Goal: Task Accomplishment & Management: Complete application form

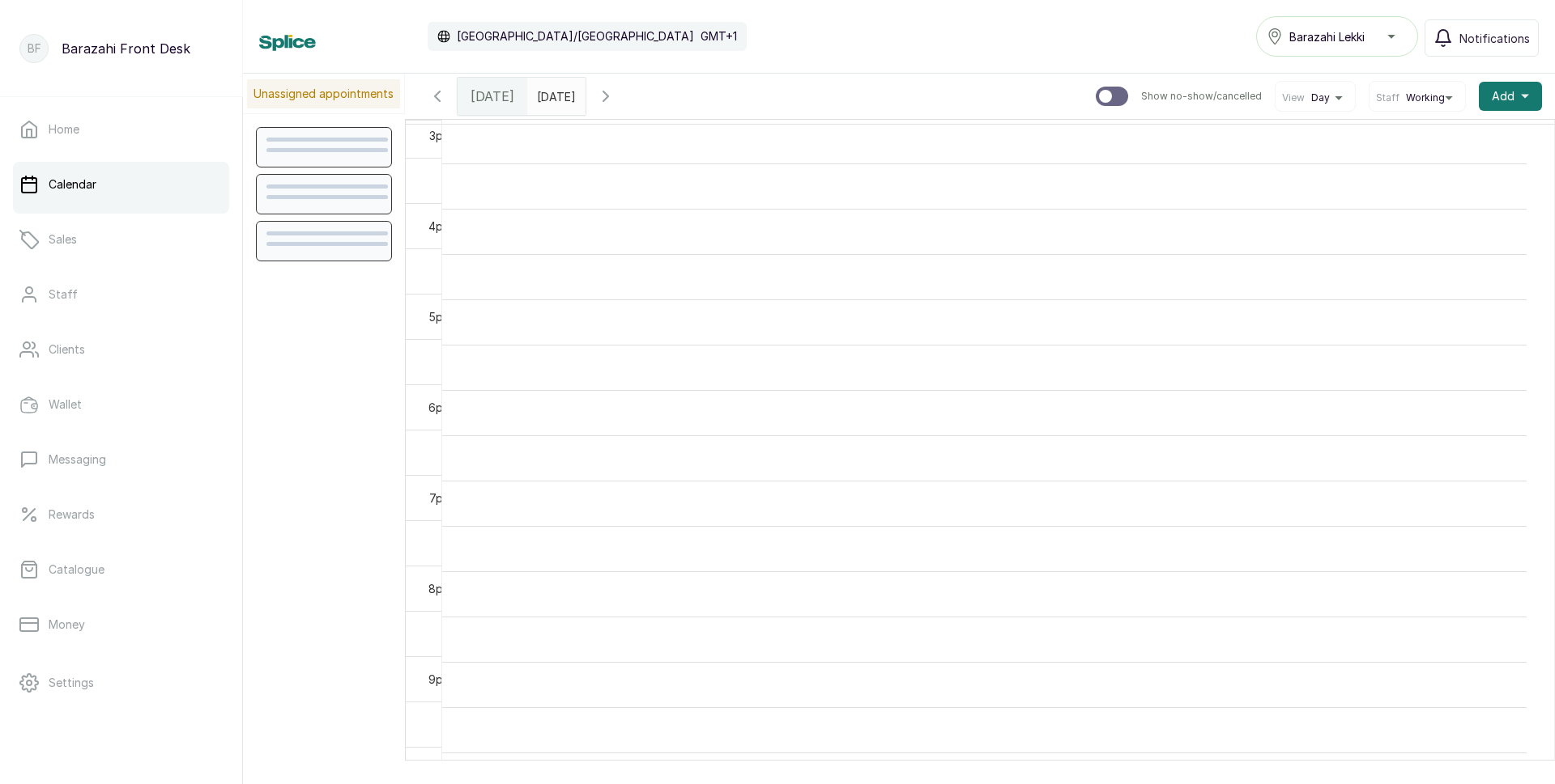
scroll to position [1516, 0]
click at [672, 410] on td at bounding box center [984, 412] width 1084 height 45
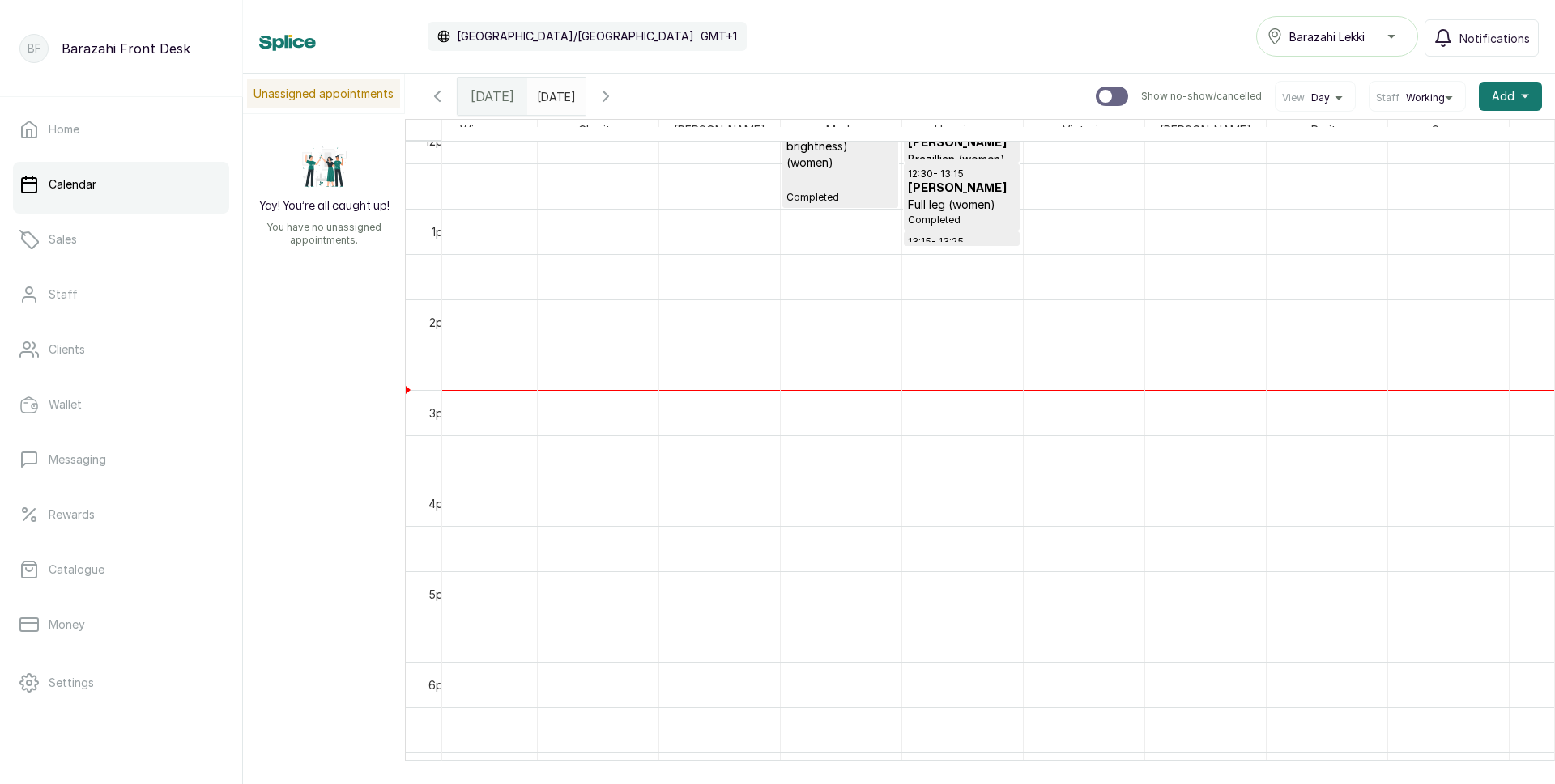
scroll to position [0, 0]
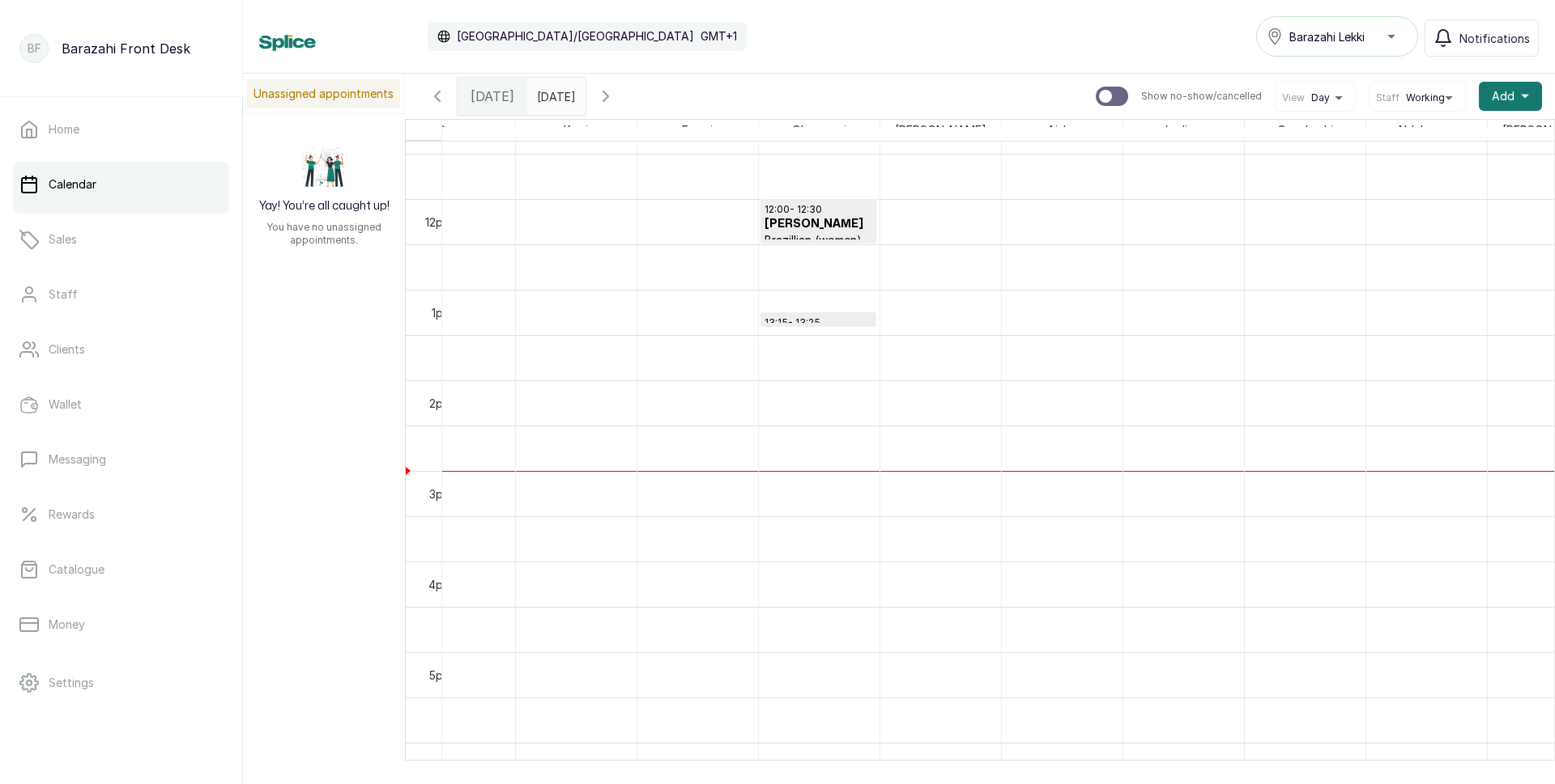
click at [1527, 760] on div at bounding box center [998, 760] width 1112 height 0
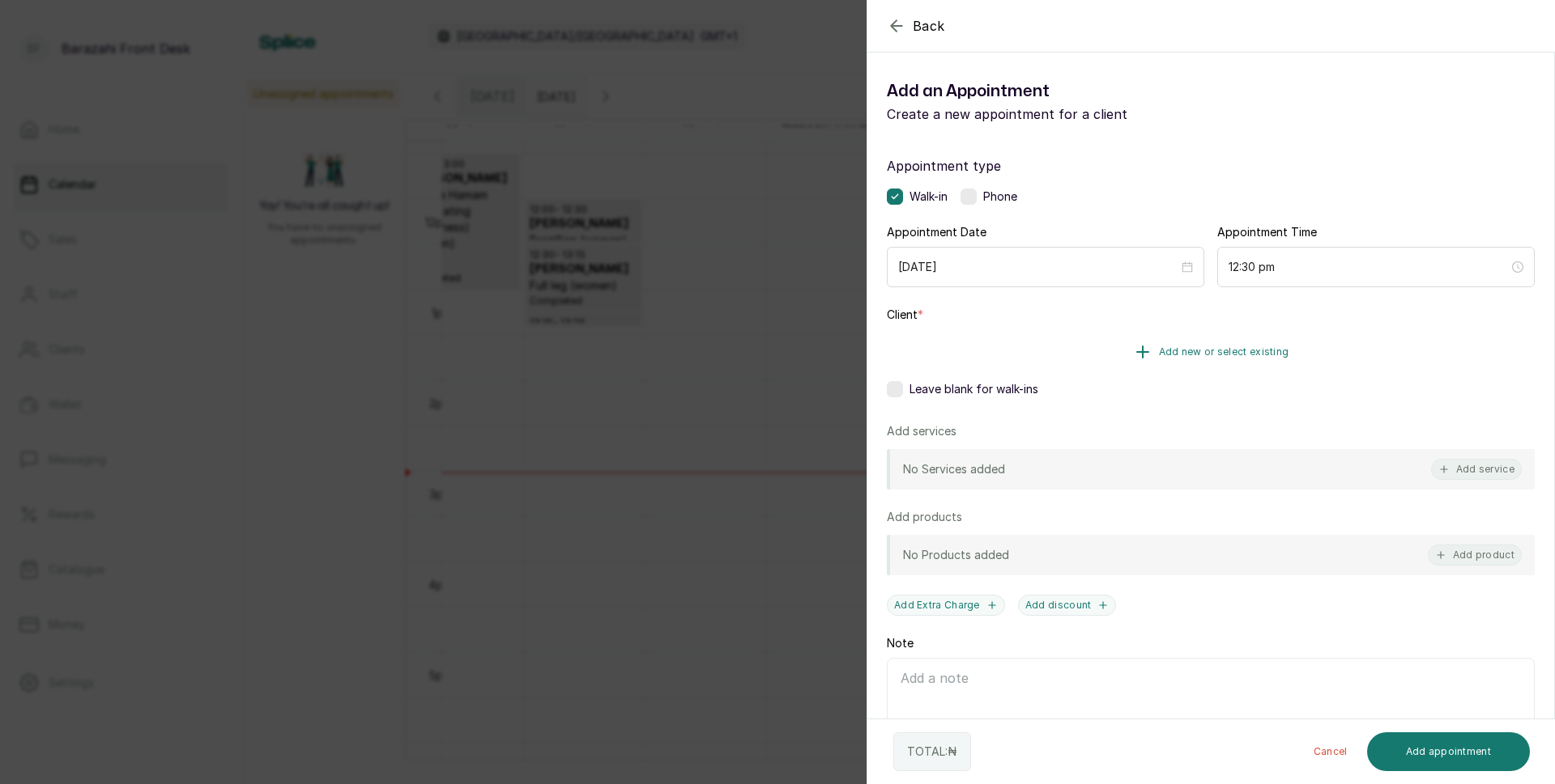
click at [1159, 347] on span "Add new or select existing" at bounding box center [1224, 352] width 130 height 13
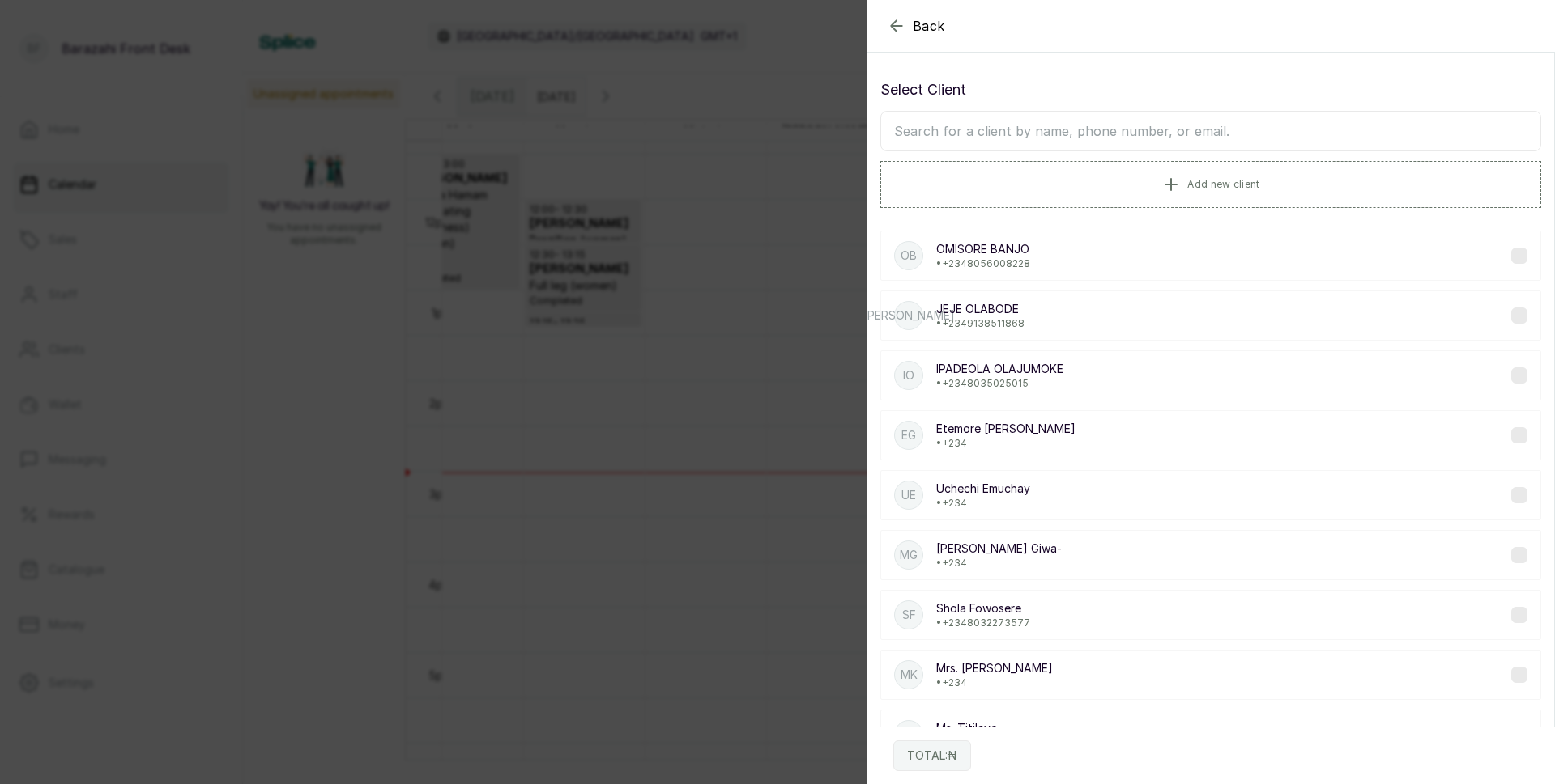
click at [1090, 132] on input "text" at bounding box center [1211, 131] width 660 height 41
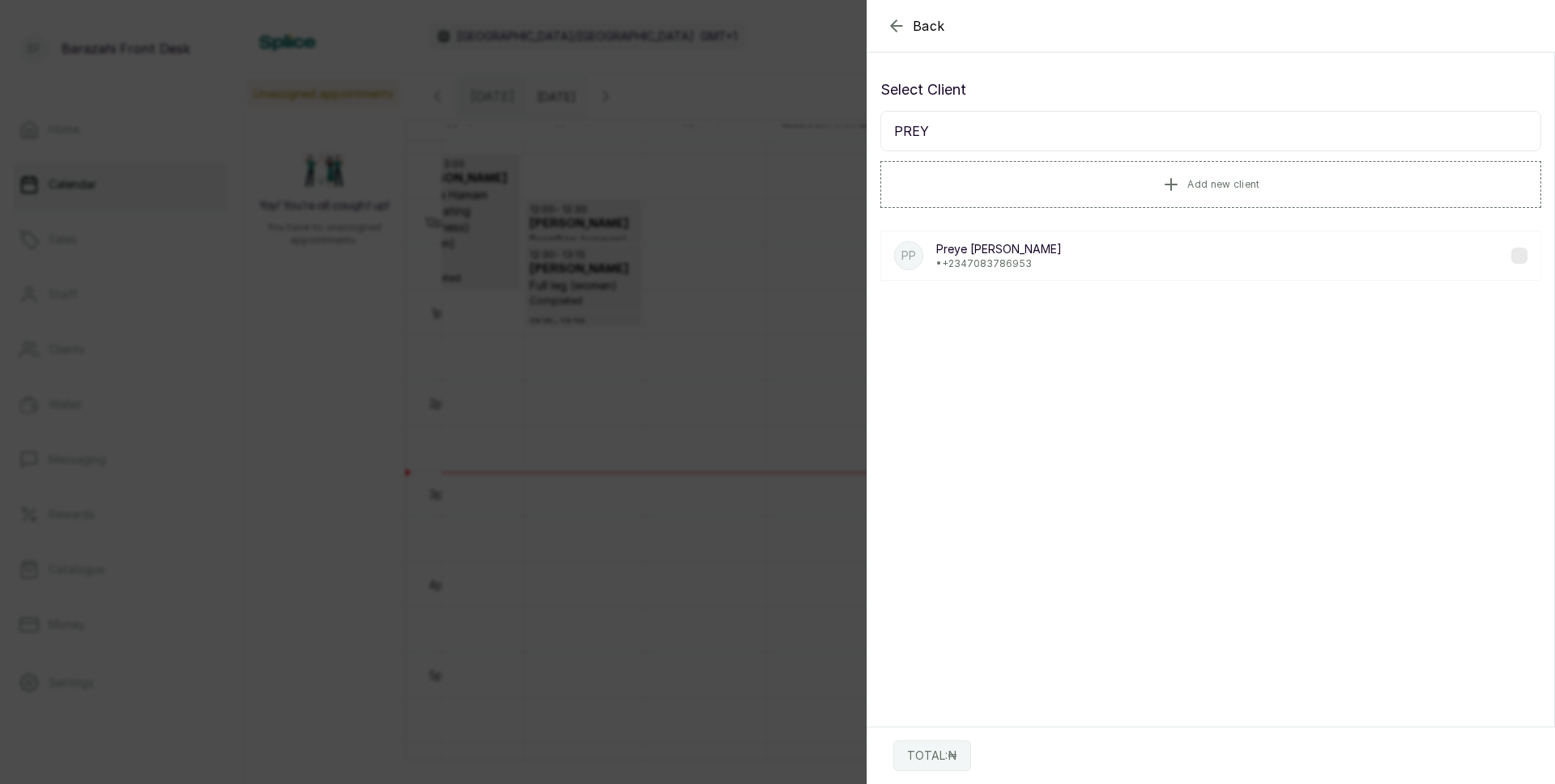
type input "PREY"
click at [1018, 253] on p "[PERSON_NAME]" at bounding box center [999, 249] width 126 height 16
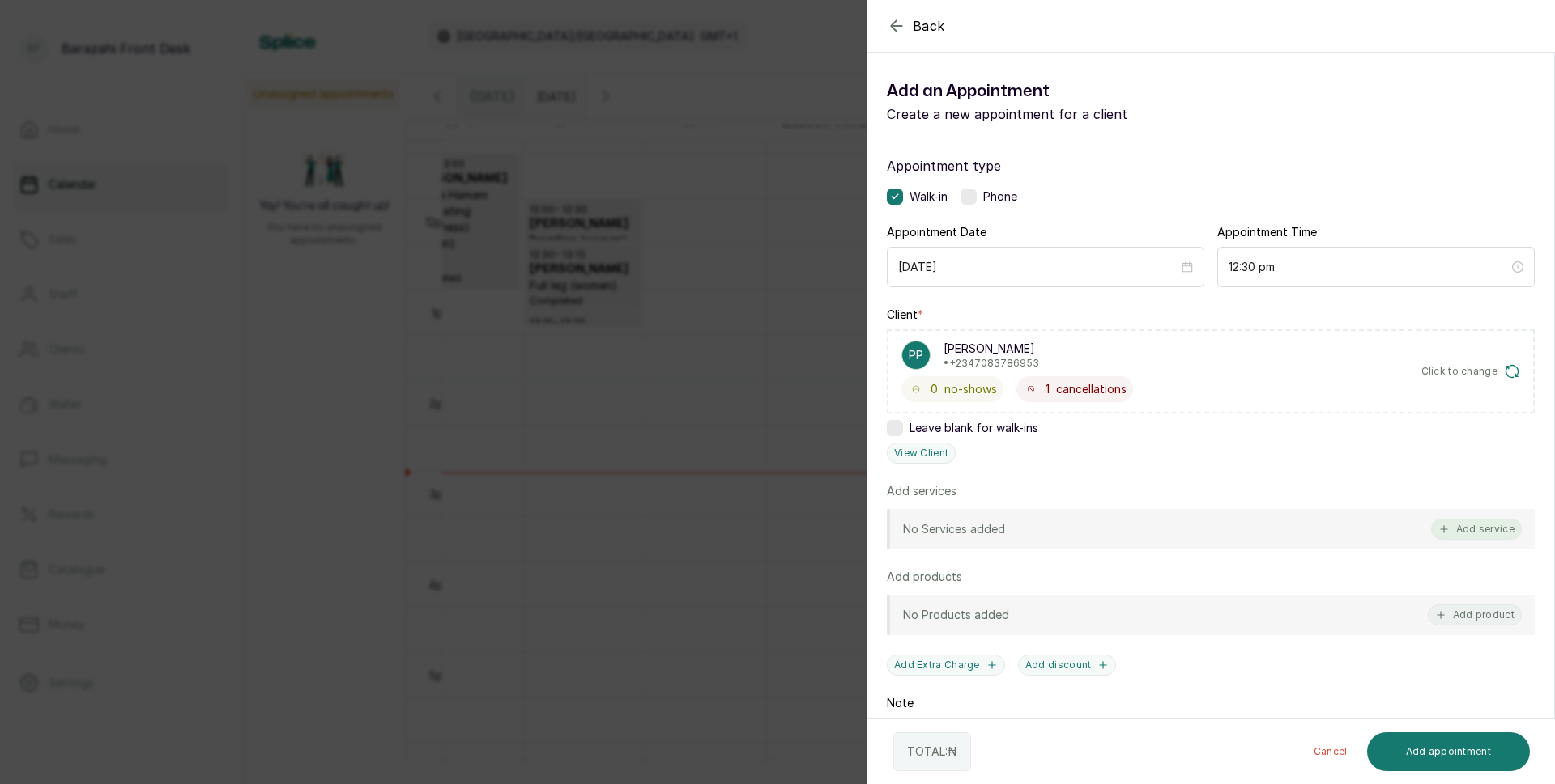
click at [1473, 532] on button "Add service" at bounding box center [1476, 529] width 91 height 21
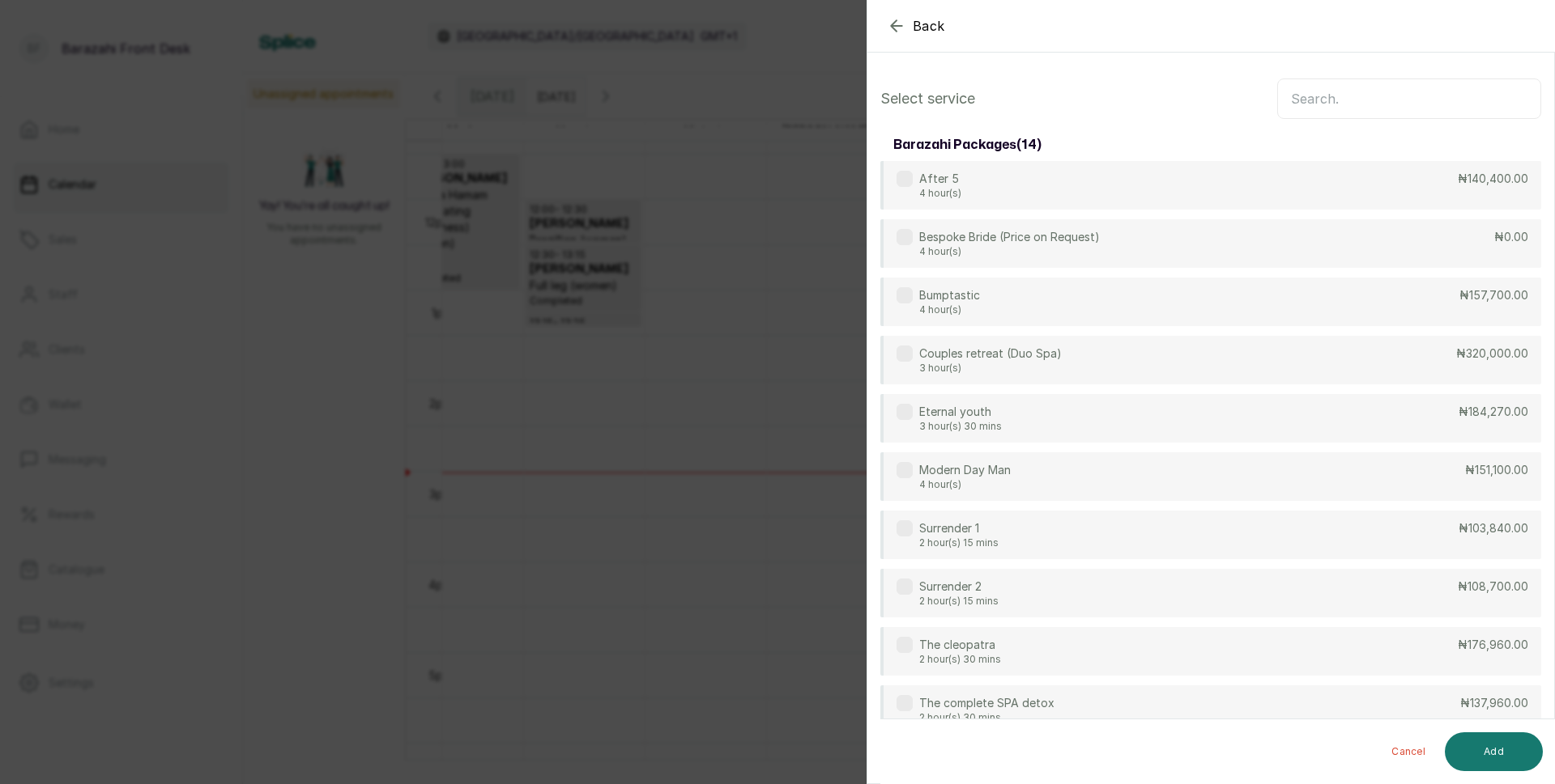
click at [1281, 98] on input "text" at bounding box center [1409, 99] width 264 height 41
type input "W"
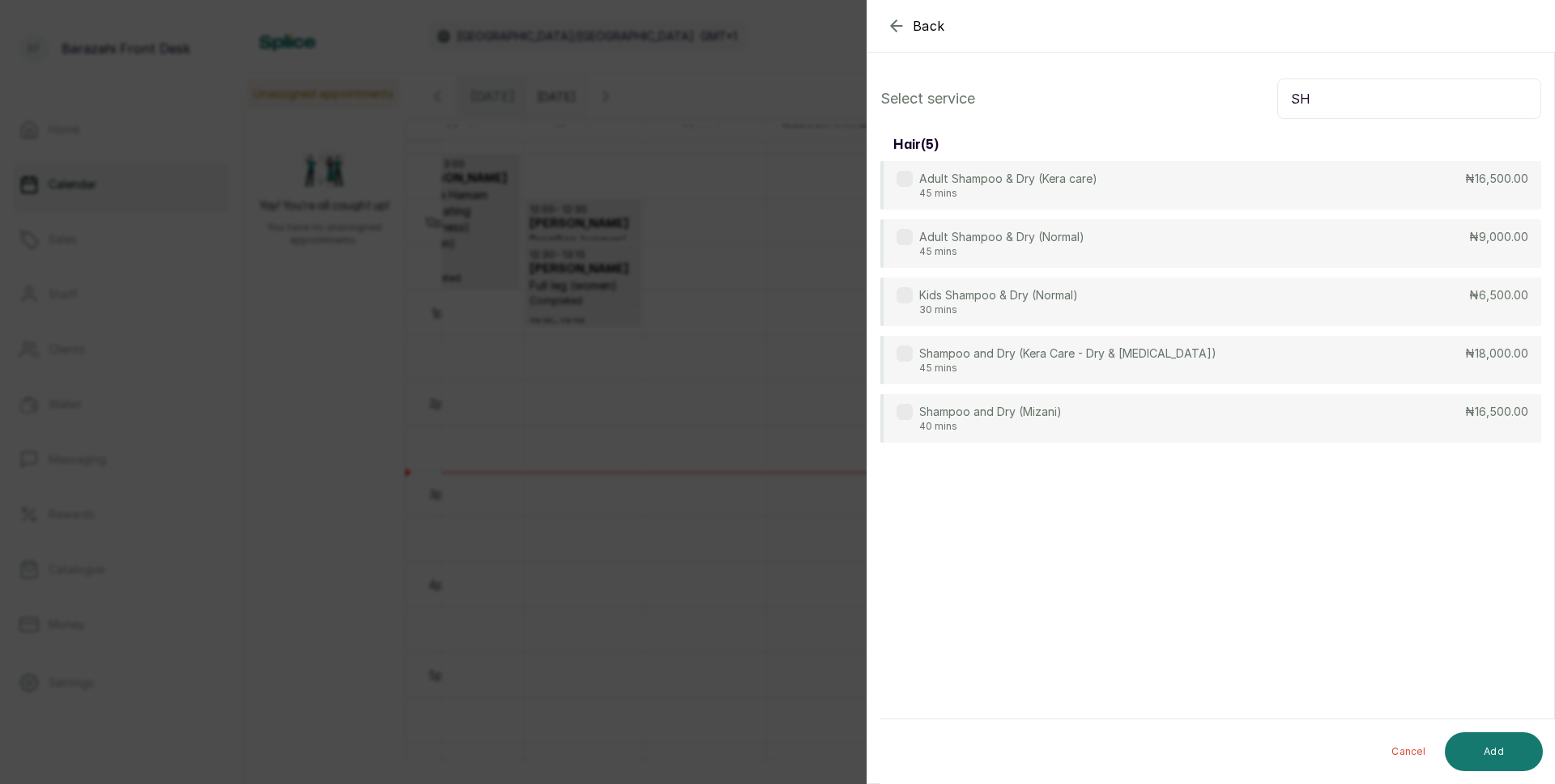
type input "S"
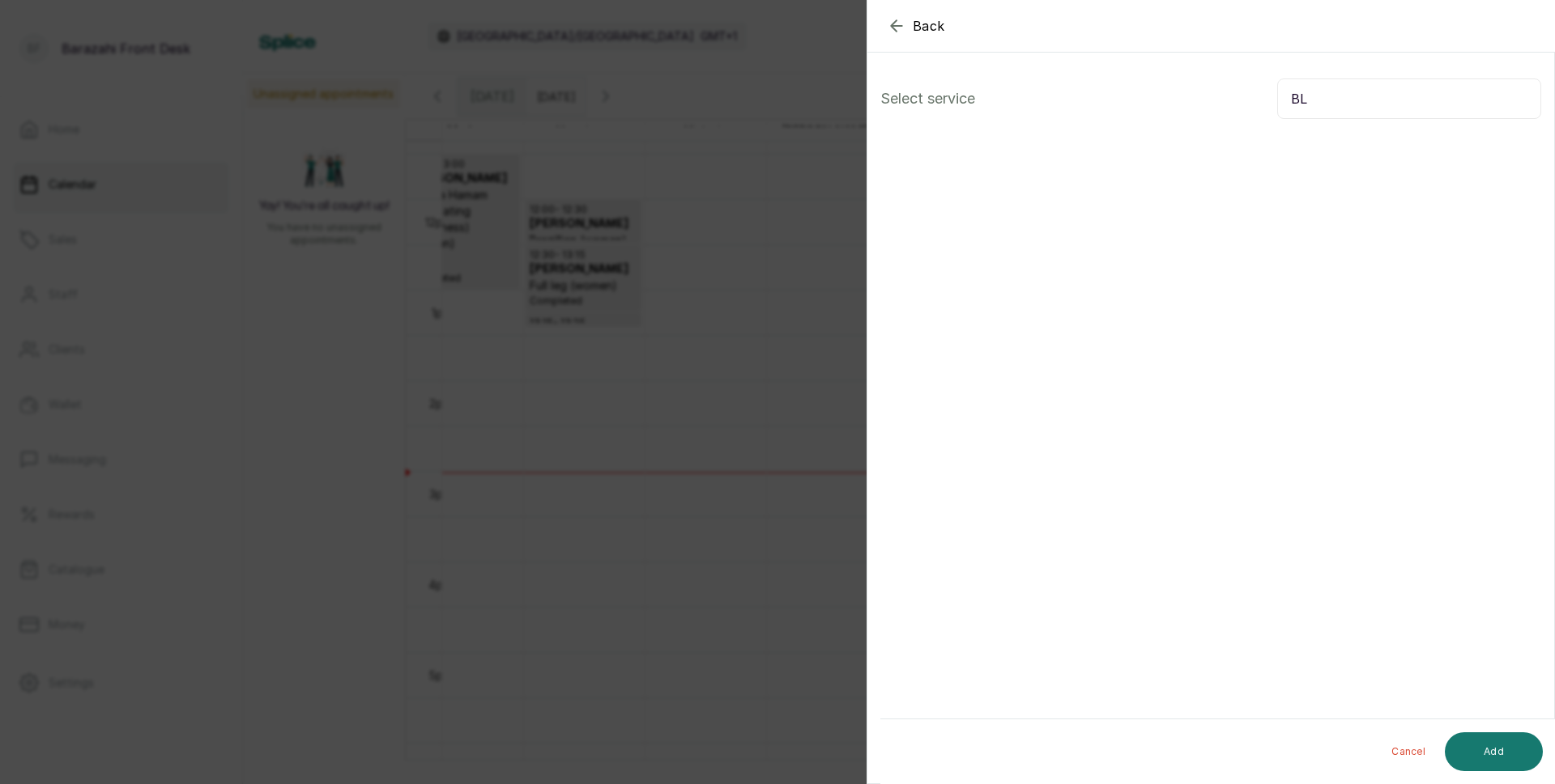
type input "B"
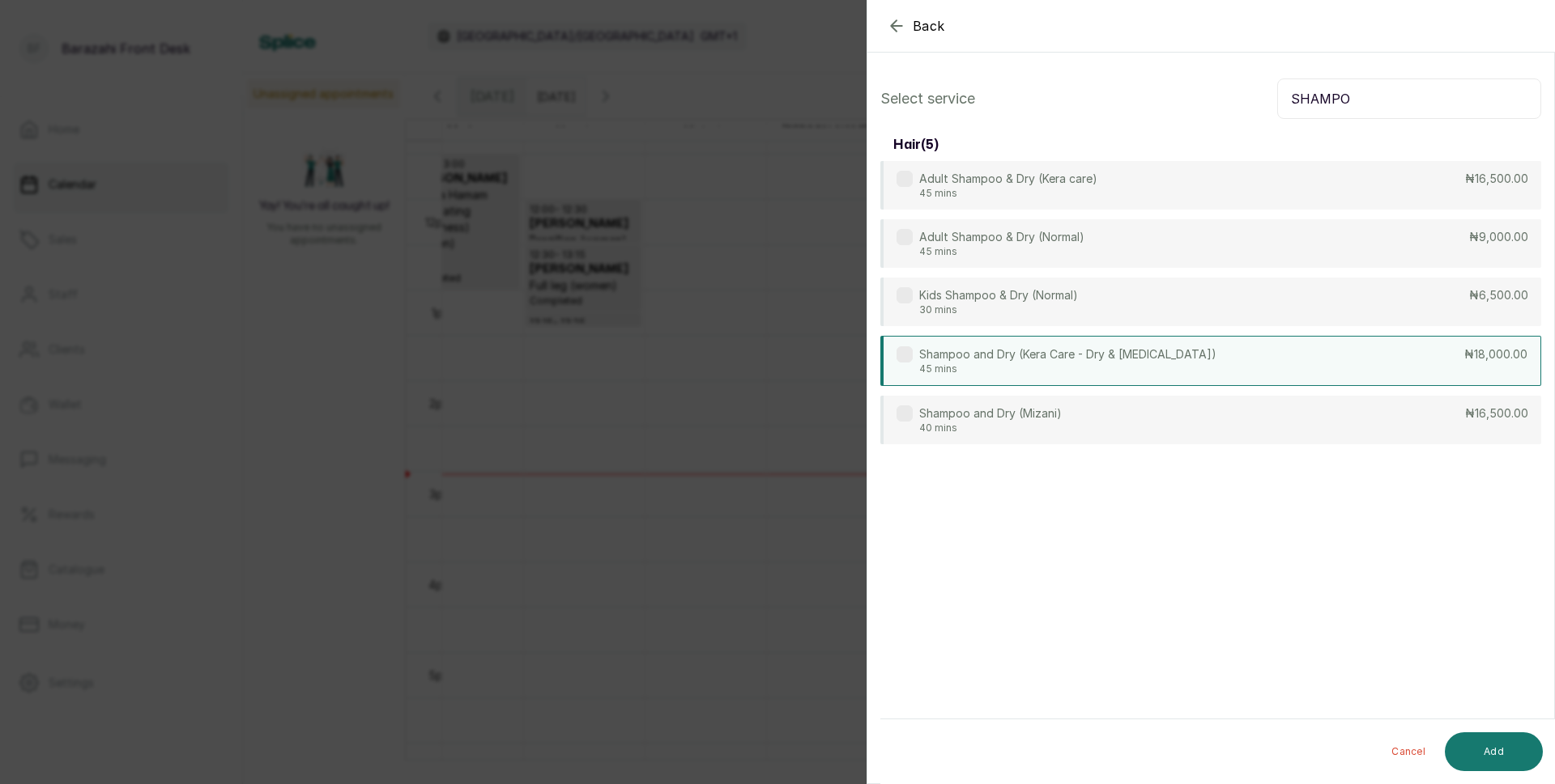
click at [1474, 364] on div "Shampoo and Dry (Kera Care - Dry & [MEDICAL_DATA]) 45 mins ₦18,000.00" at bounding box center [1211, 361] width 660 height 50
click at [1372, 97] on input "SHAMPO" at bounding box center [1409, 99] width 264 height 41
type input "S"
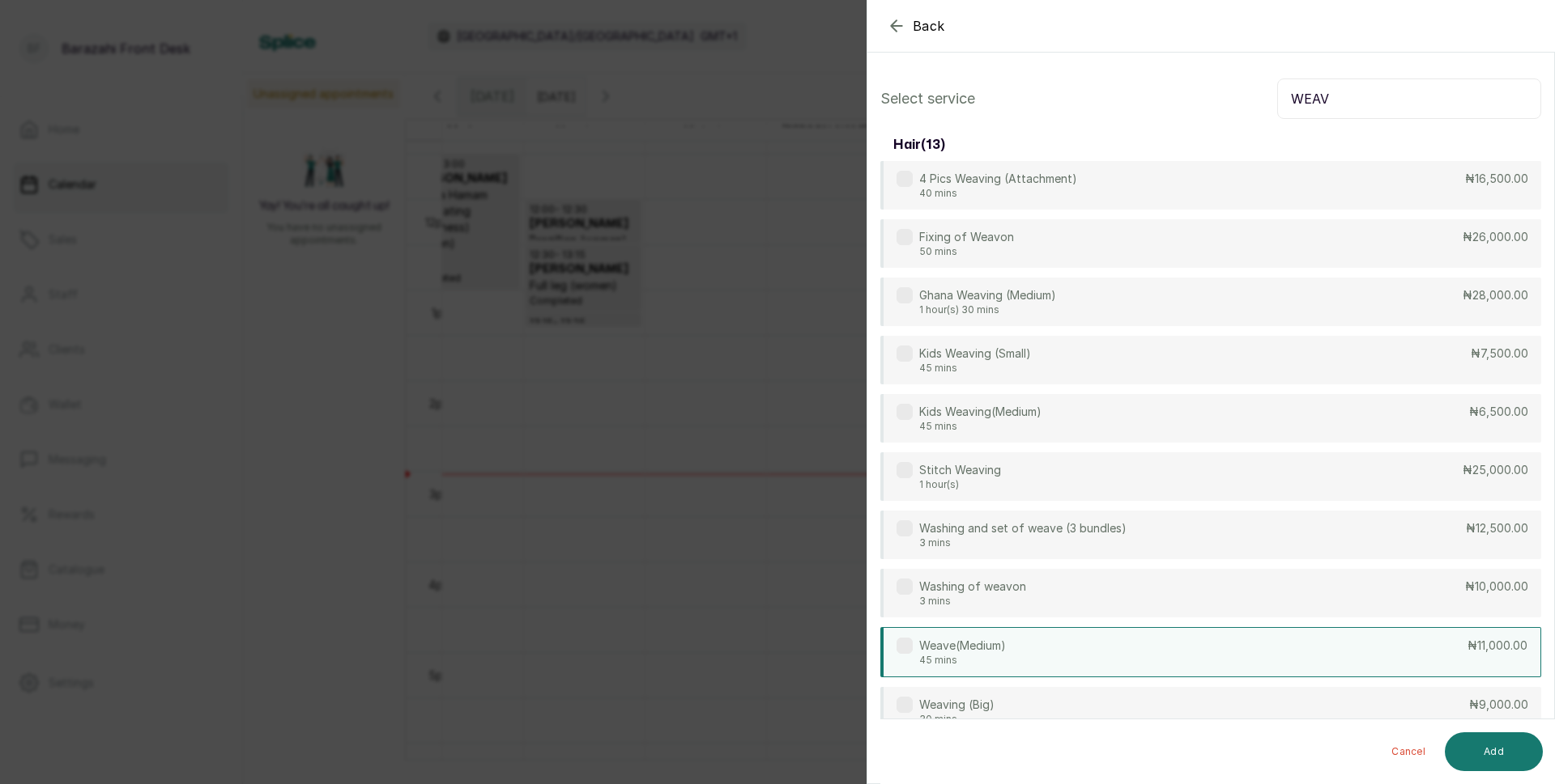
click at [1482, 659] on div "Weave(Medium) 45 mins ₦11,000.00" at bounding box center [1211, 652] width 660 height 50
click at [1363, 95] on input "WEAV" at bounding box center [1409, 99] width 264 height 41
type input "W"
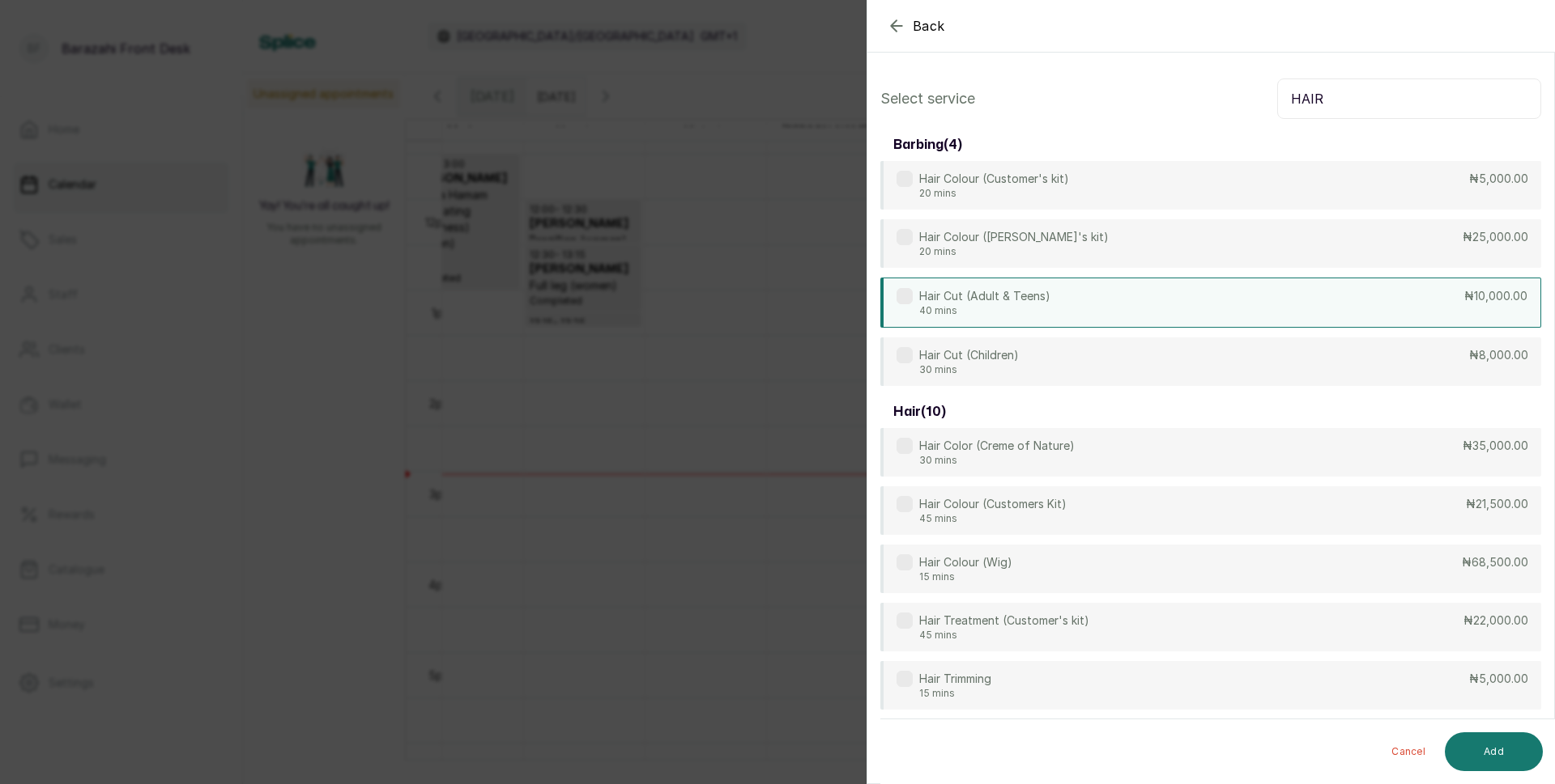
type input "HAIR"
click at [1464, 295] on p "₦10,000.00" at bounding box center [1495, 296] width 63 height 16
click at [1510, 736] on button "Add" at bounding box center [1493, 752] width 98 height 39
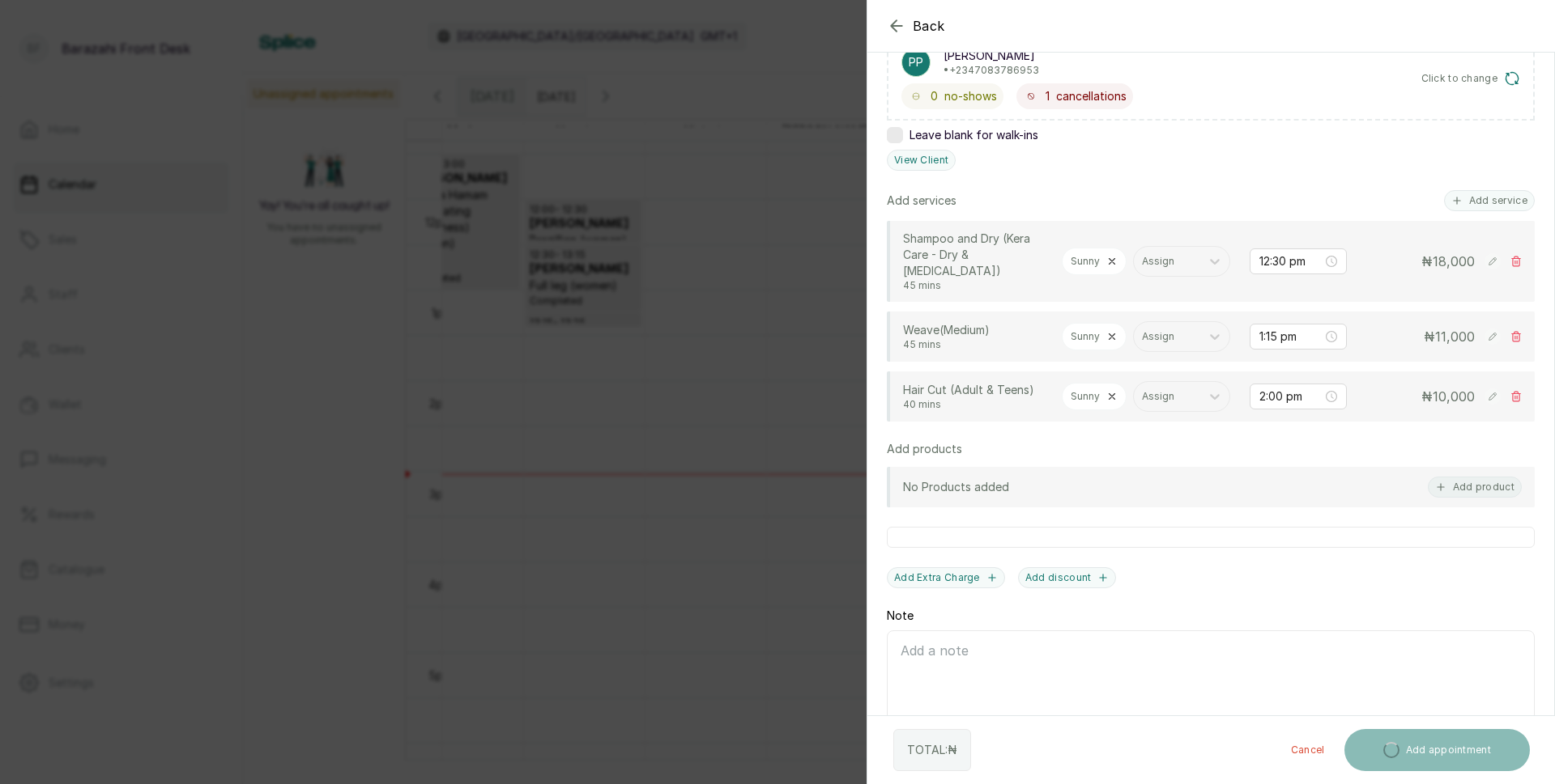
scroll to position [324, 0]
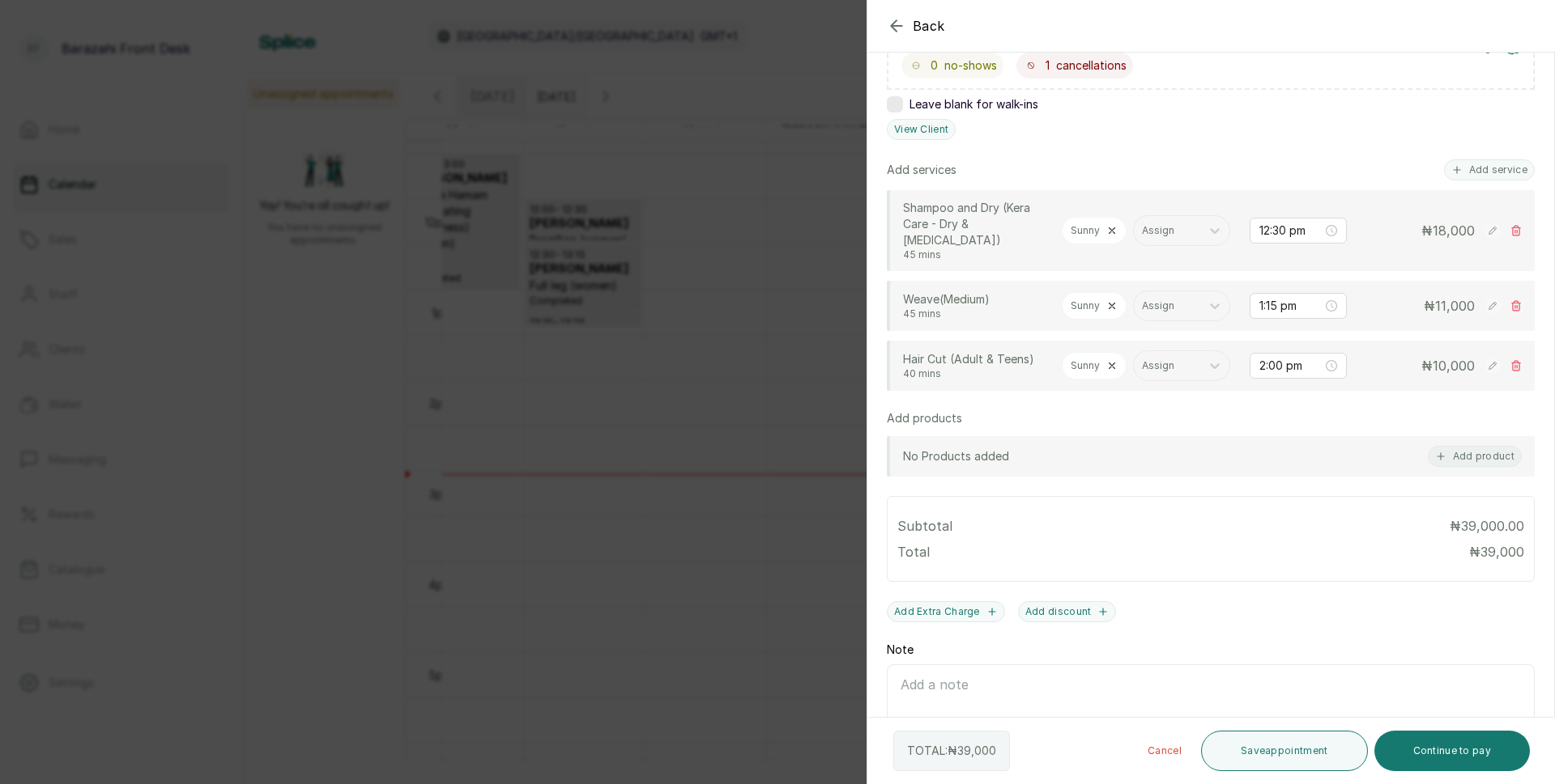
click at [1488, 234] on icon at bounding box center [1492, 230] width 7 height 7
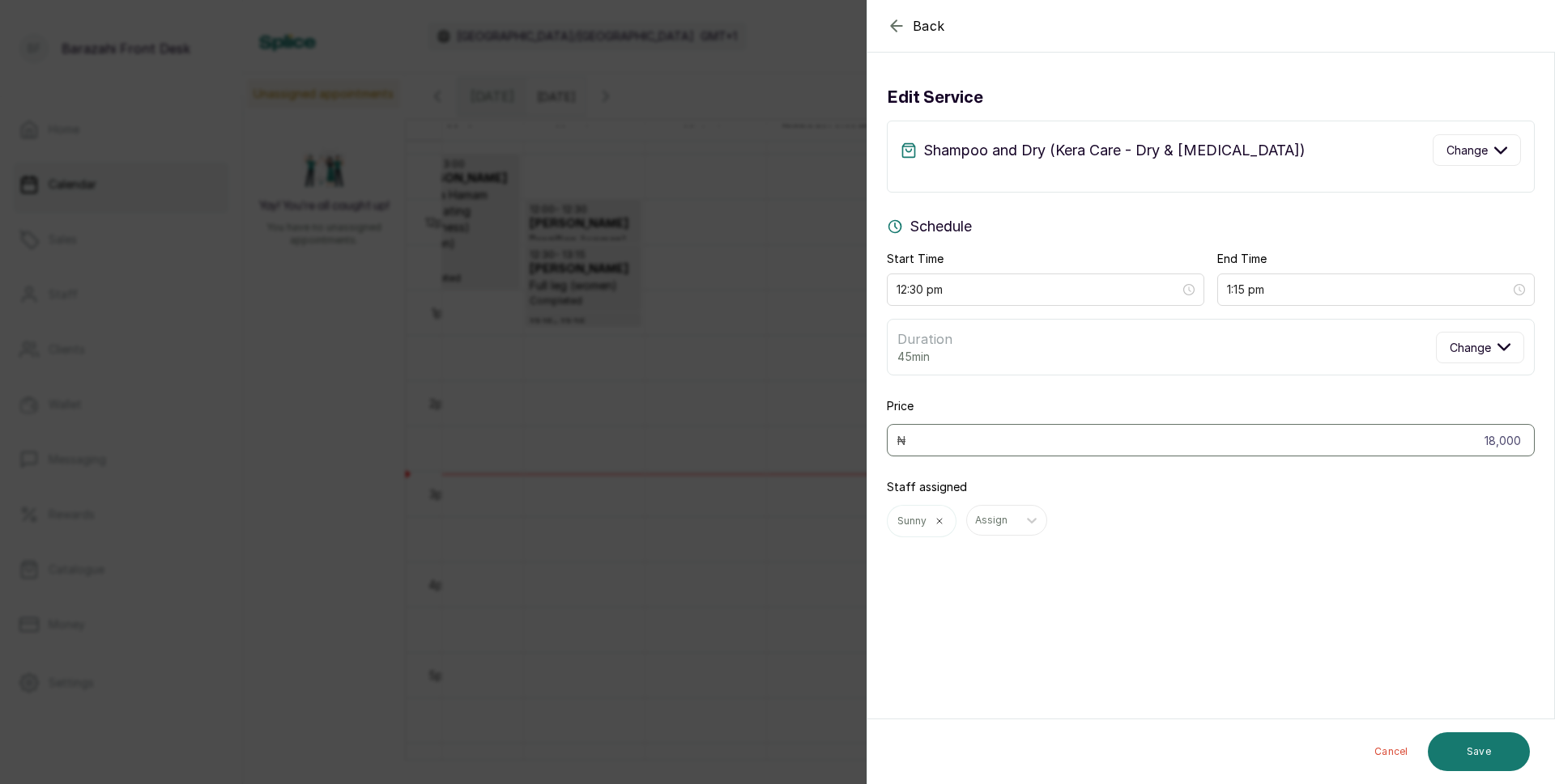
scroll to position [0, 0]
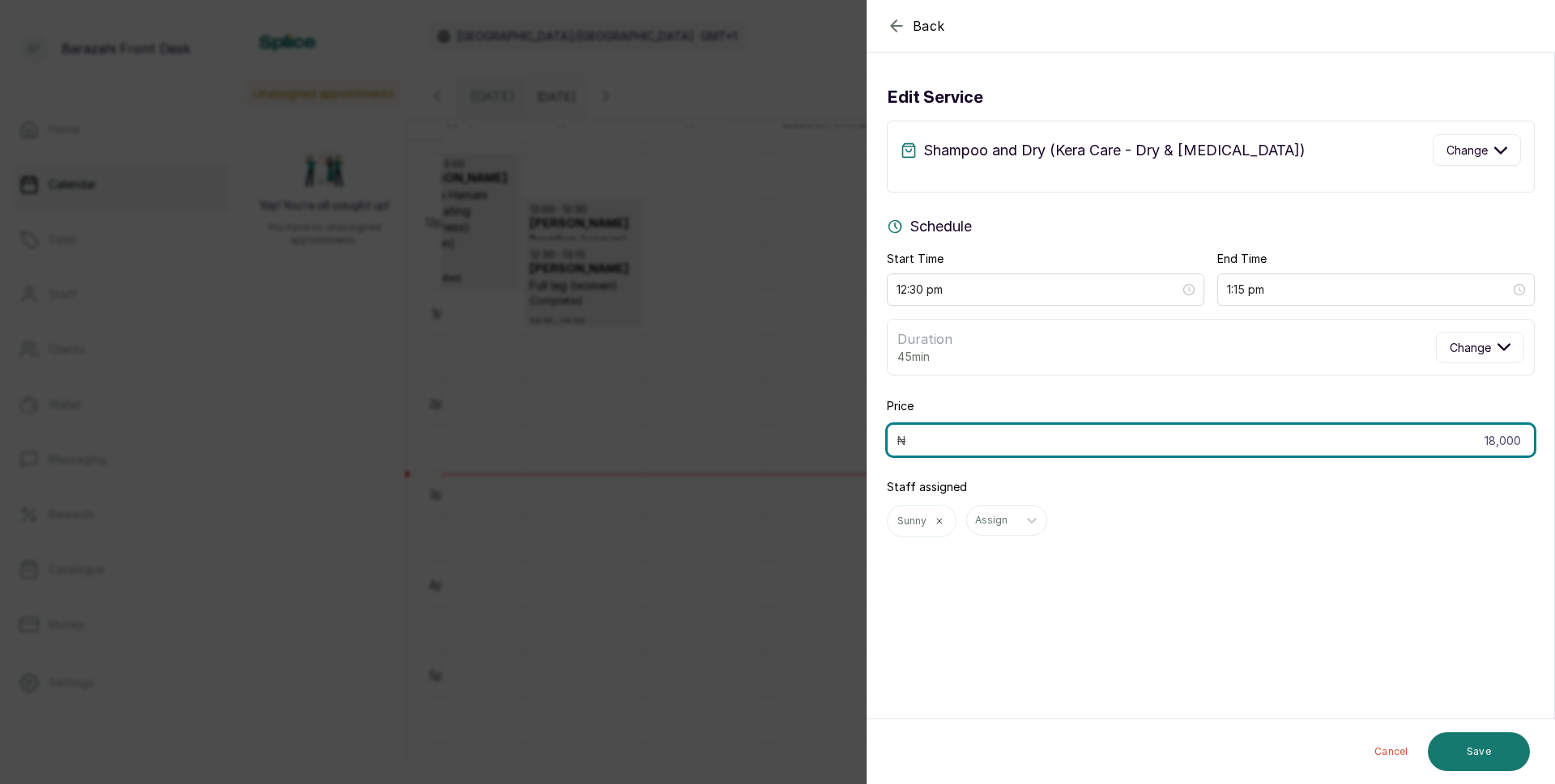
click at [1513, 439] on input "18,000" at bounding box center [1210, 440] width 647 height 32
type input "1"
type input "20,000"
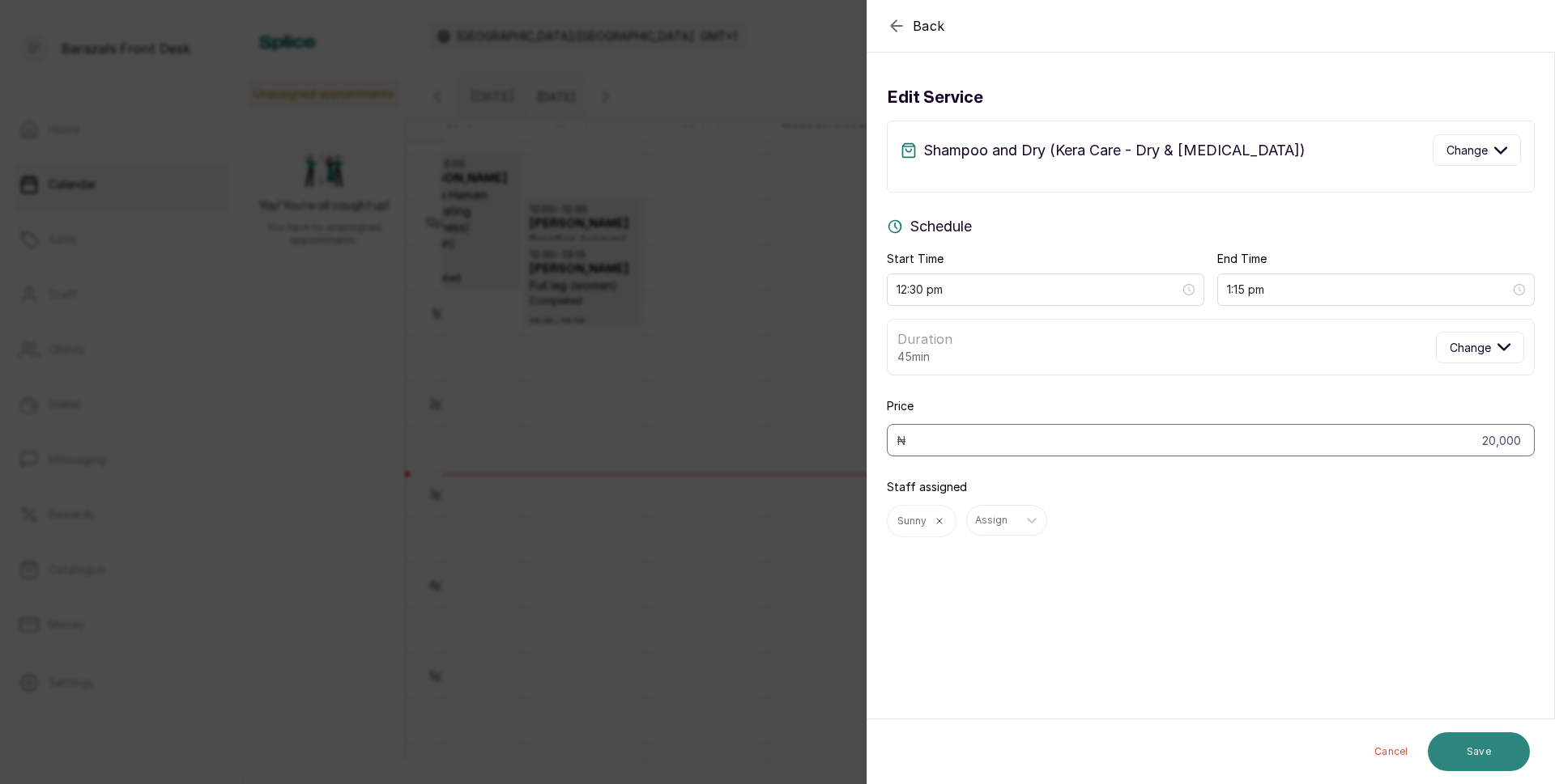
click at [1475, 755] on button "Save" at bounding box center [1479, 752] width 102 height 39
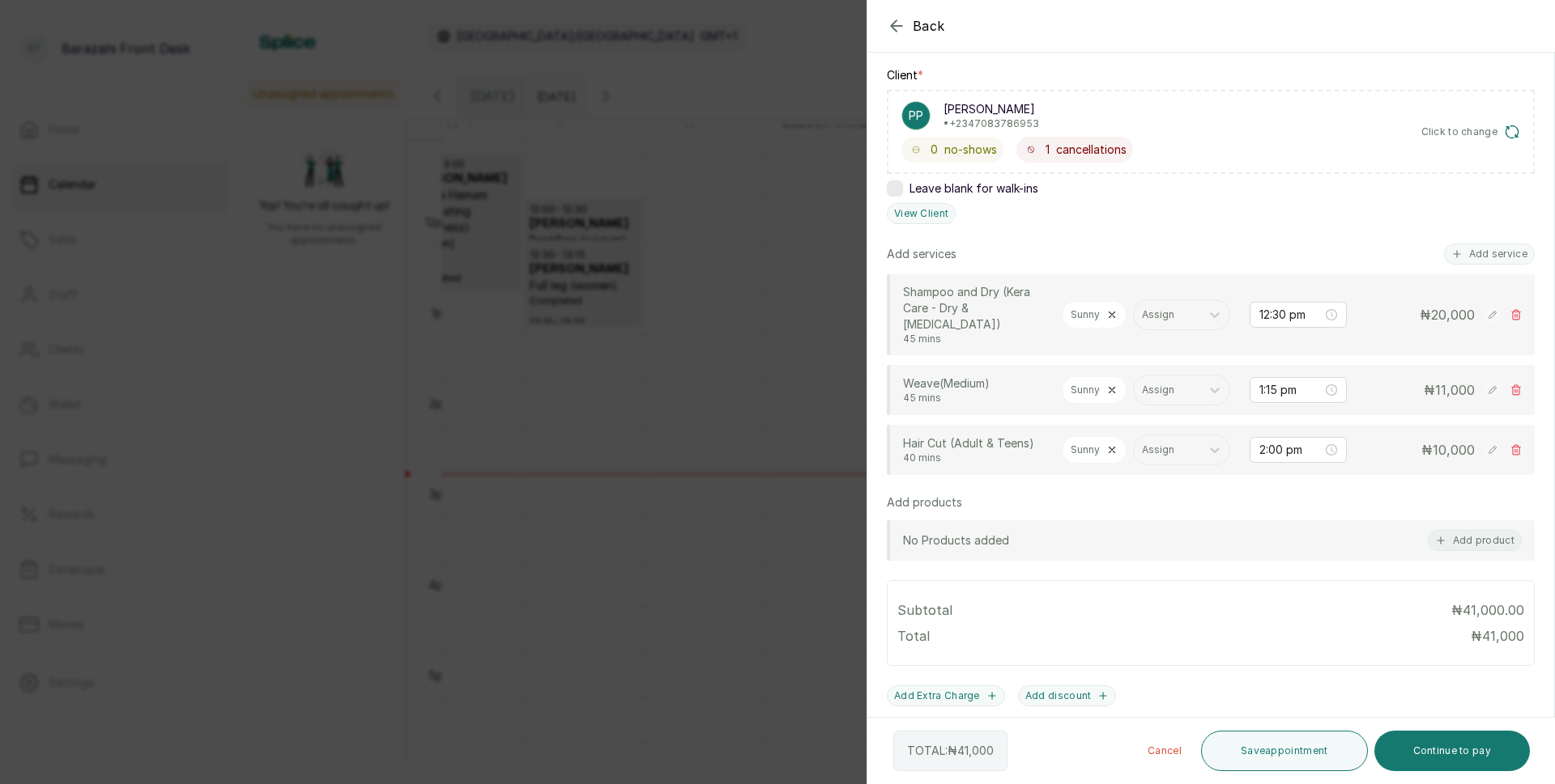
scroll to position [243, 0]
click at [1113, 387] on icon at bounding box center [1112, 387] width 6 height 6
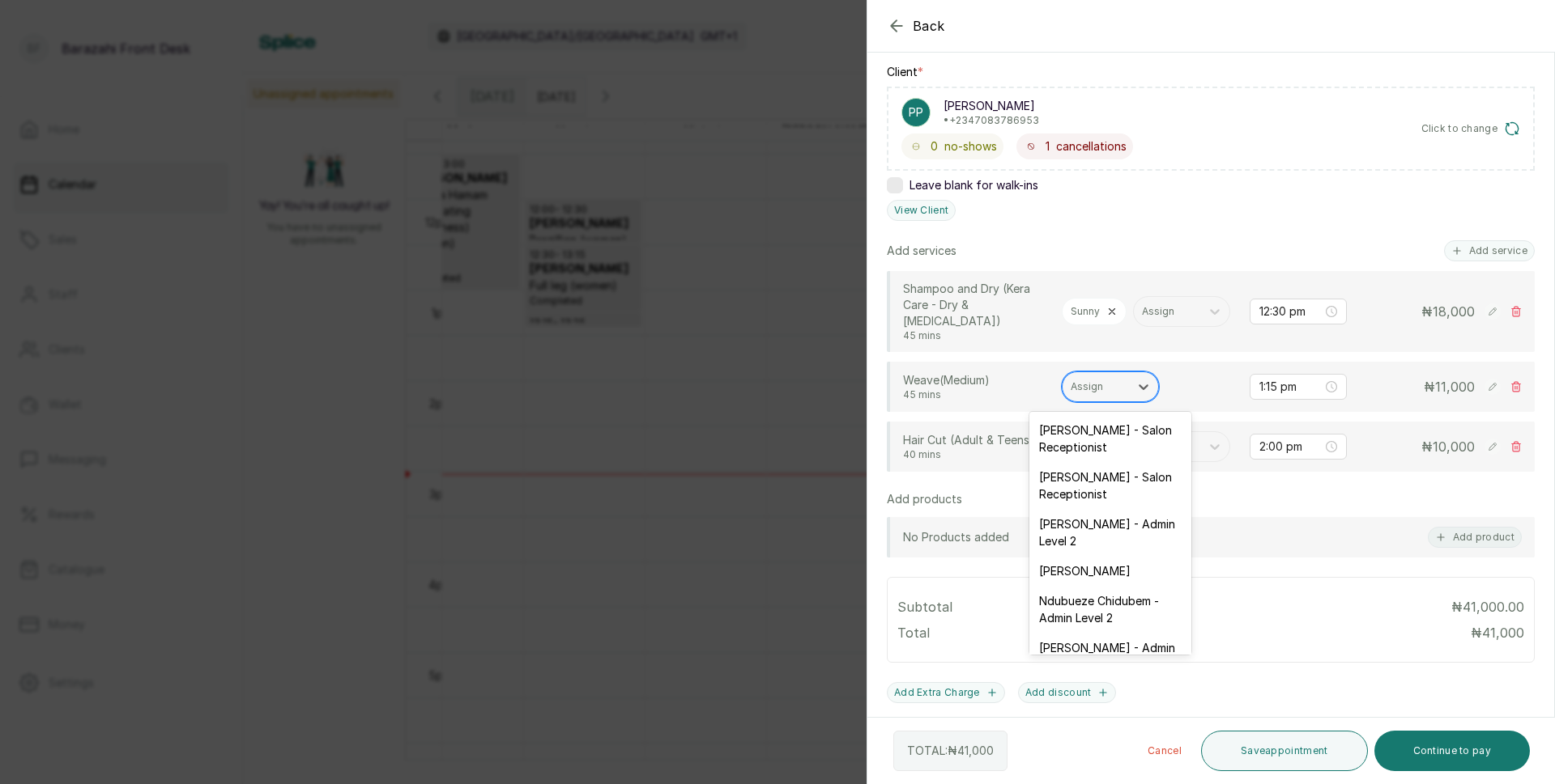
click at [1097, 394] on div at bounding box center [1096, 386] width 50 height 15
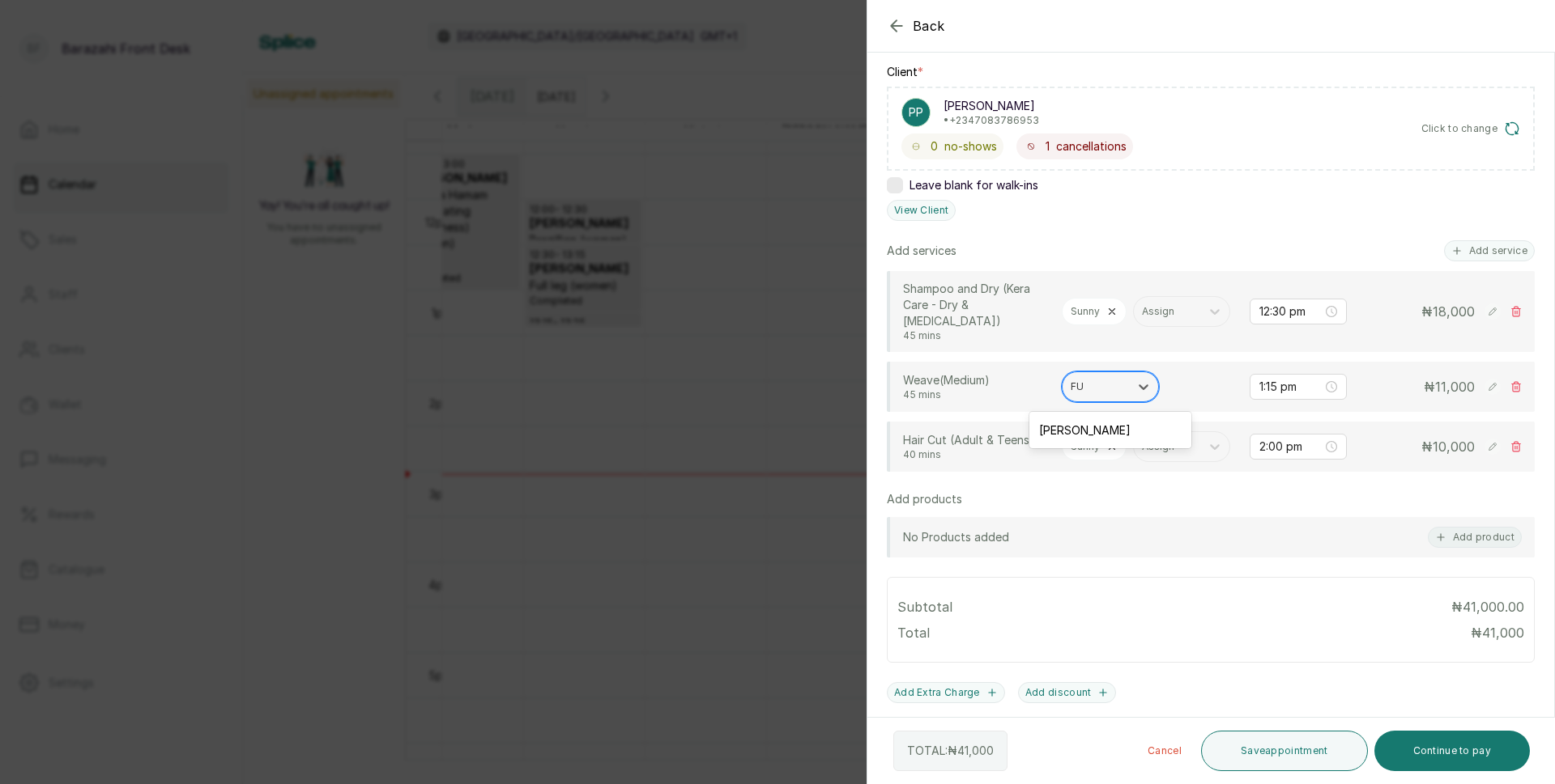
type input "FUN"
click at [1114, 431] on div "[PERSON_NAME]" at bounding box center [1109, 430] width 162 height 30
click at [1116, 452] on icon at bounding box center [1111, 446] width 11 height 11
click at [1102, 462] on div "Assign" at bounding box center [1110, 447] width 97 height 31
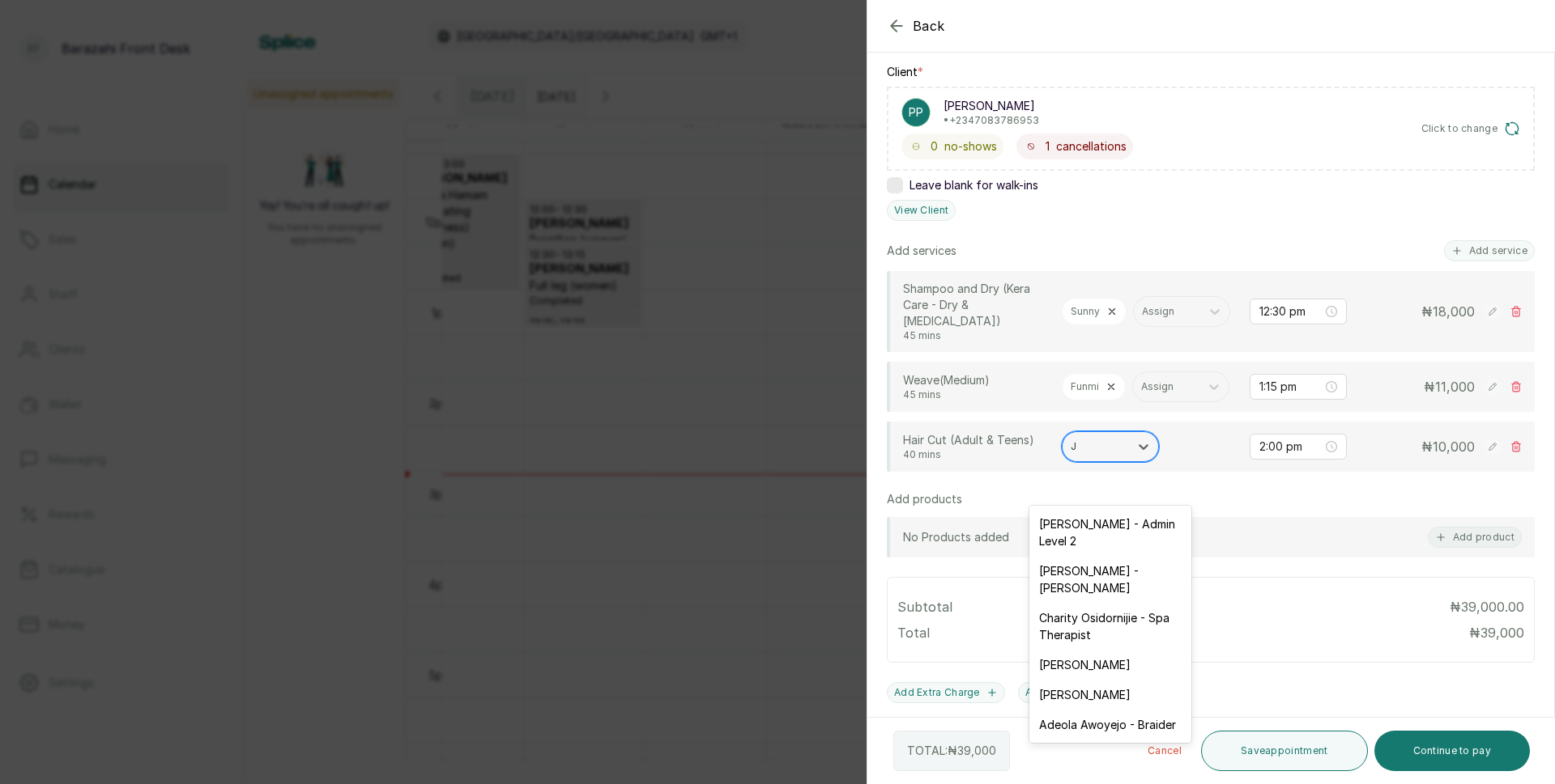
type input "[PERSON_NAME]"
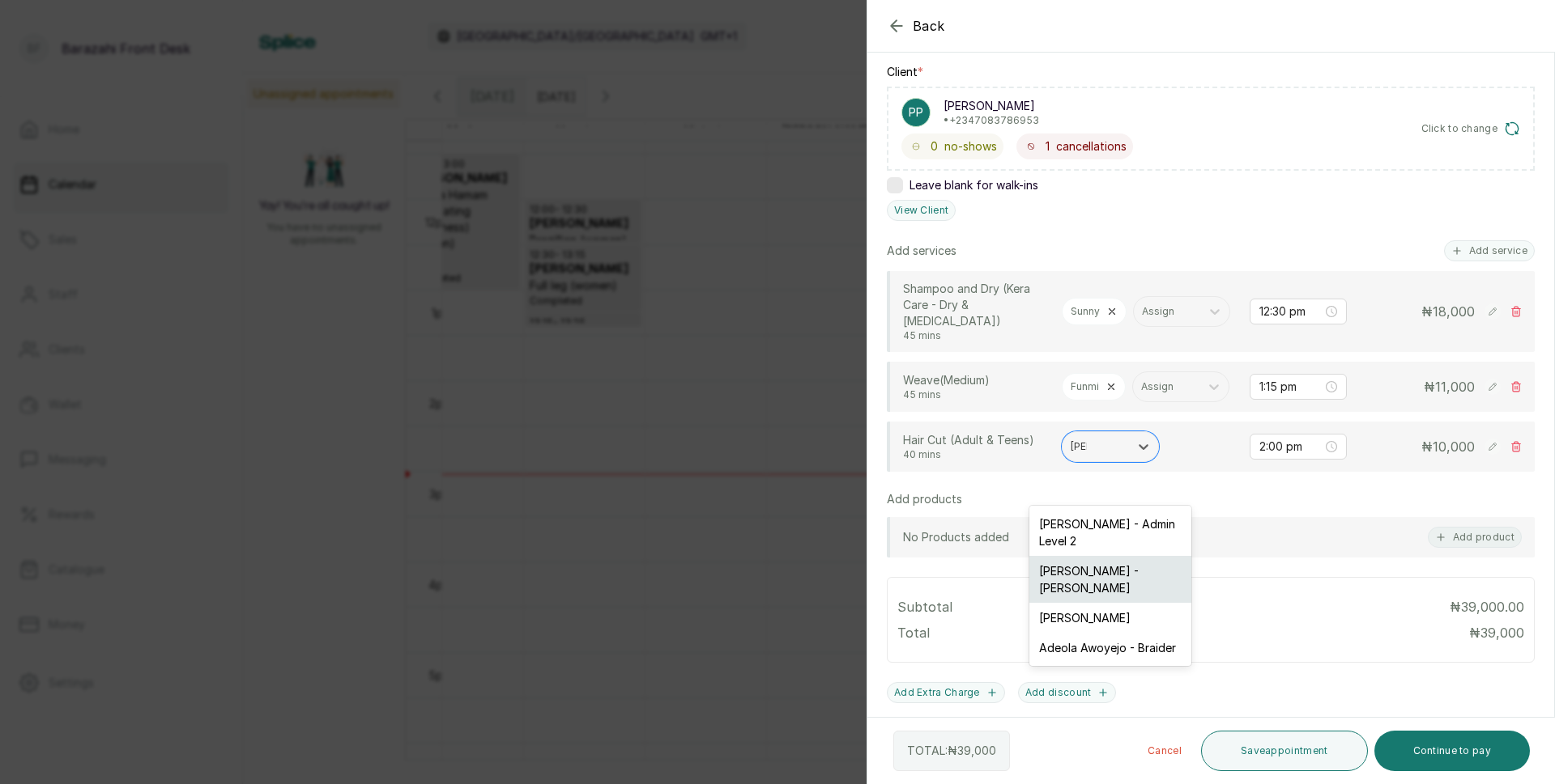
click at [1117, 588] on div "[PERSON_NAME] - [PERSON_NAME]" at bounding box center [1109, 580] width 162 height 47
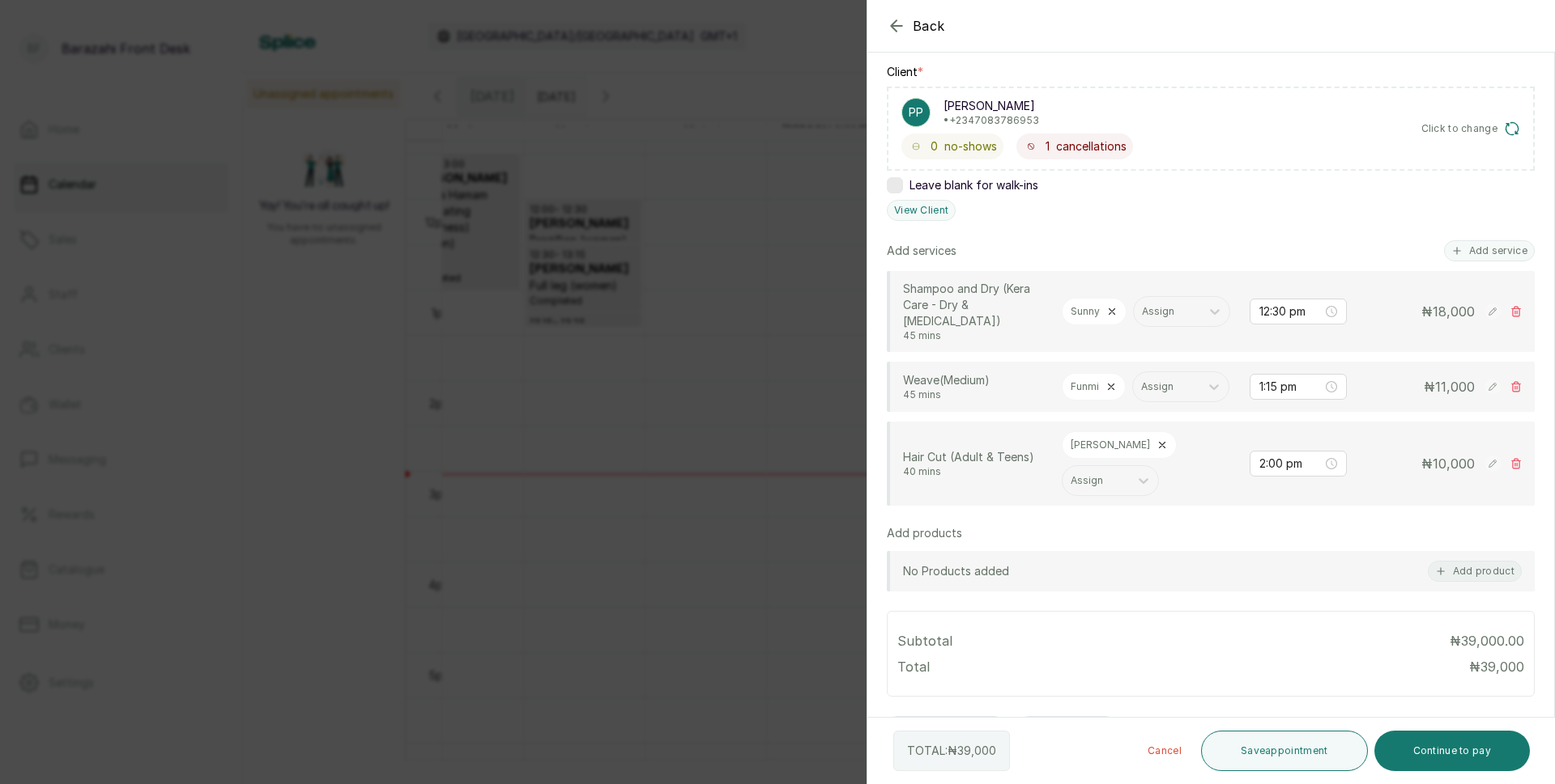
click at [1485, 314] on rect at bounding box center [1493, 311] width 16 height 16
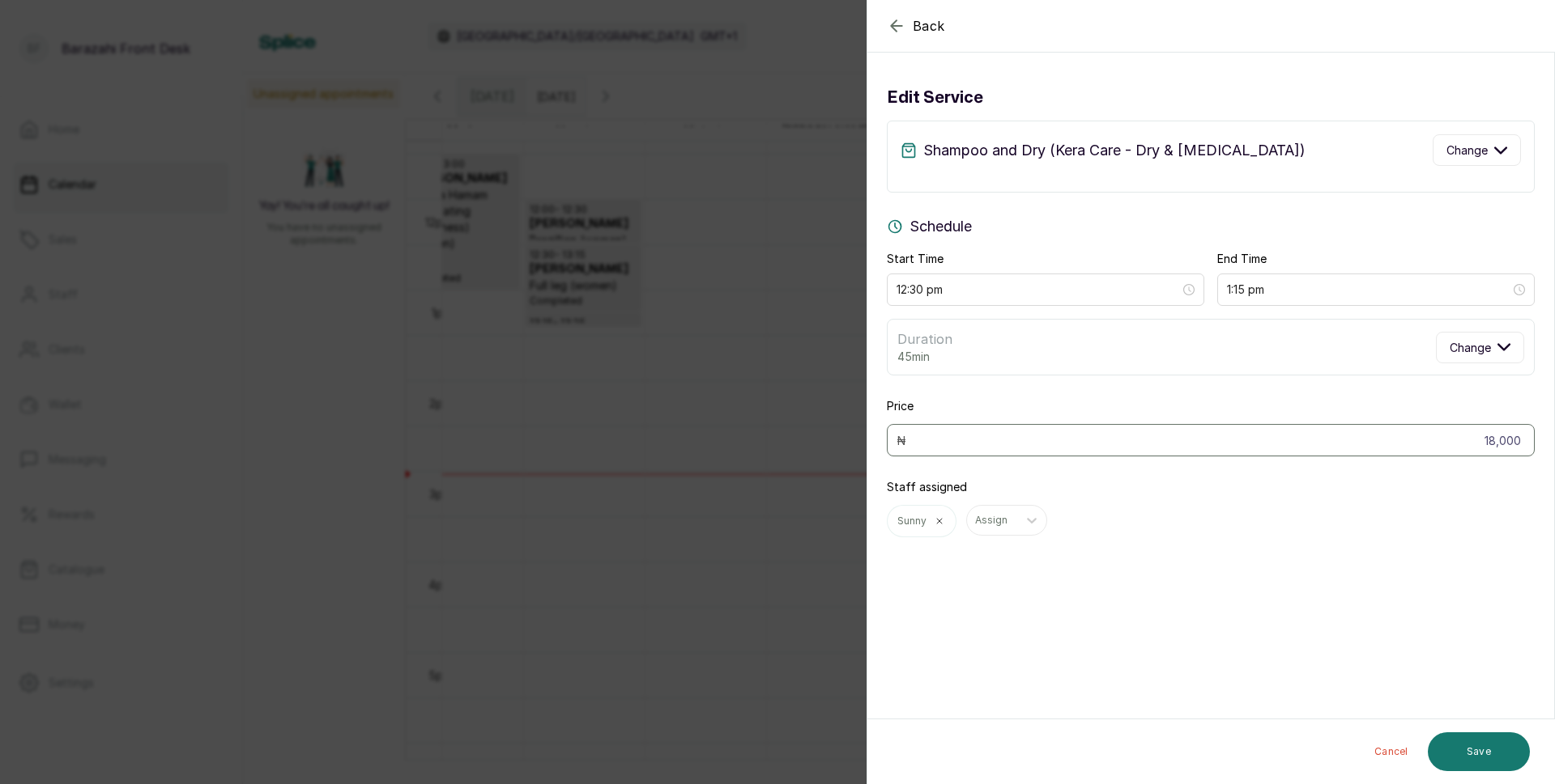
scroll to position [0, 0]
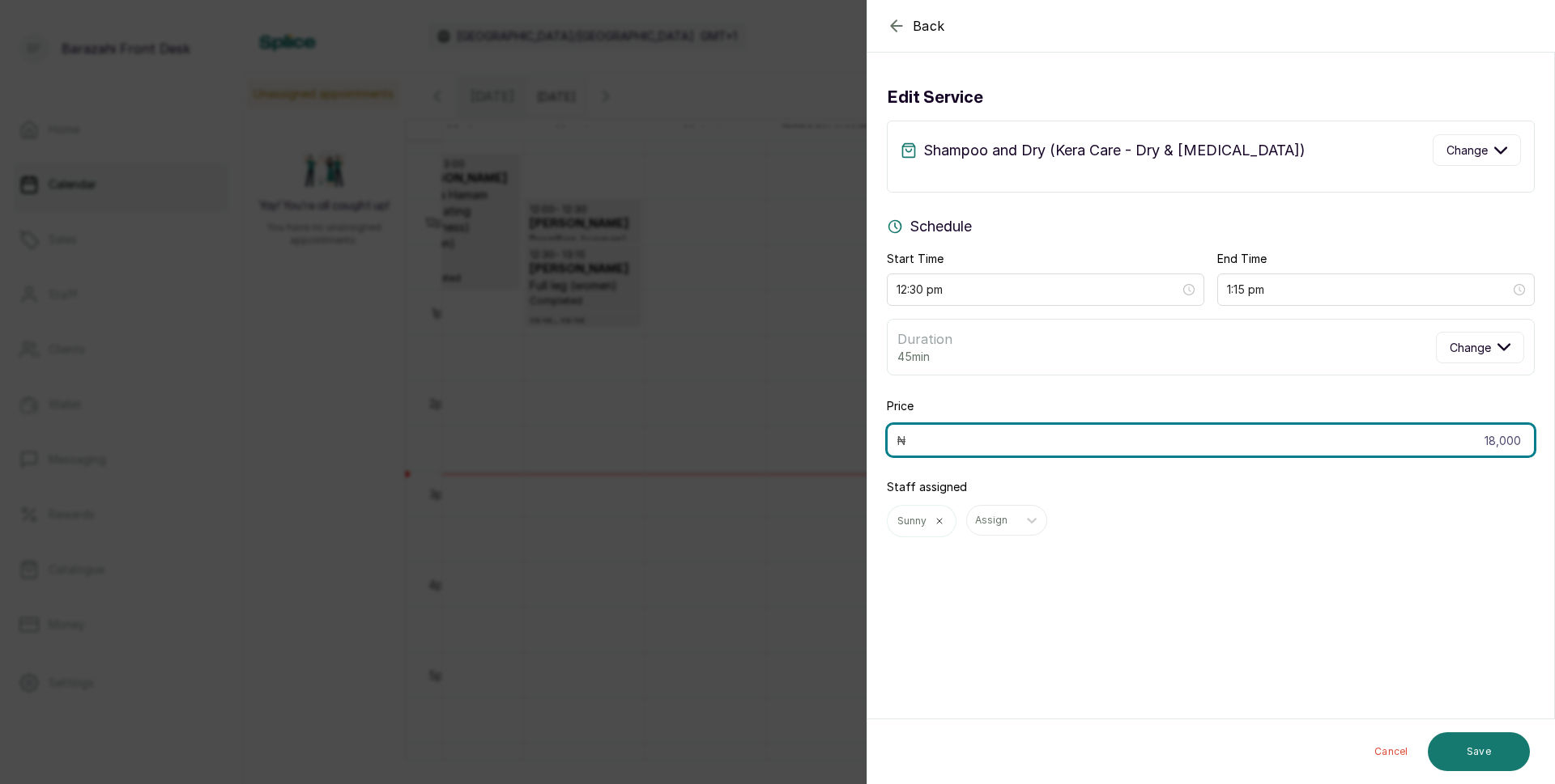
click at [1514, 444] on input "18,000" at bounding box center [1210, 440] width 647 height 32
type input "1"
type input "20,000"
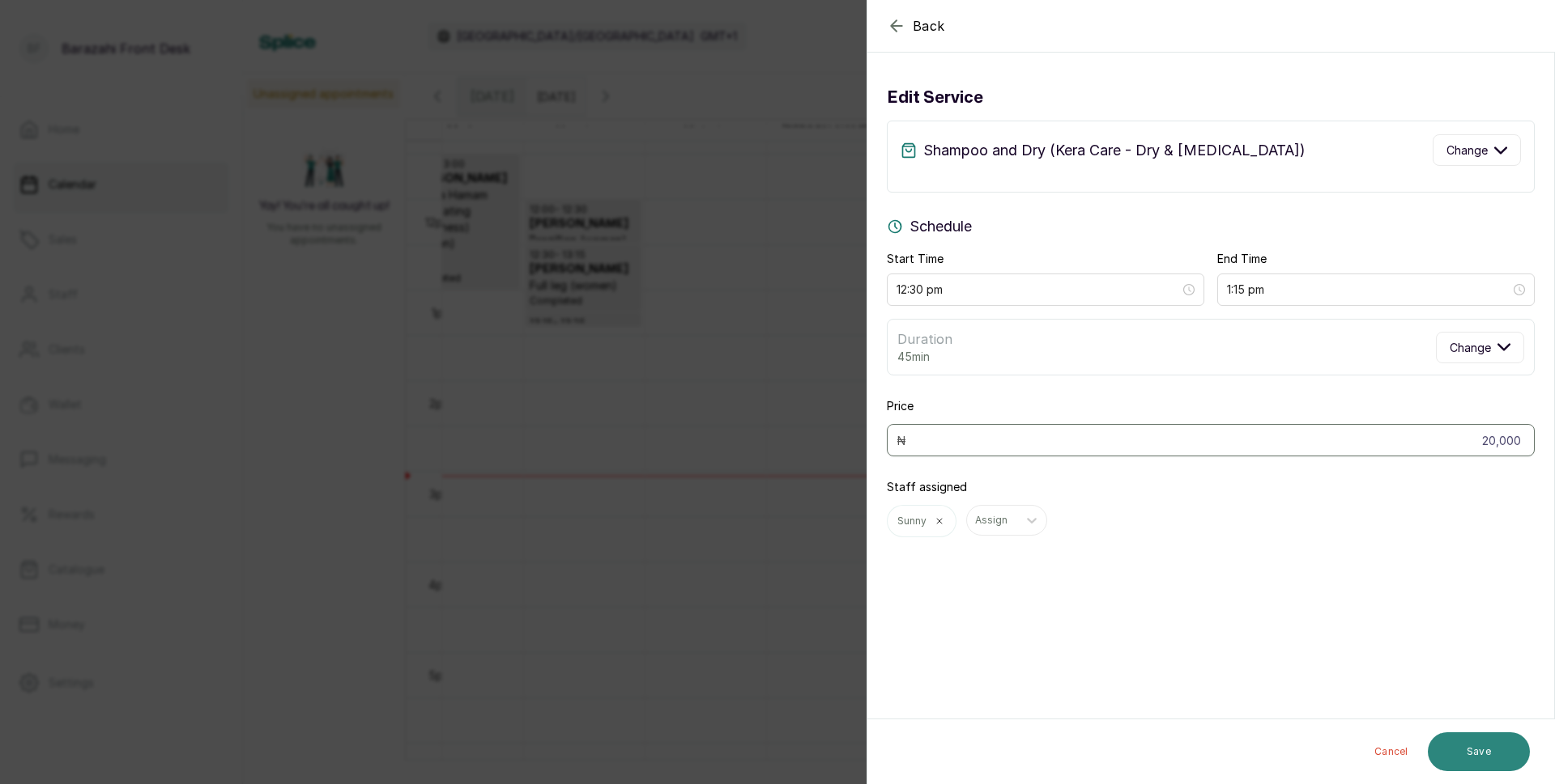
click at [1478, 757] on button "Save" at bounding box center [1479, 752] width 102 height 39
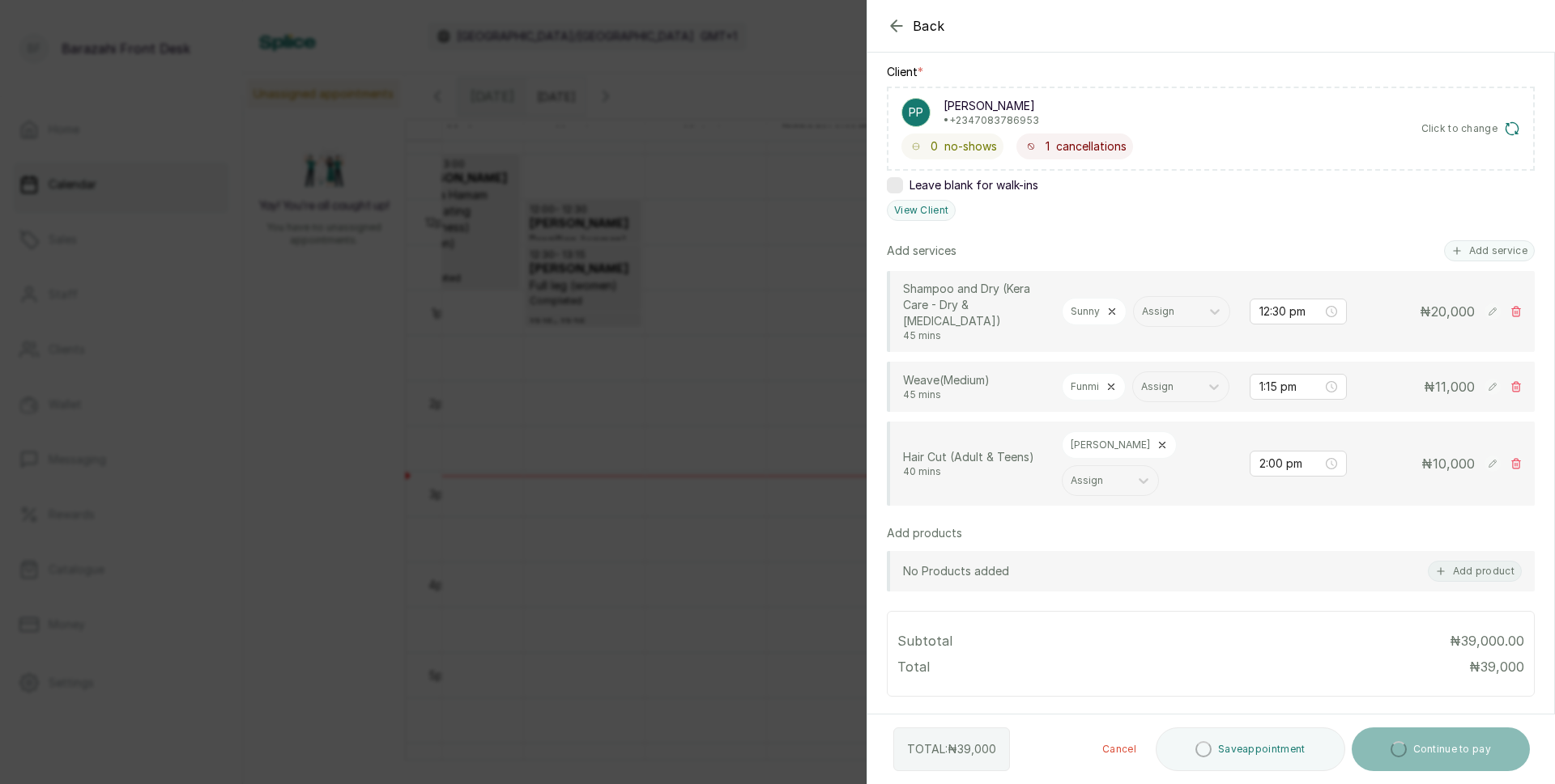
scroll to position [324, 0]
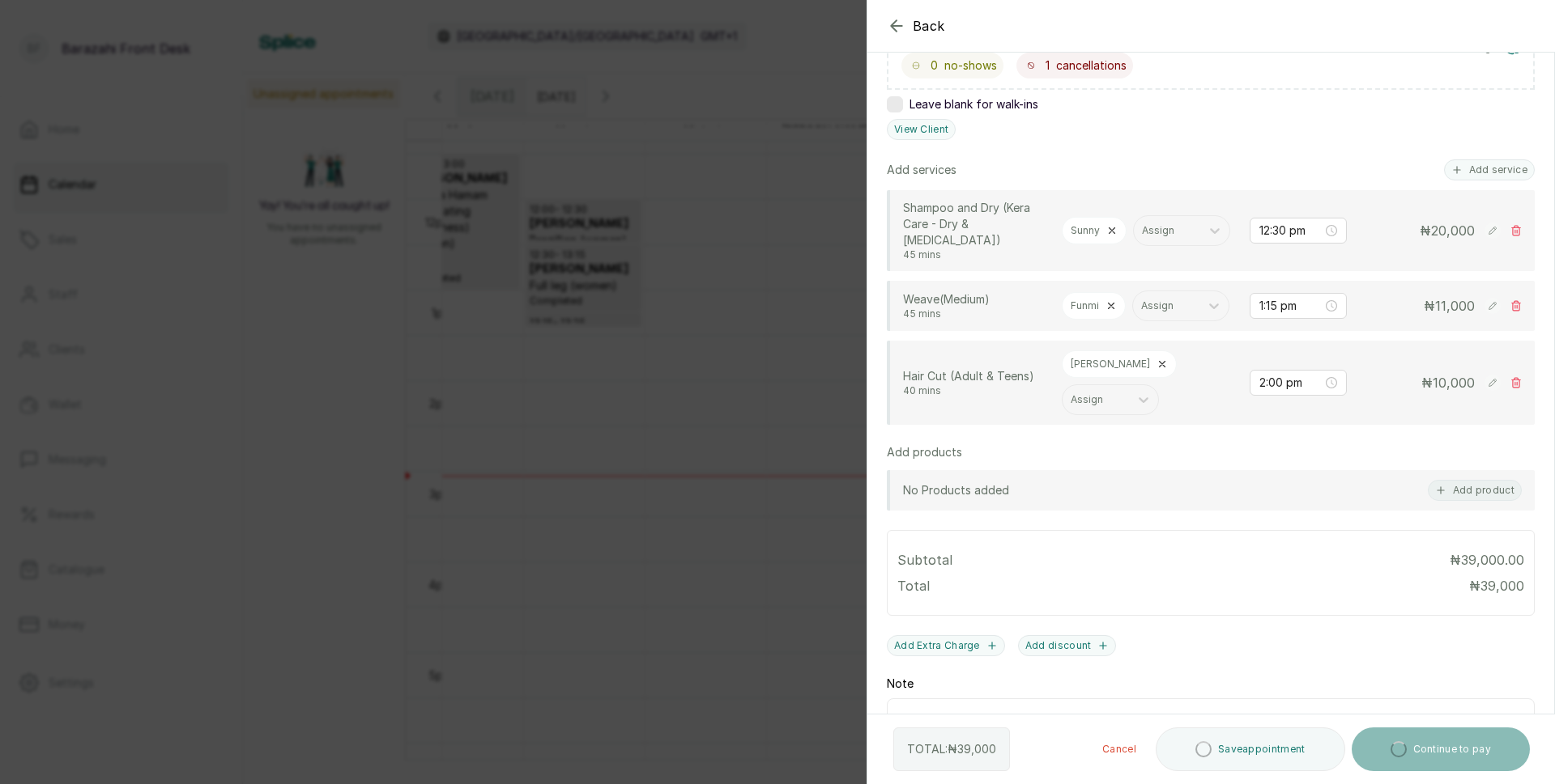
click at [1485, 314] on rect at bounding box center [1493, 306] width 16 height 16
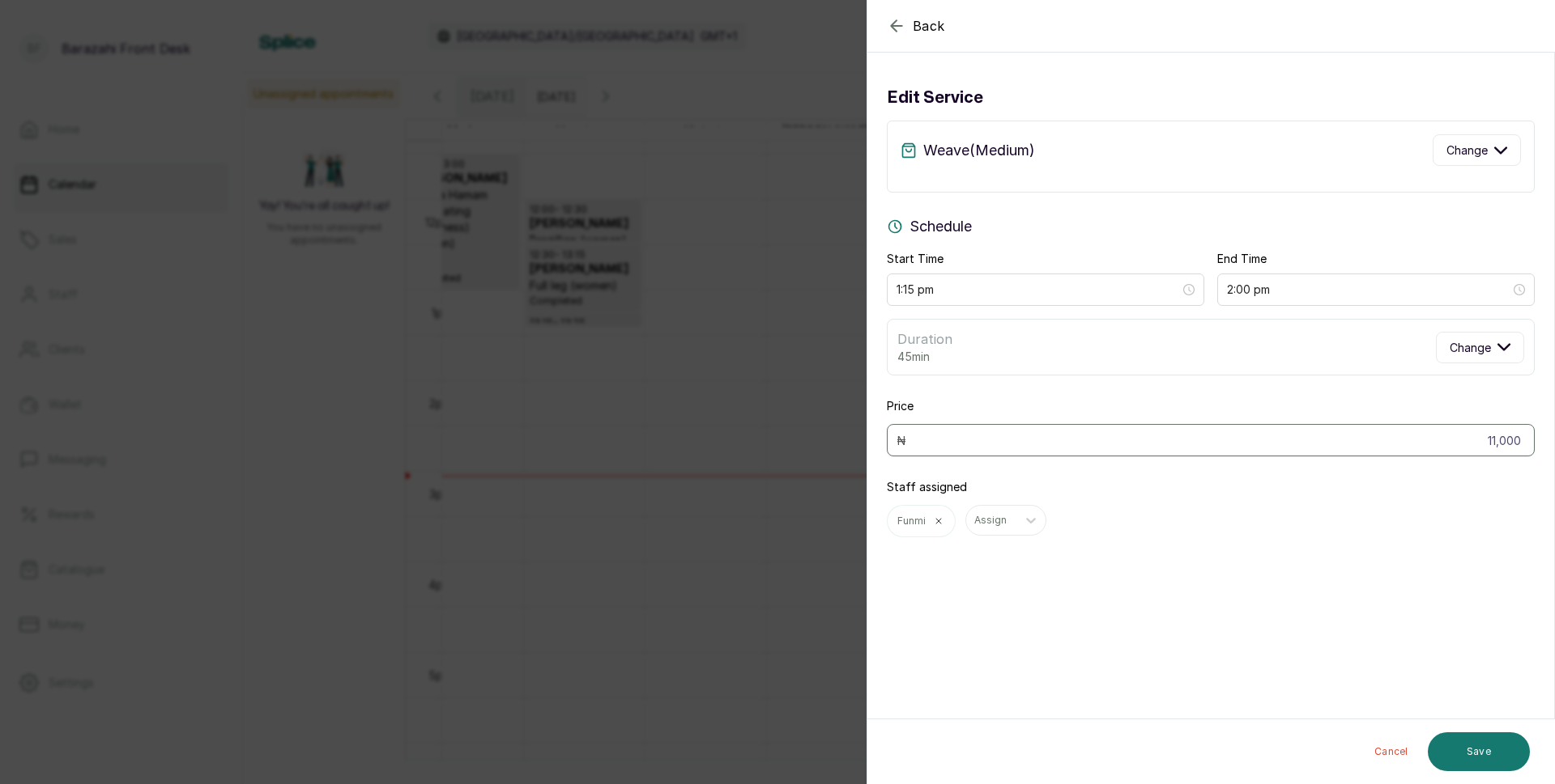
scroll to position [0, 0]
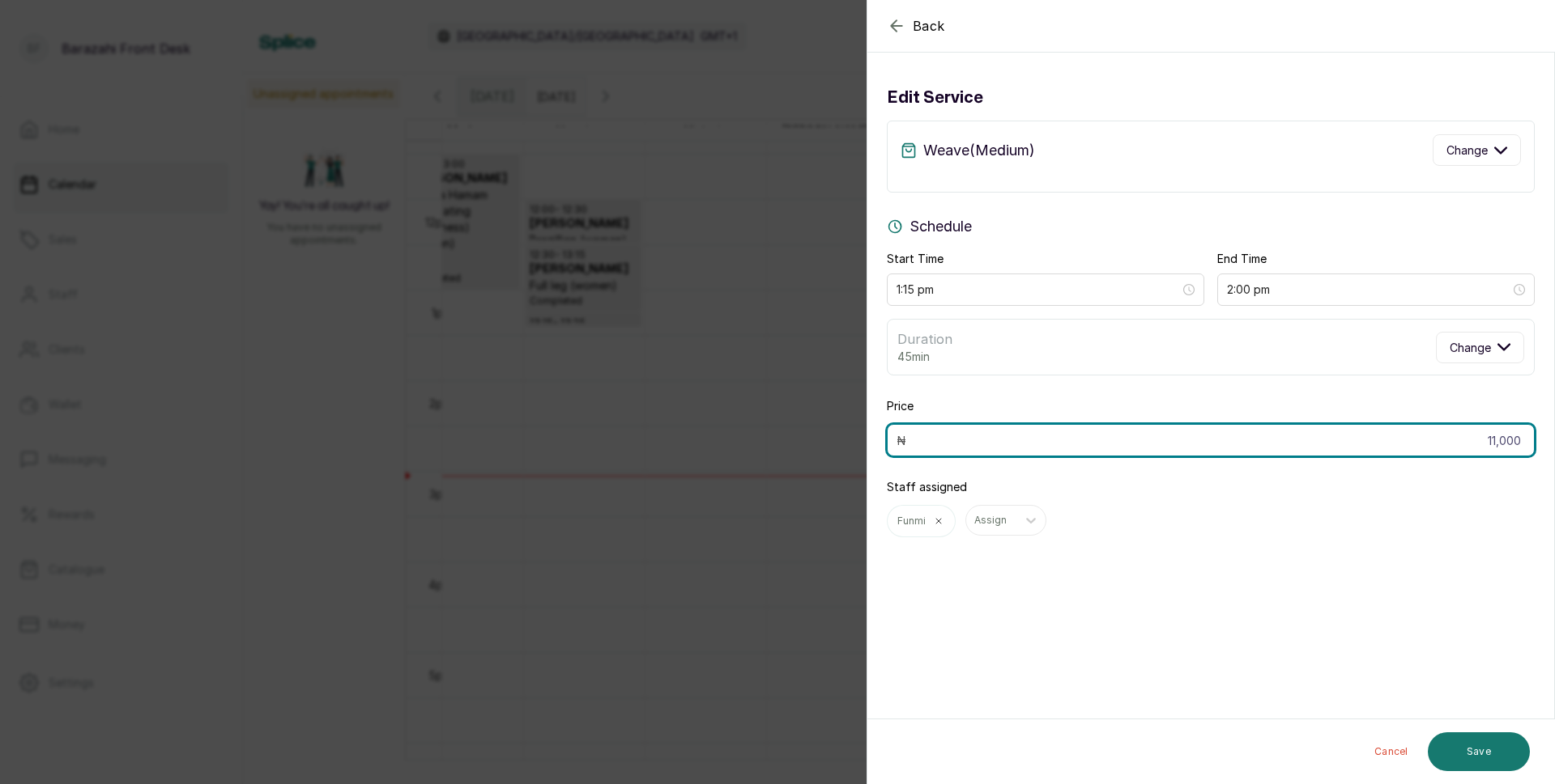
click at [1511, 437] on input "11,000" at bounding box center [1210, 440] width 647 height 32
type input "1"
type input "13,000"
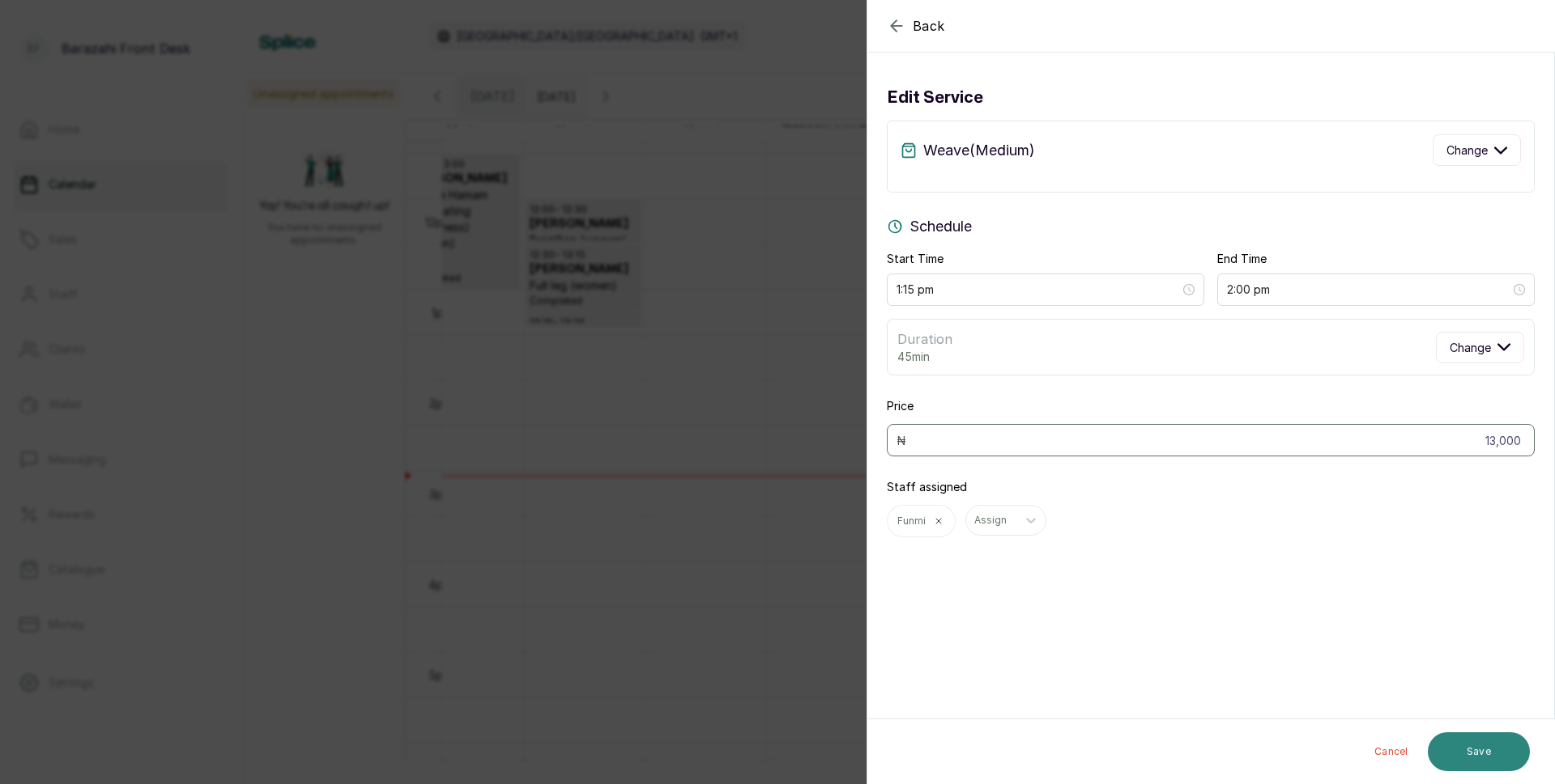
click at [1490, 741] on button "Save" at bounding box center [1479, 752] width 102 height 39
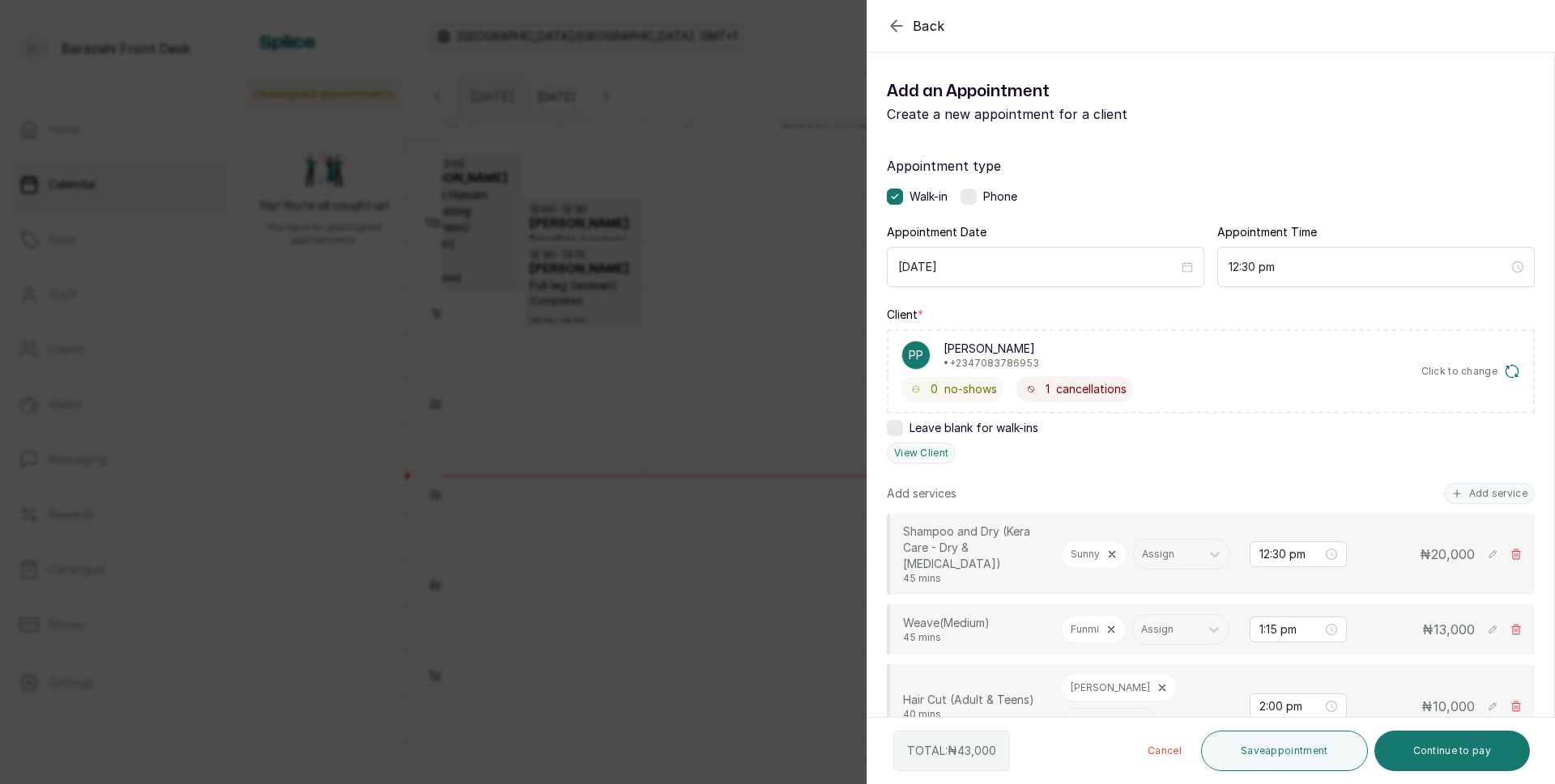
scroll to position [243, 0]
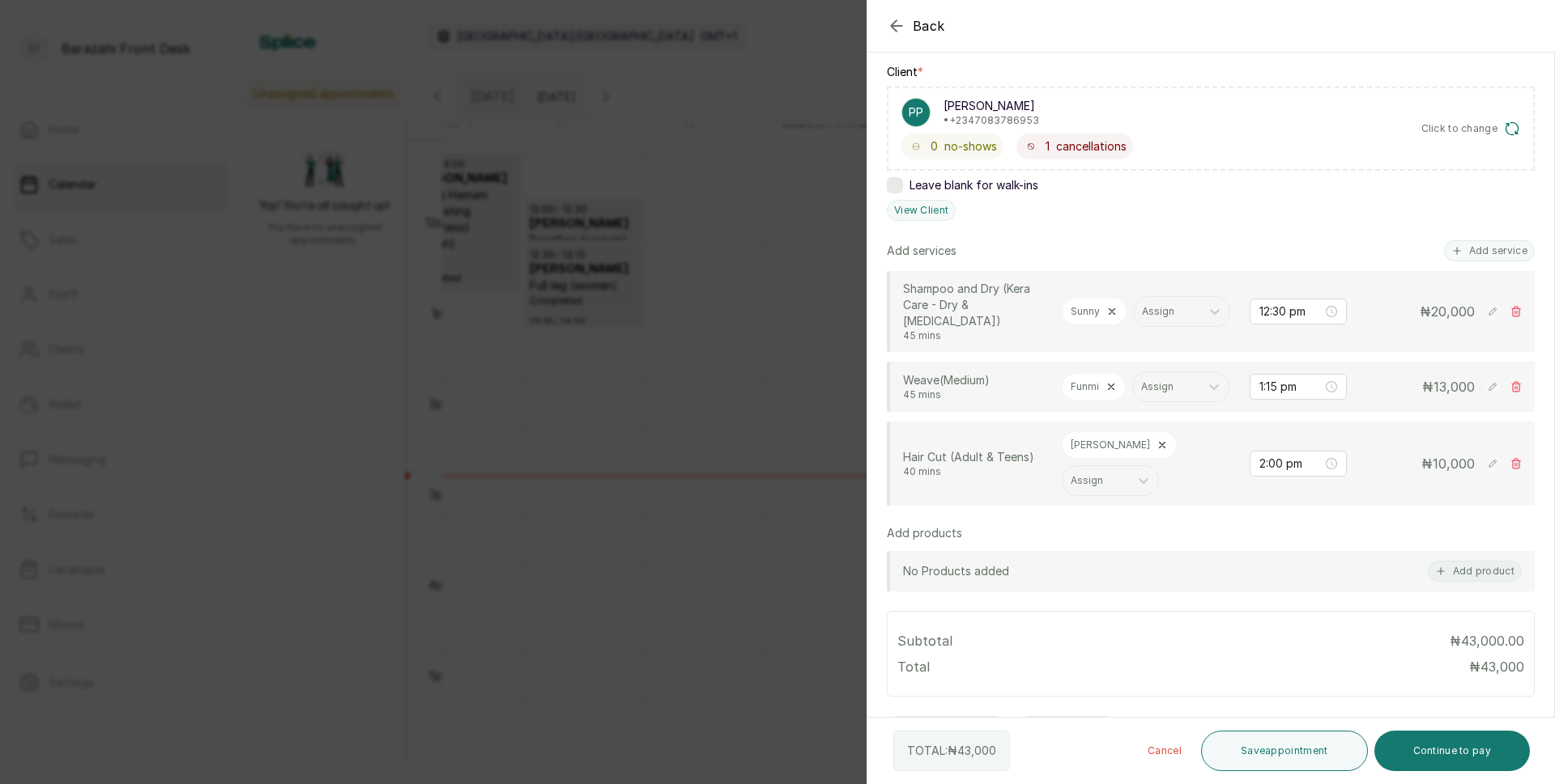
click at [1485, 472] on rect at bounding box center [1493, 463] width 16 height 16
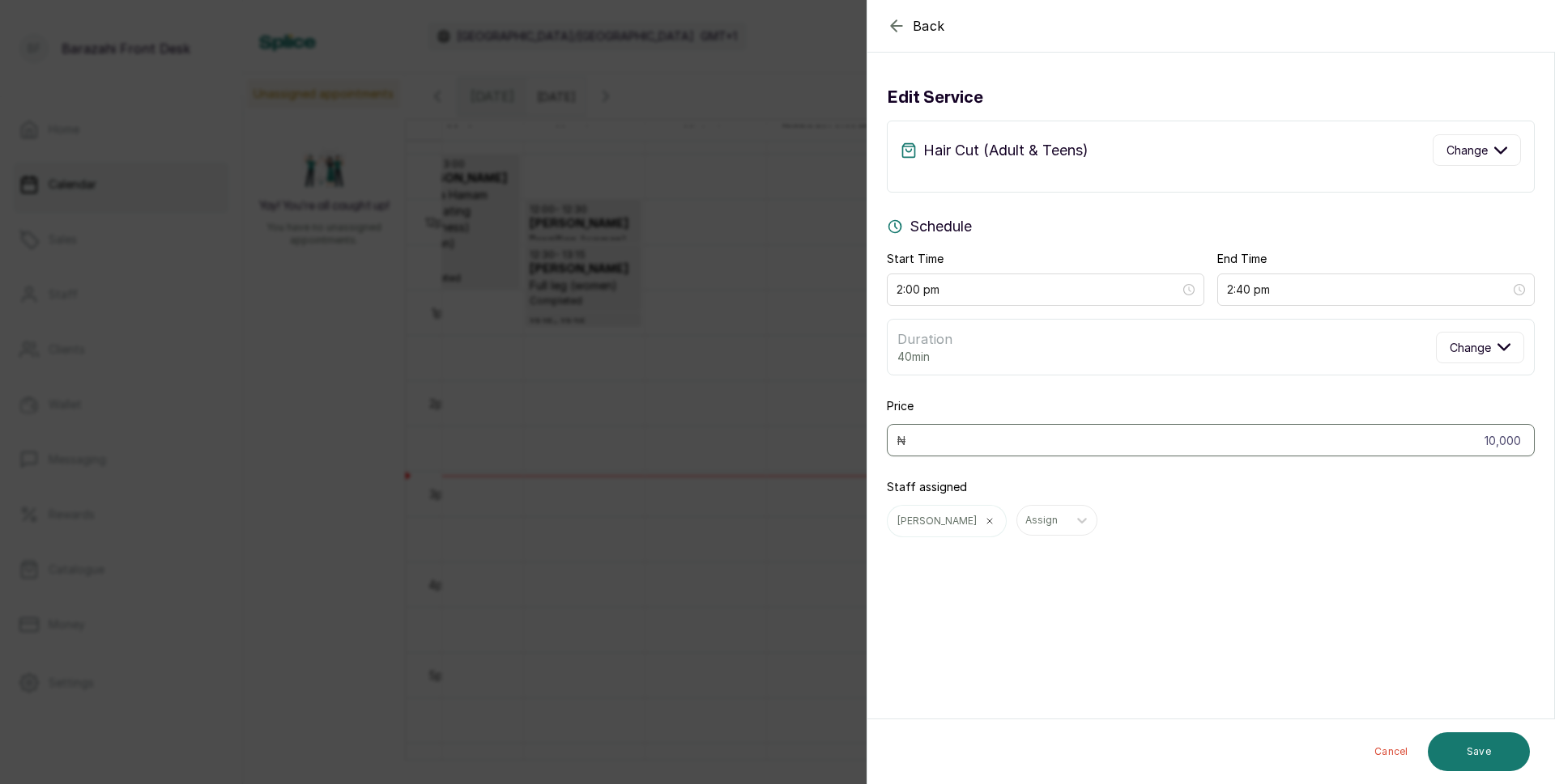
scroll to position [0, 0]
click at [895, 23] on icon "button" at bounding box center [896, 26] width 19 height 19
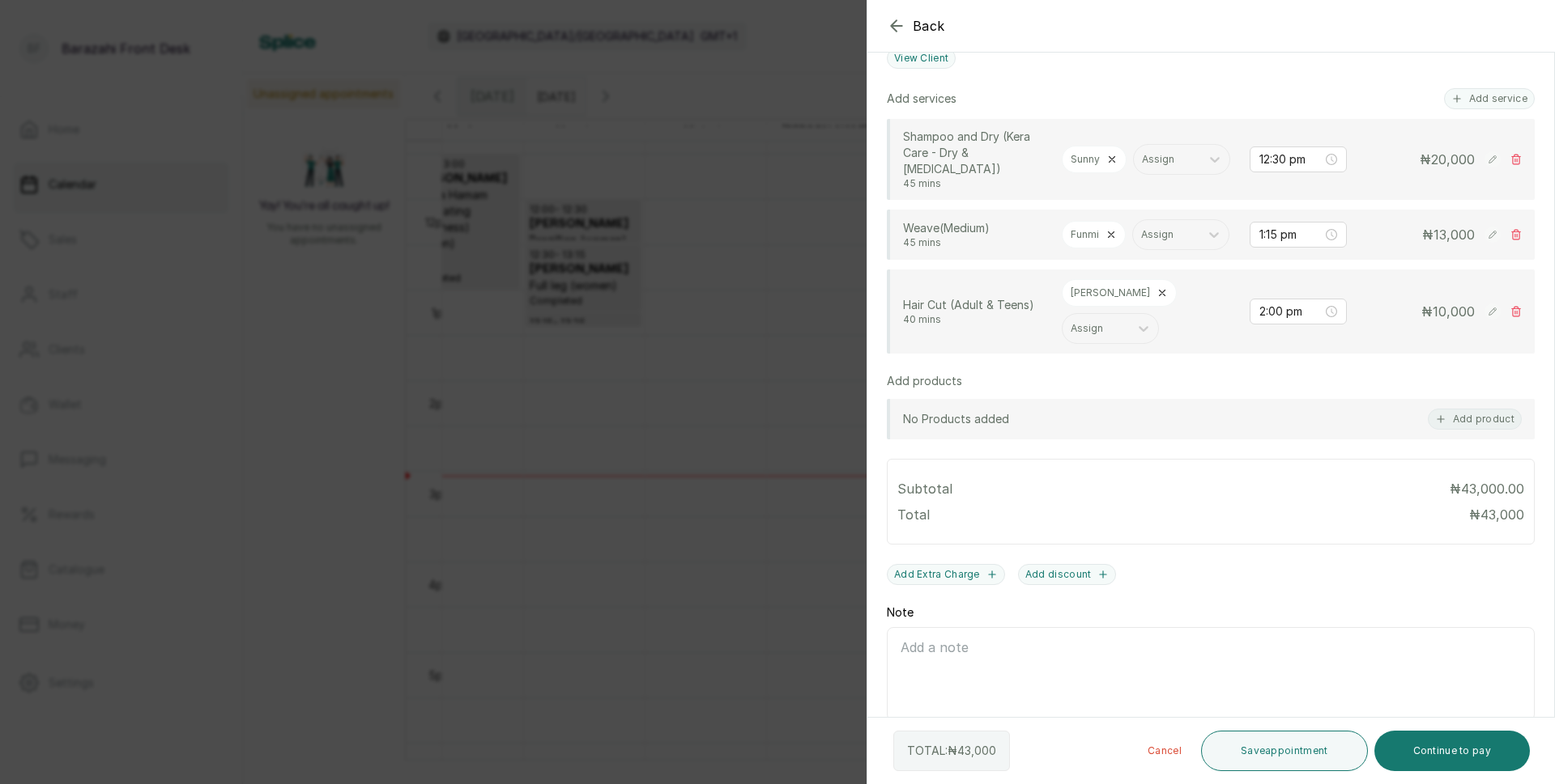
scroll to position [405, 0]
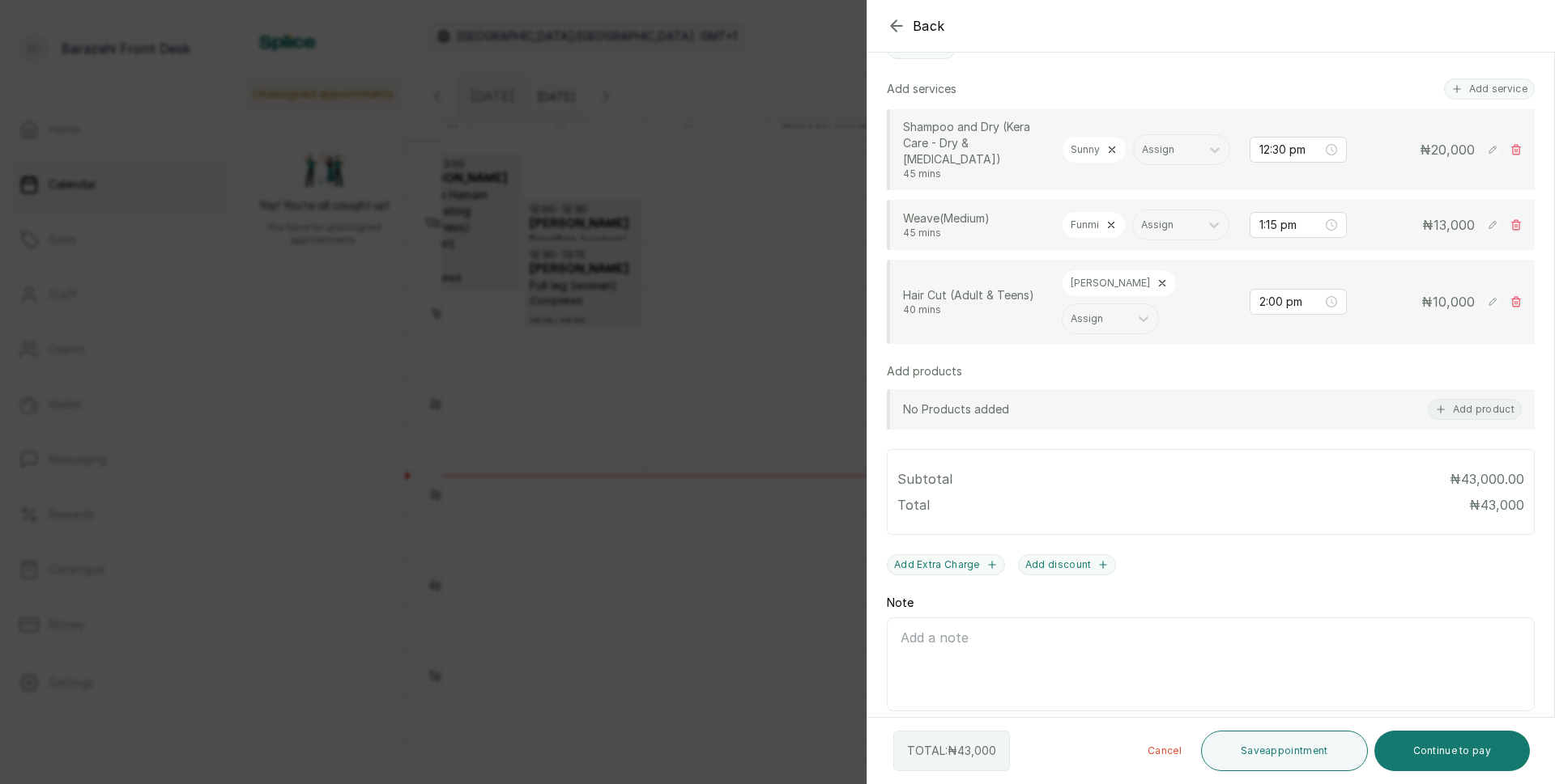
click at [1510, 308] on icon at bounding box center [1515, 301] width 11 height 11
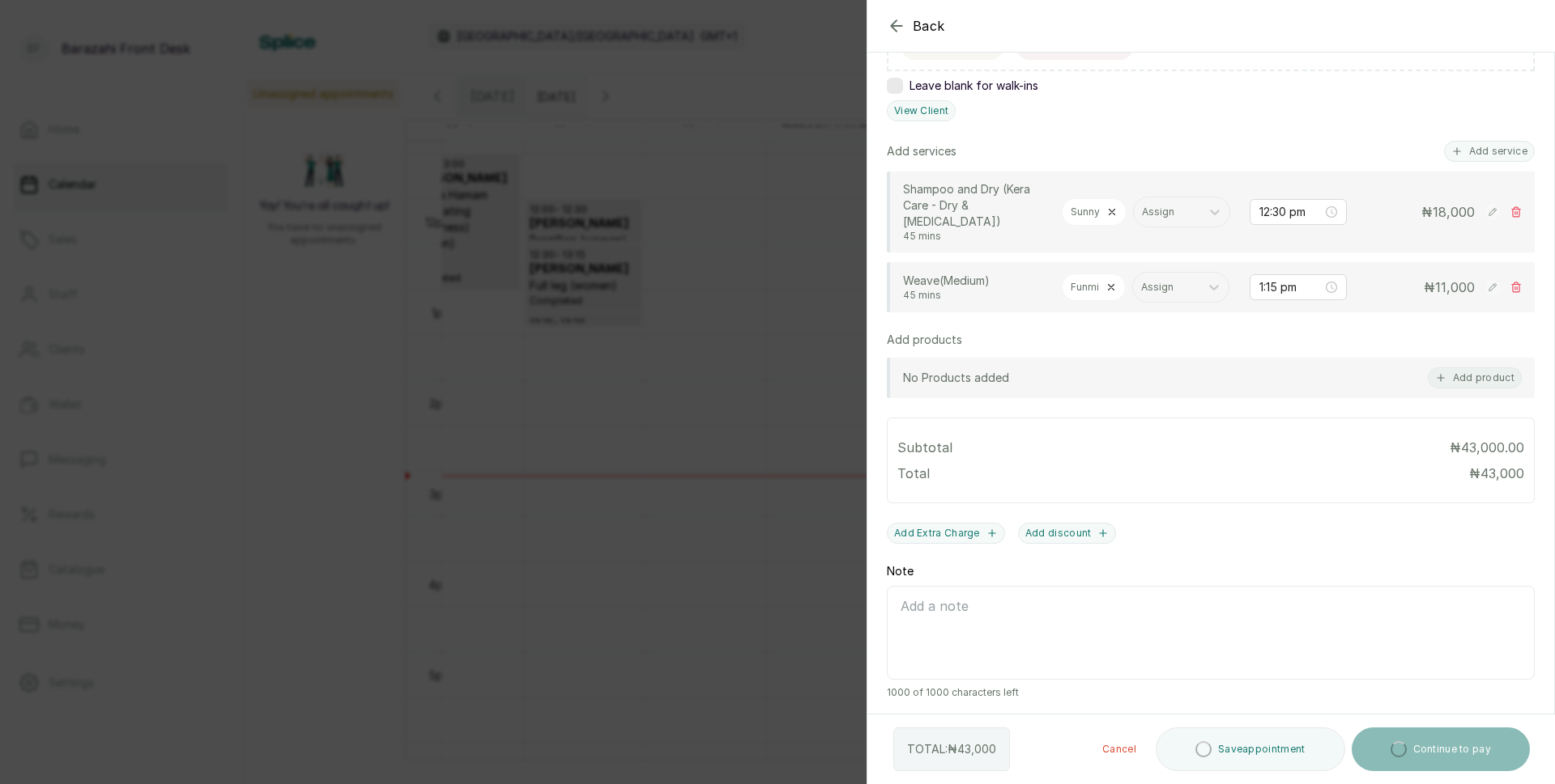
scroll to position [379, 0]
click at [1462, 376] on button "Add product" at bounding box center [1474, 378] width 94 height 21
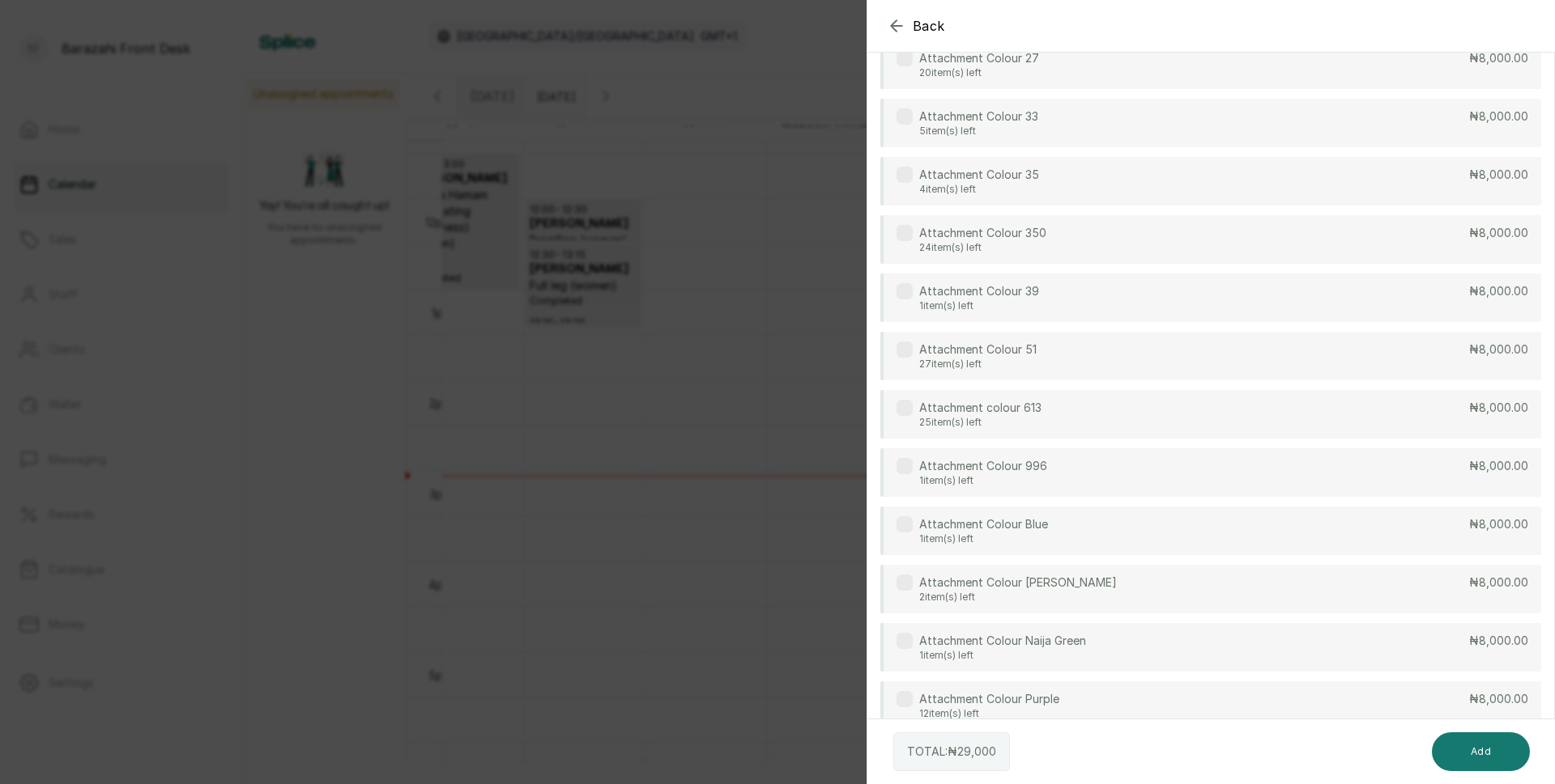
scroll to position [0, 0]
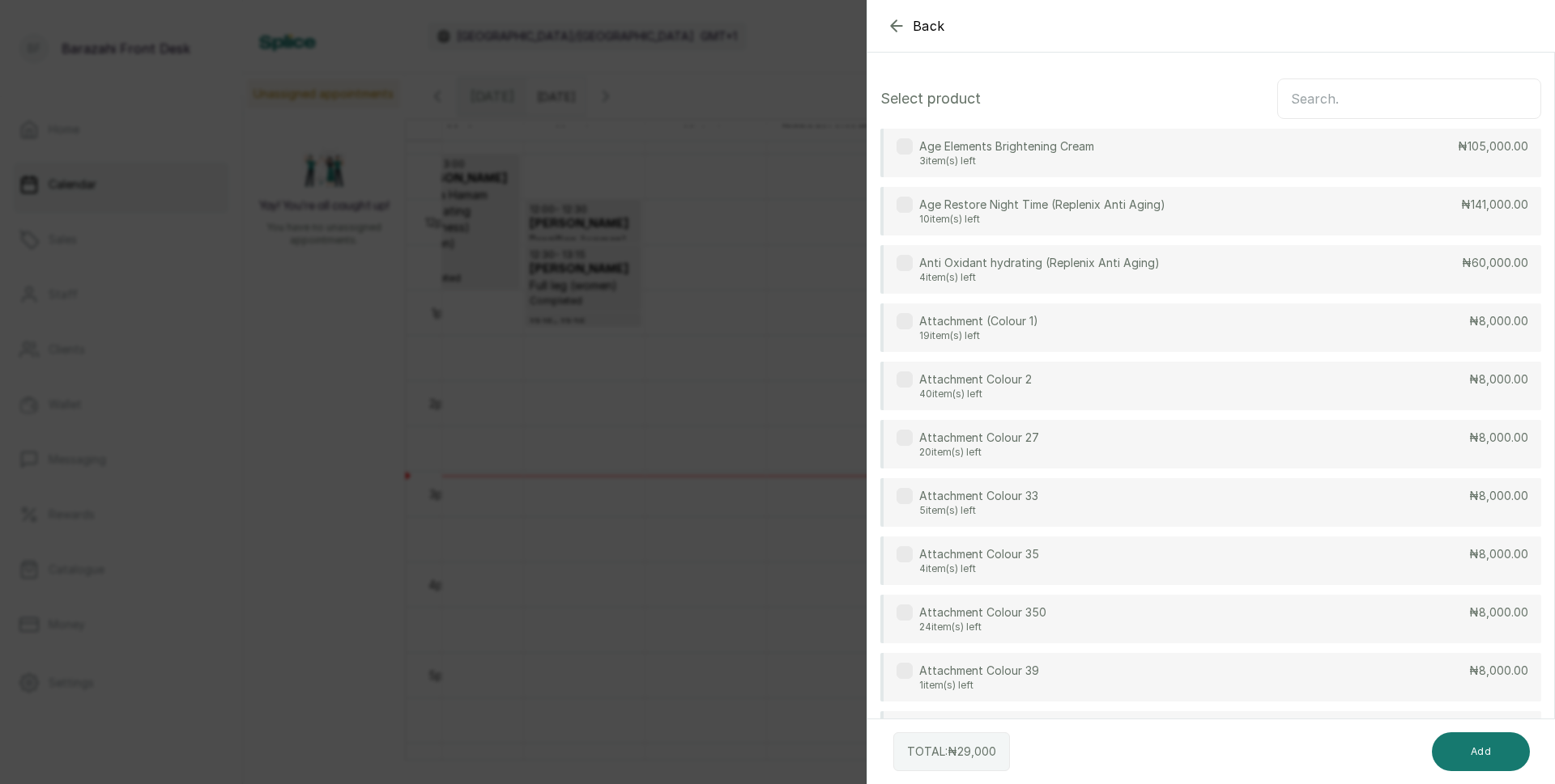
click at [1310, 82] on input "text" at bounding box center [1409, 99] width 264 height 41
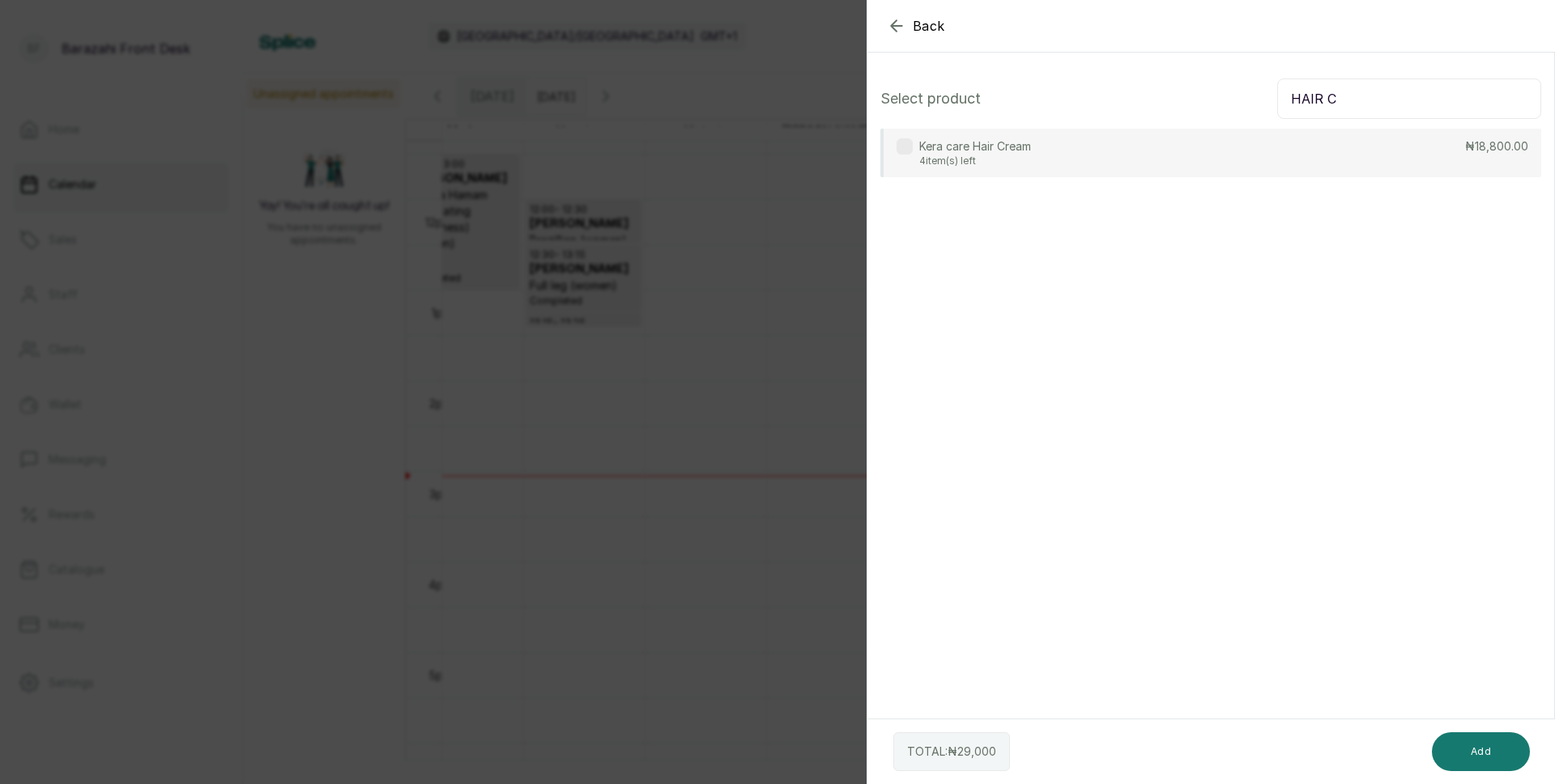
click at [1472, 154] on p "₦18,800.00" at bounding box center [1496, 146] width 63 height 16
click at [1376, 99] on input "HAIR C" at bounding box center [1409, 99] width 264 height 41
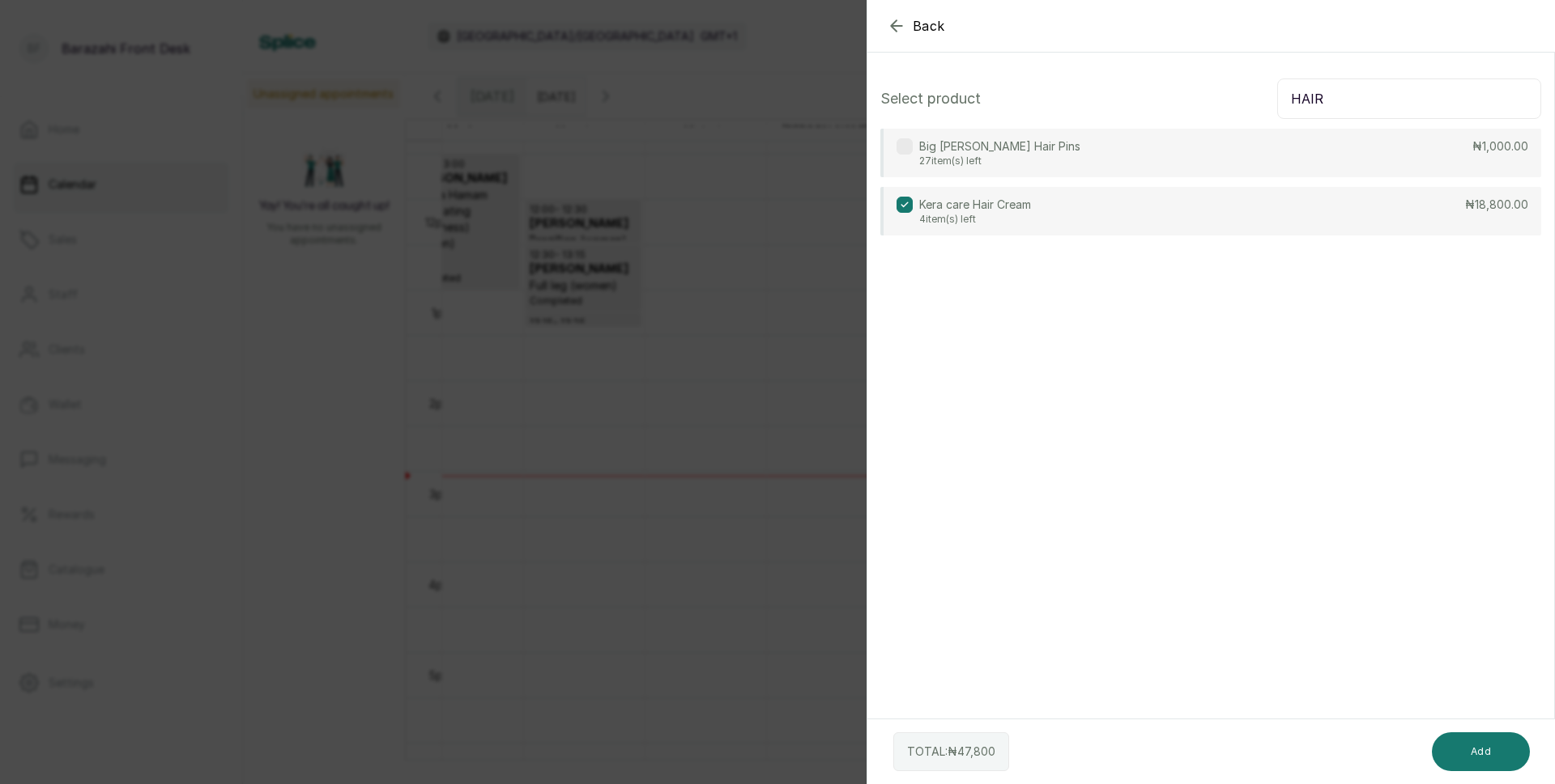
click at [911, 204] on label at bounding box center [904, 204] width 16 height 16
click at [1368, 98] on input "HAIR" at bounding box center [1409, 99] width 264 height 41
type input "H"
click at [1337, 105] on input "text" at bounding box center [1409, 99] width 264 height 41
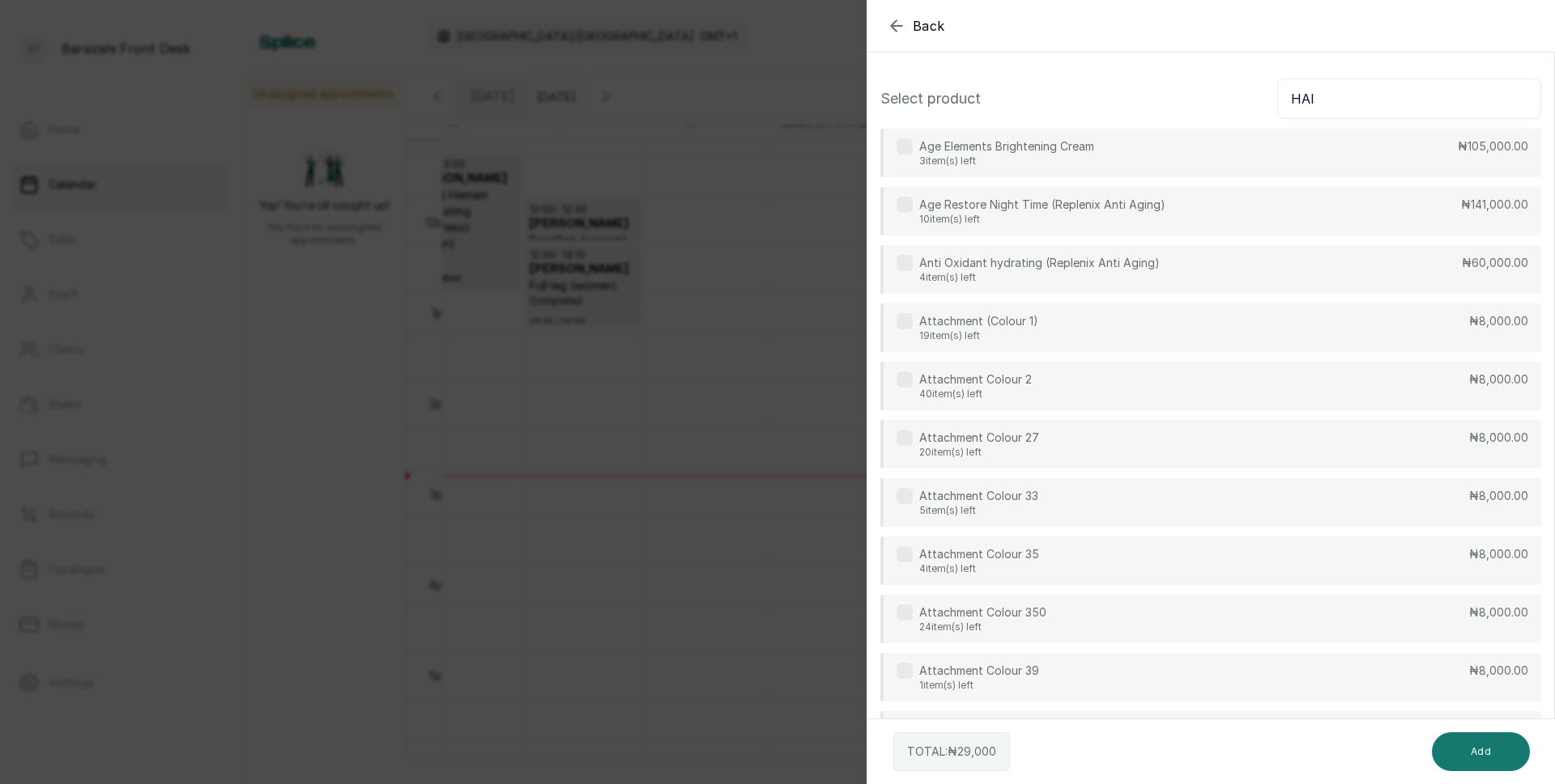
type input "HAIR"
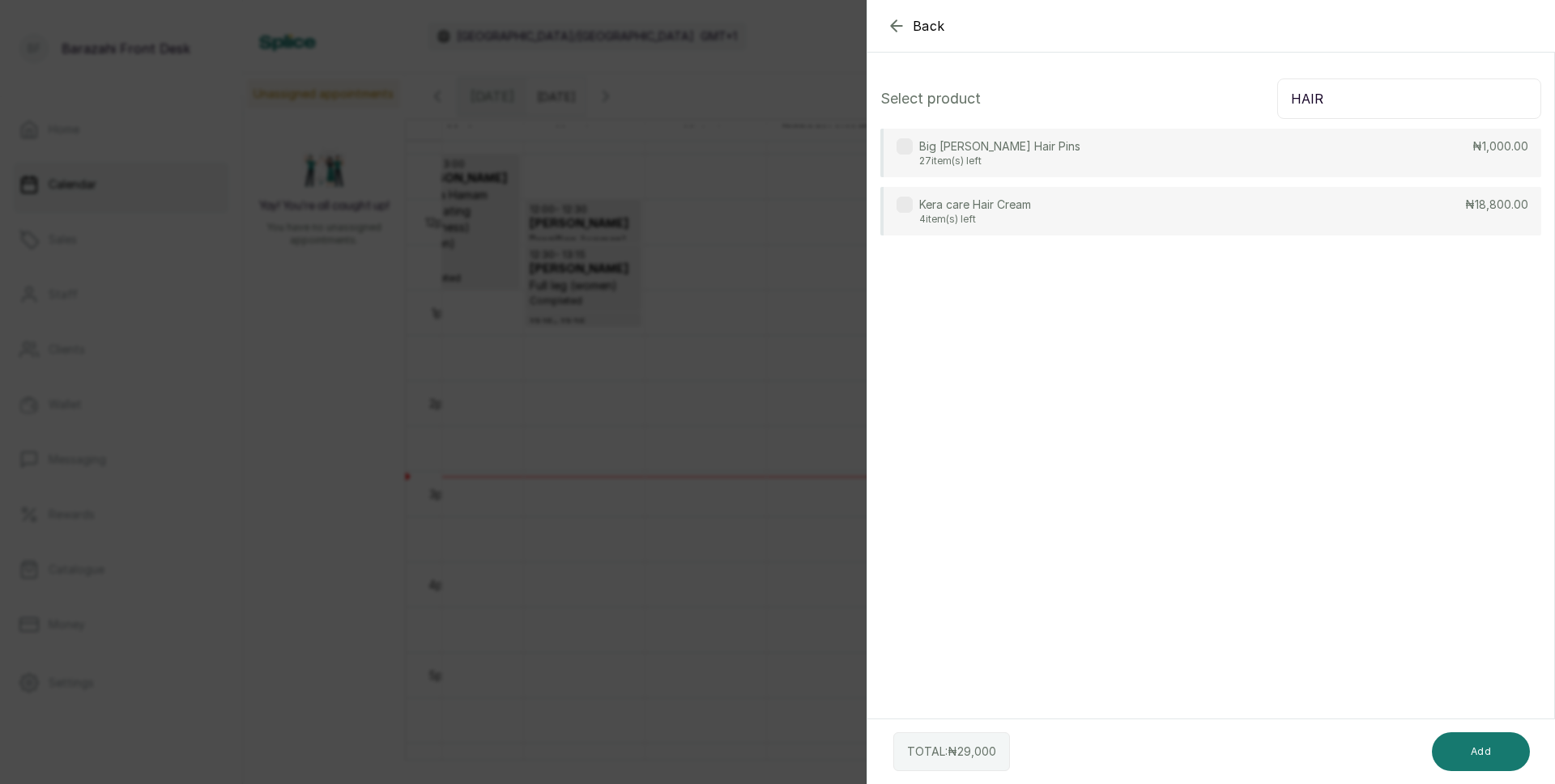
click at [894, 24] on icon "button" at bounding box center [896, 26] width 19 height 19
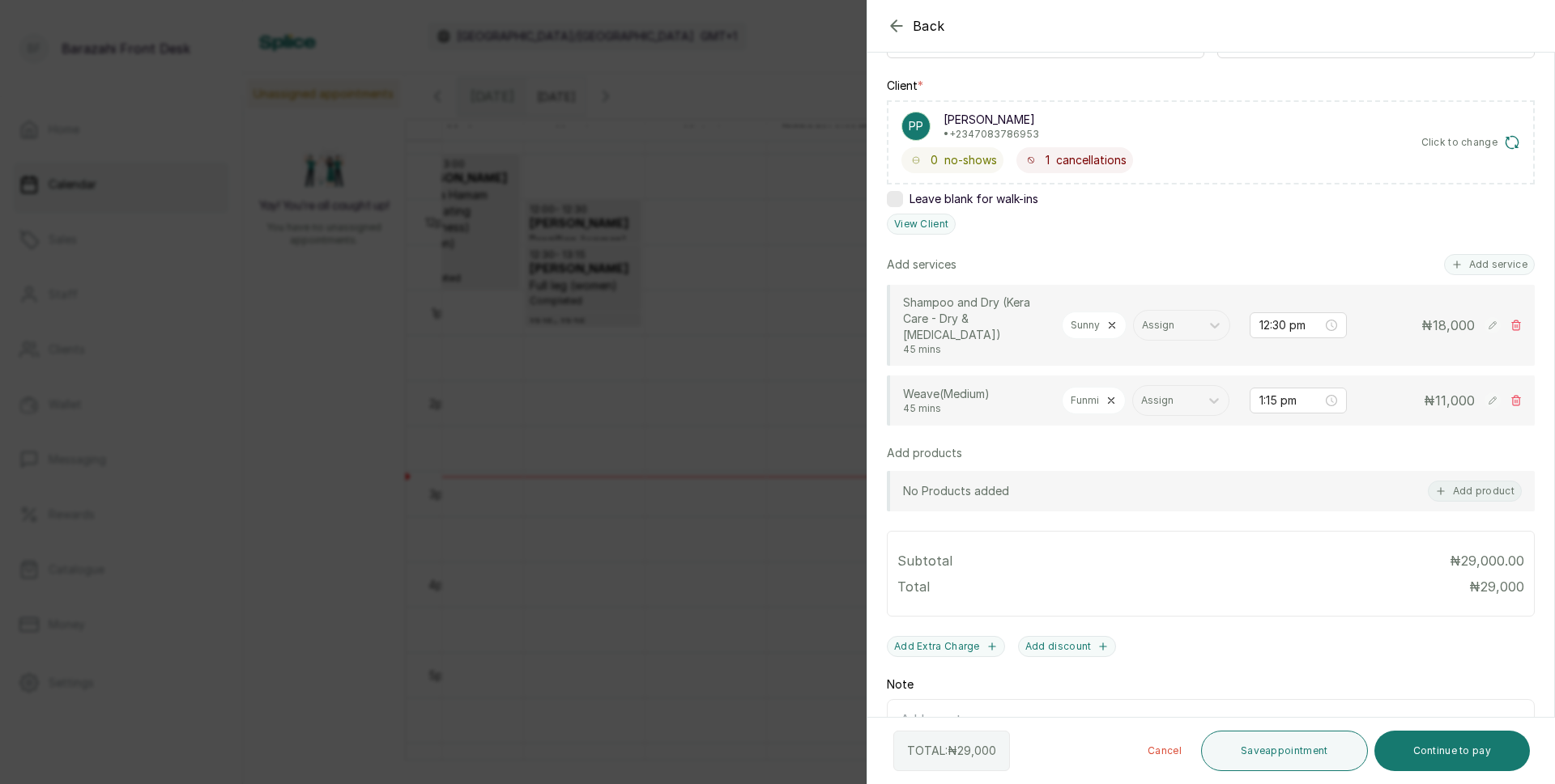
scroll to position [217, 0]
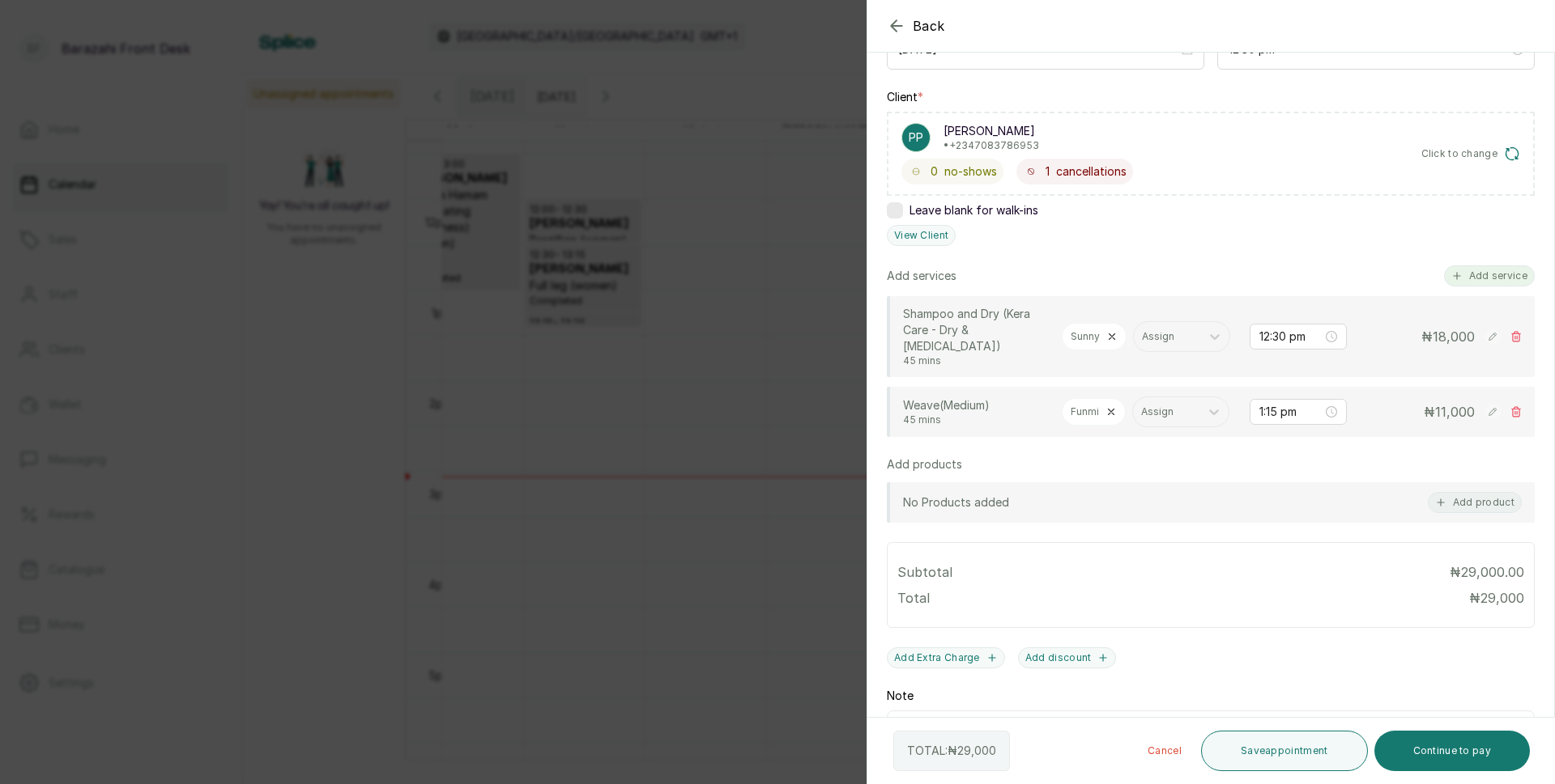
click at [1501, 273] on button "Add service" at bounding box center [1489, 275] width 91 height 21
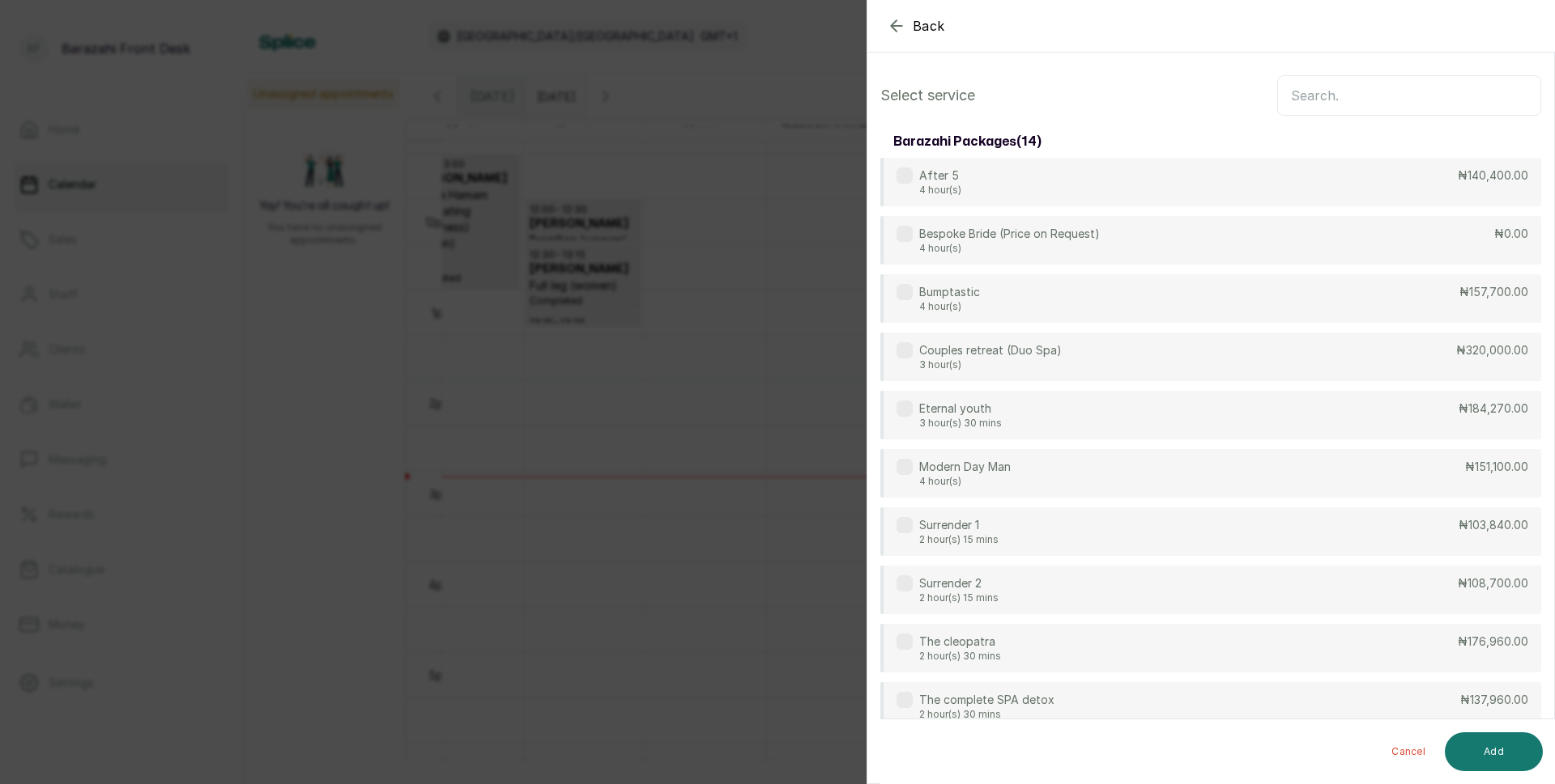
scroll to position [0, 0]
click at [1291, 101] on input "text" at bounding box center [1409, 99] width 264 height 41
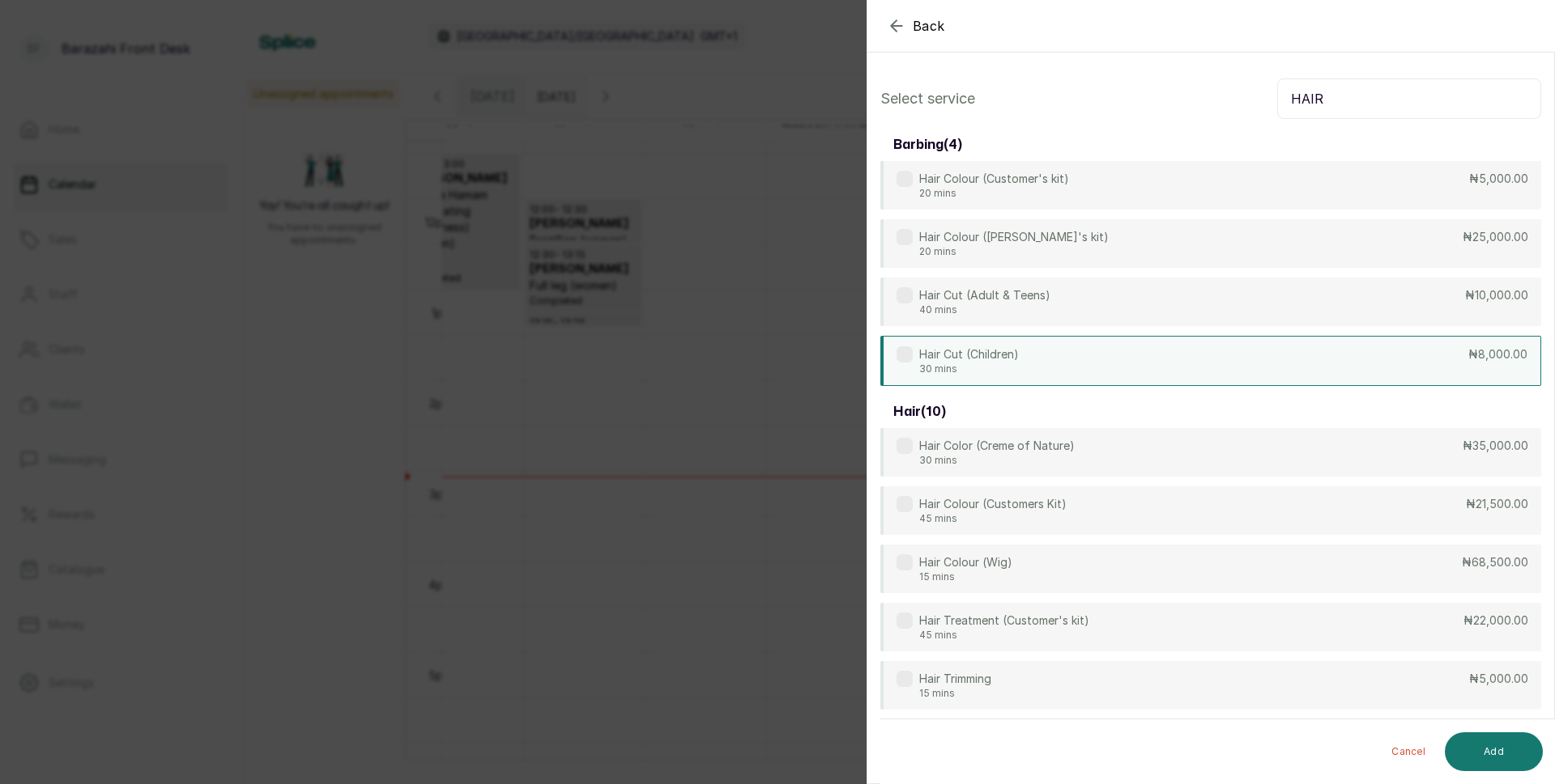
type input "HAIR"
click at [1452, 359] on div "Hair Cut (Children) 30 mins ₦8,000.00" at bounding box center [1211, 361] width 660 height 50
click at [1501, 758] on button "Add" at bounding box center [1493, 752] width 98 height 39
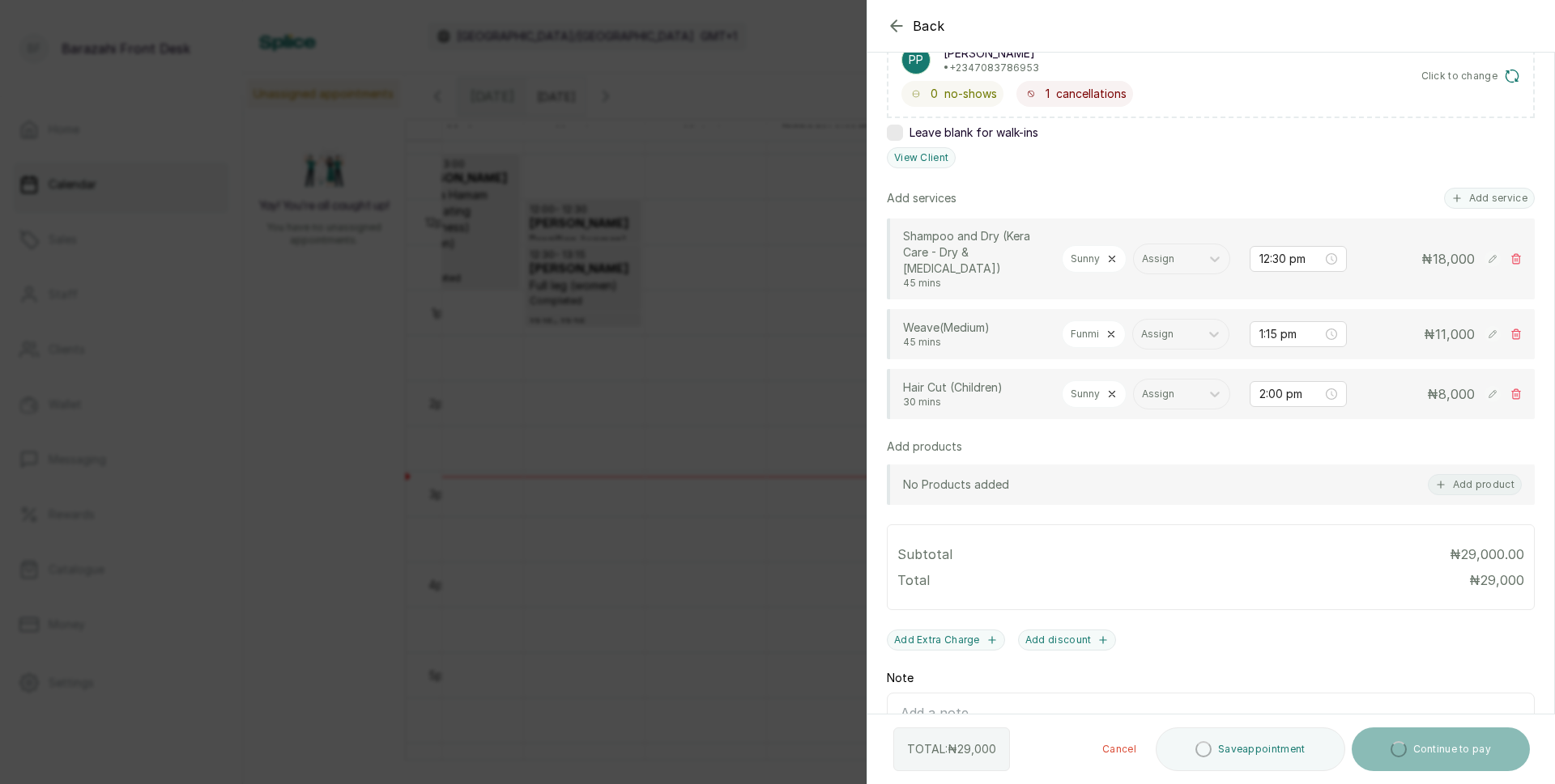
scroll to position [324, 0]
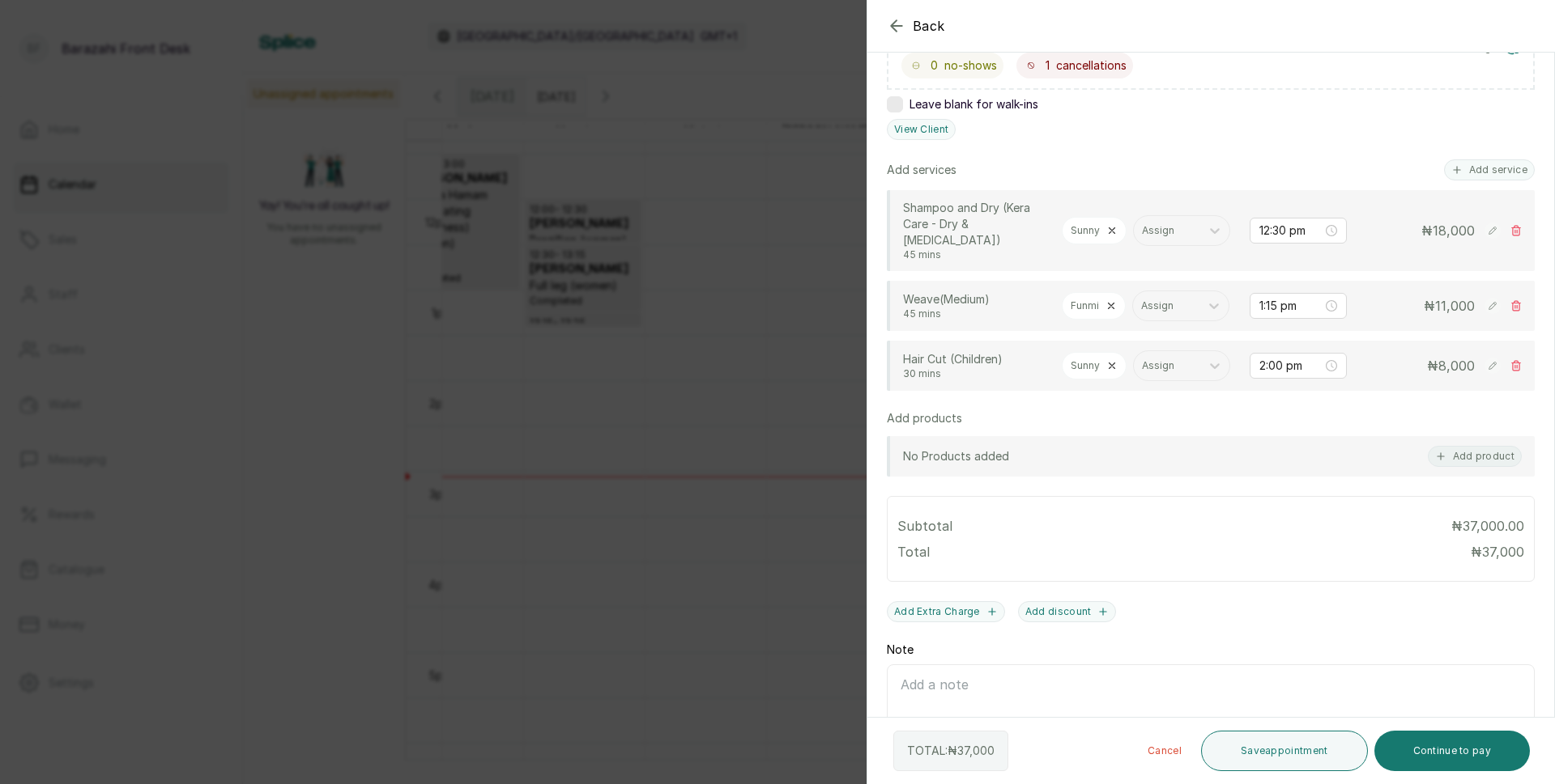
click at [1106, 372] on icon at bounding box center [1111, 366] width 11 height 11
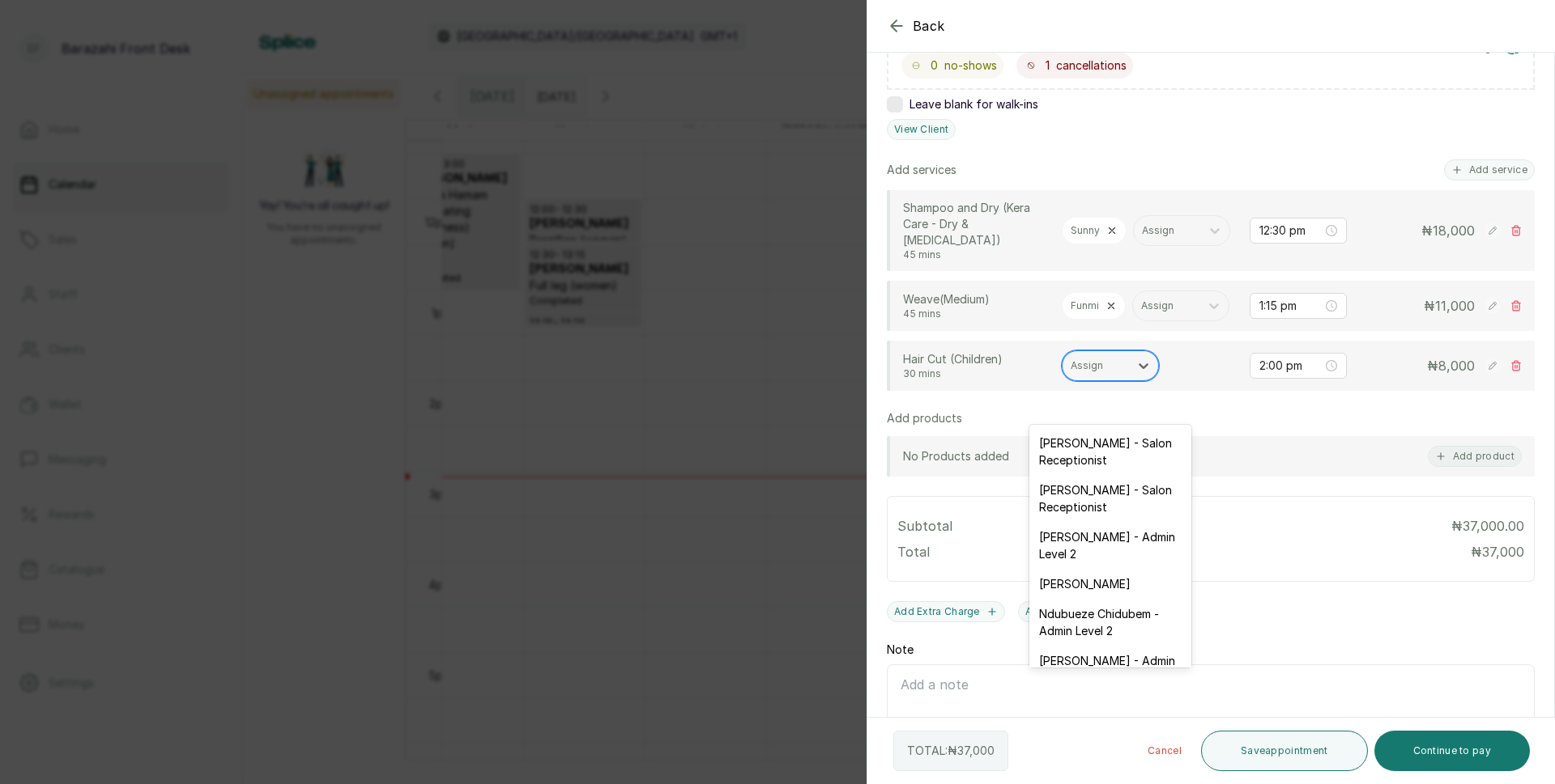
click at [1103, 373] on div at bounding box center [1096, 366] width 50 height 15
type input "[PERSON_NAME]"
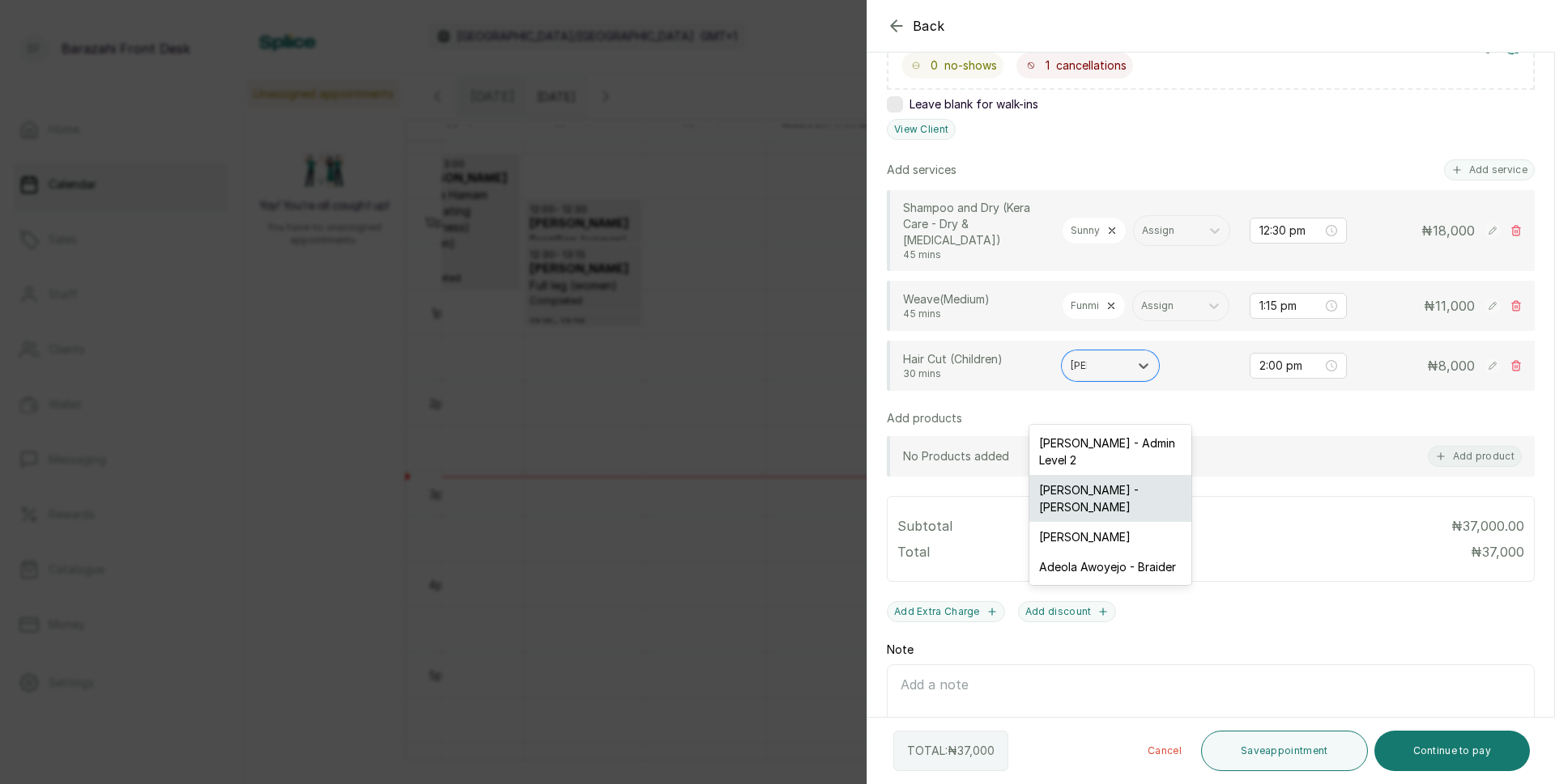
click at [1113, 496] on div "[PERSON_NAME] - [PERSON_NAME]" at bounding box center [1109, 498] width 162 height 47
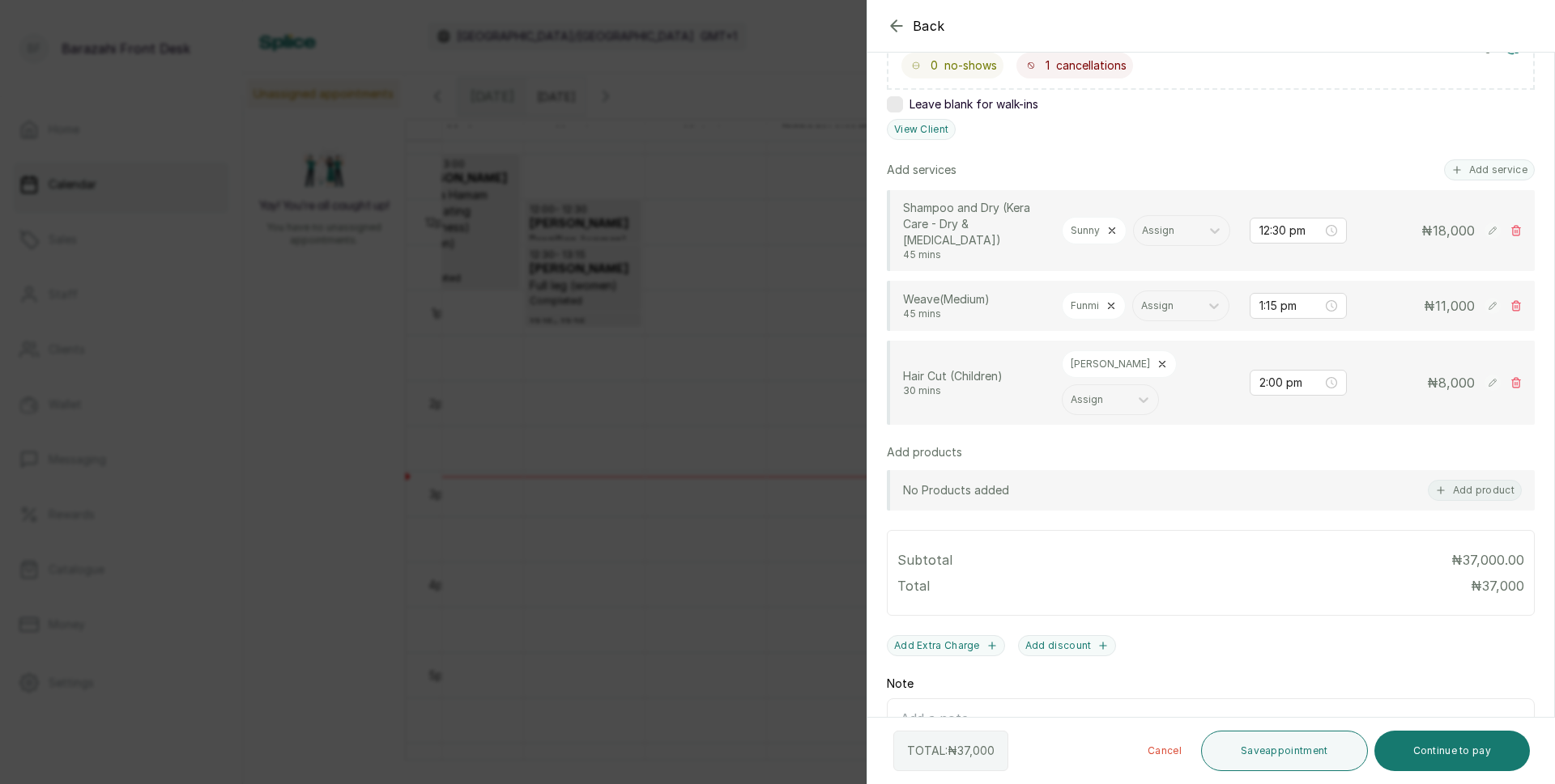
click at [1488, 234] on icon at bounding box center [1492, 230] width 7 height 7
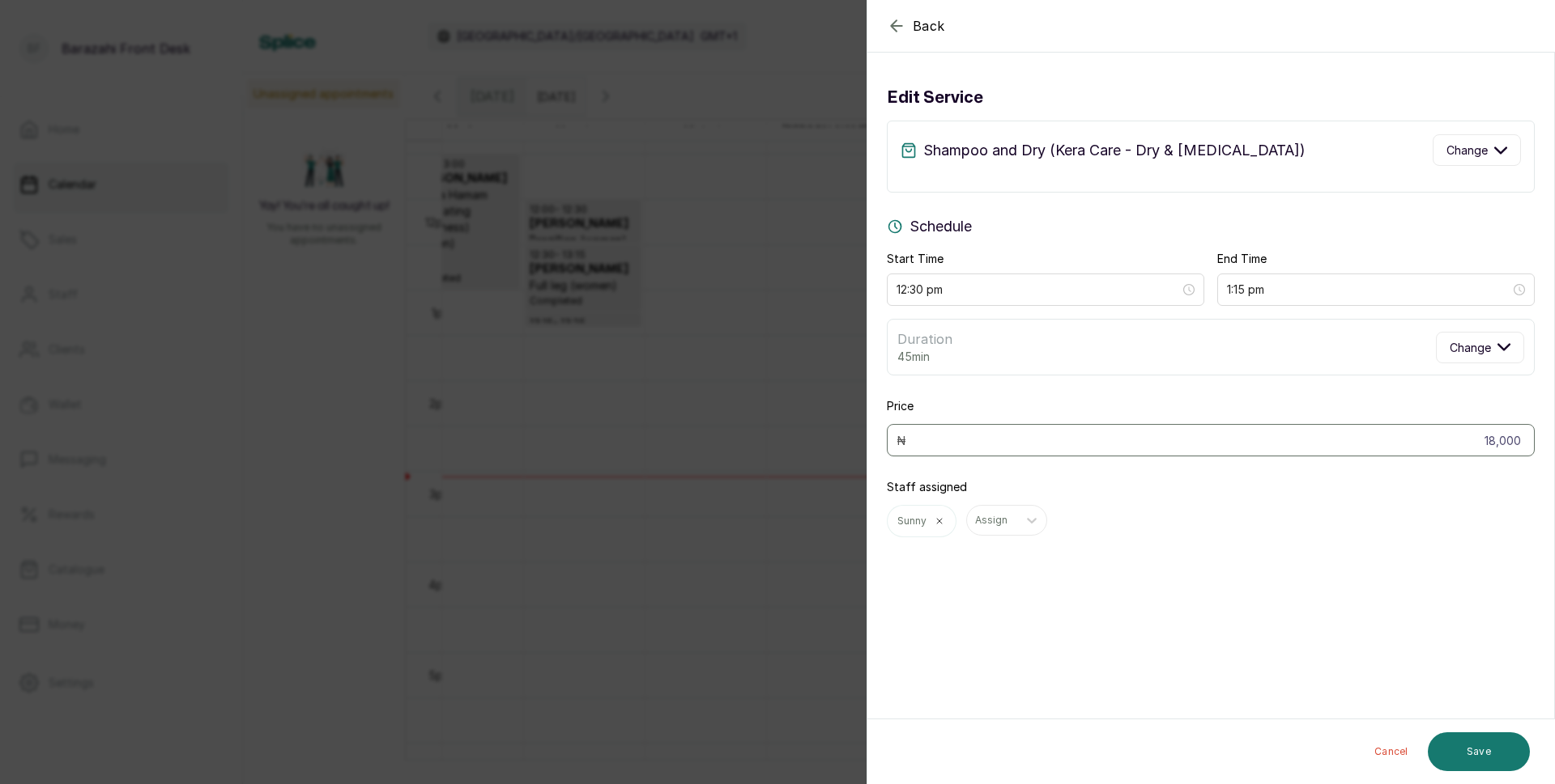
scroll to position [0, 0]
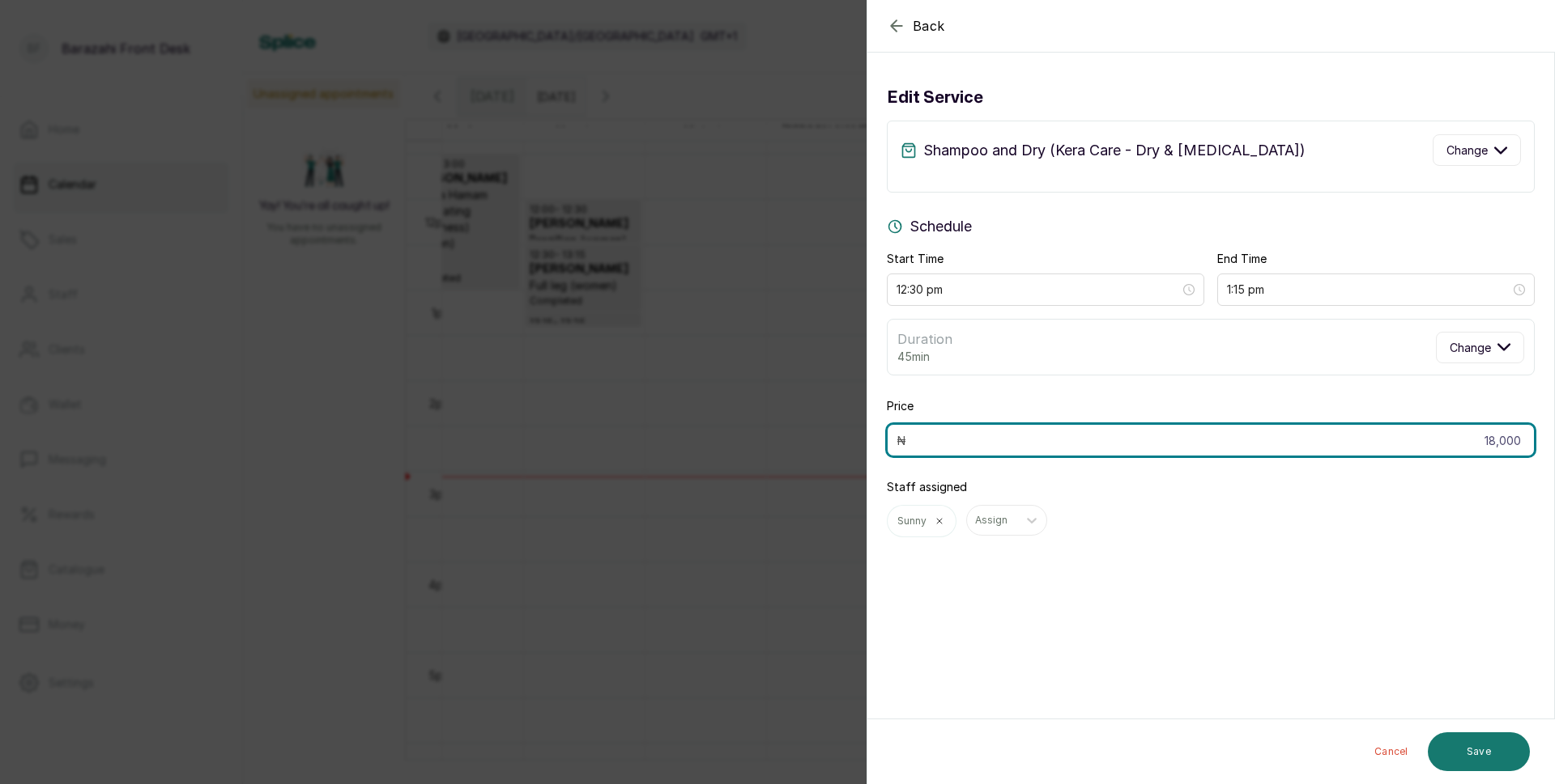
click at [1509, 437] on input "18,000" at bounding box center [1210, 440] width 647 height 32
type input "1"
type input "20,000"
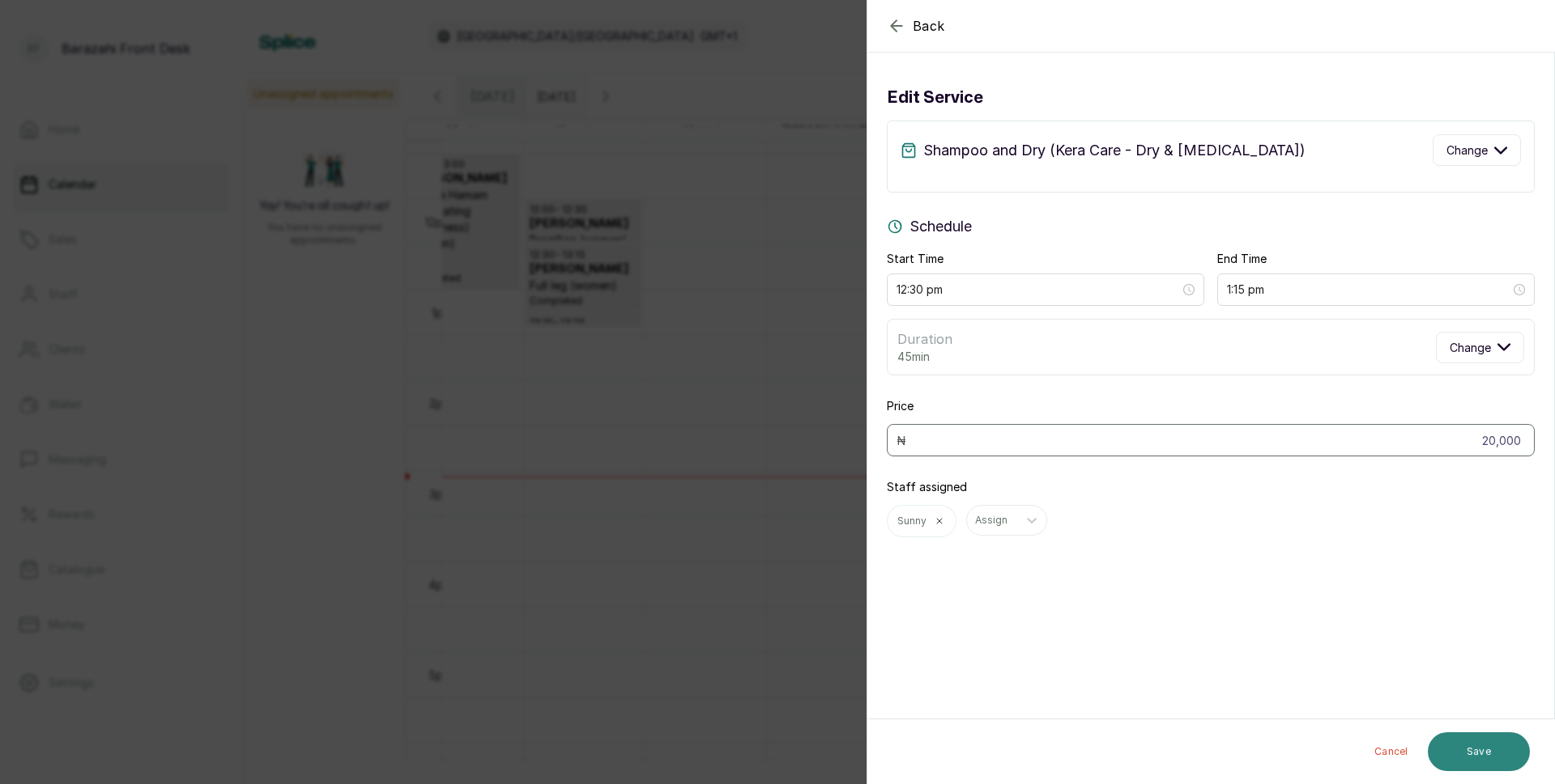
click at [1504, 748] on button "Save" at bounding box center [1479, 752] width 102 height 39
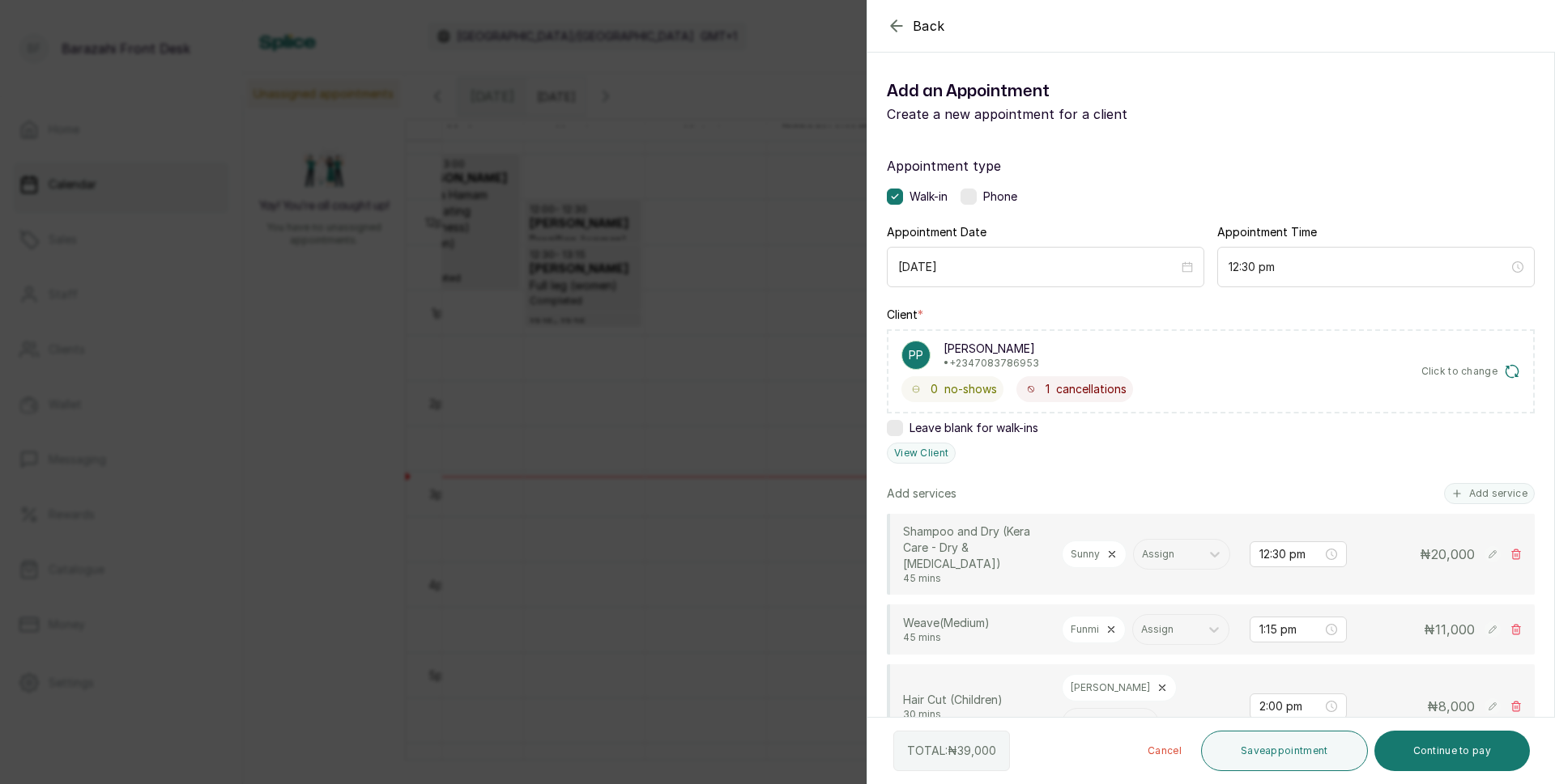
click at [1485, 638] on rect at bounding box center [1493, 630] width 16 height 16
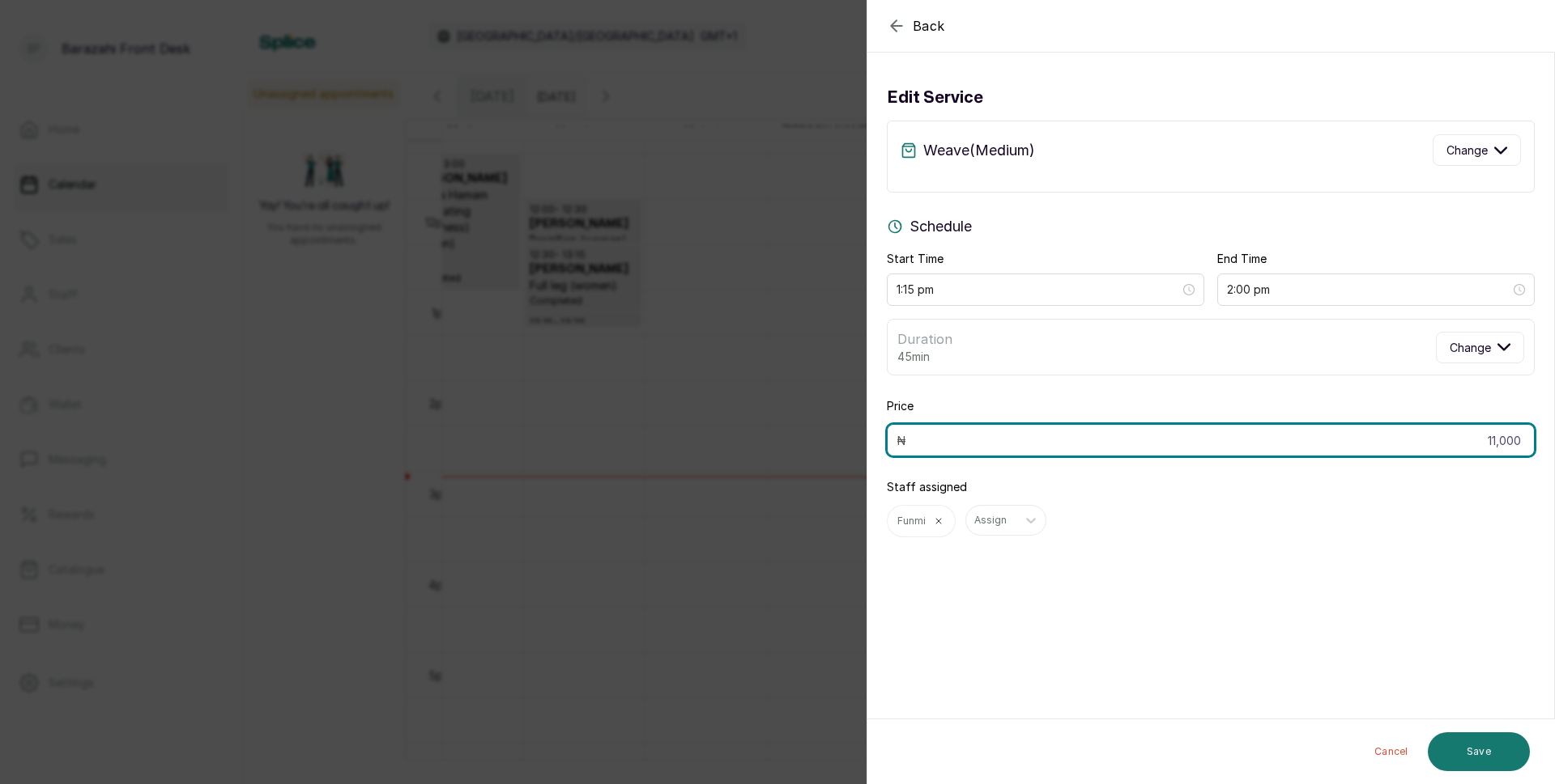
click at [1511, 443] on input "11,000" at bounding box center [1210, 440] width 647 height 32
type input "13,000"
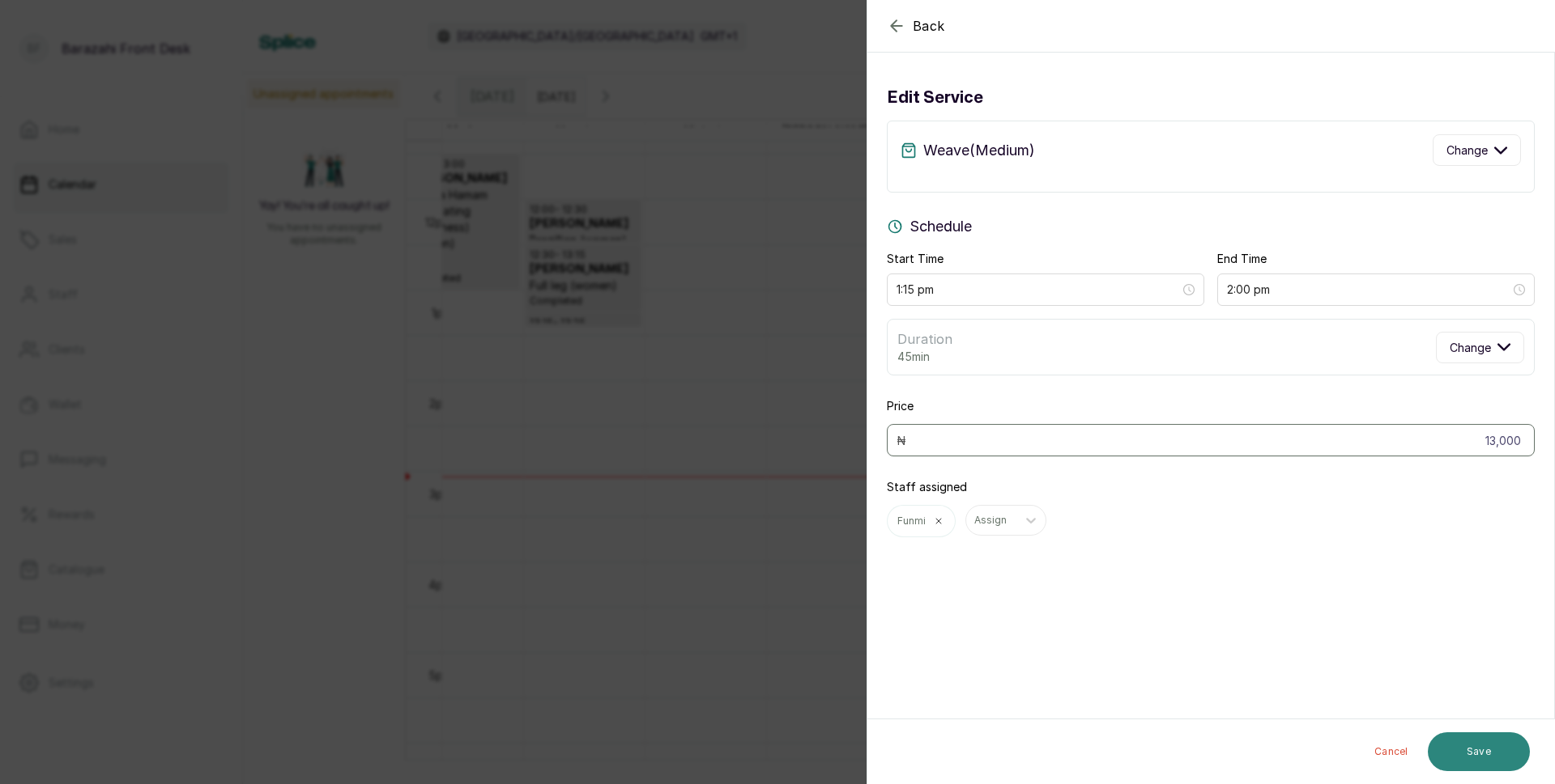
click at [1489, 752] on button "Save" at bounding box center [1479, 752] width 102 height 39
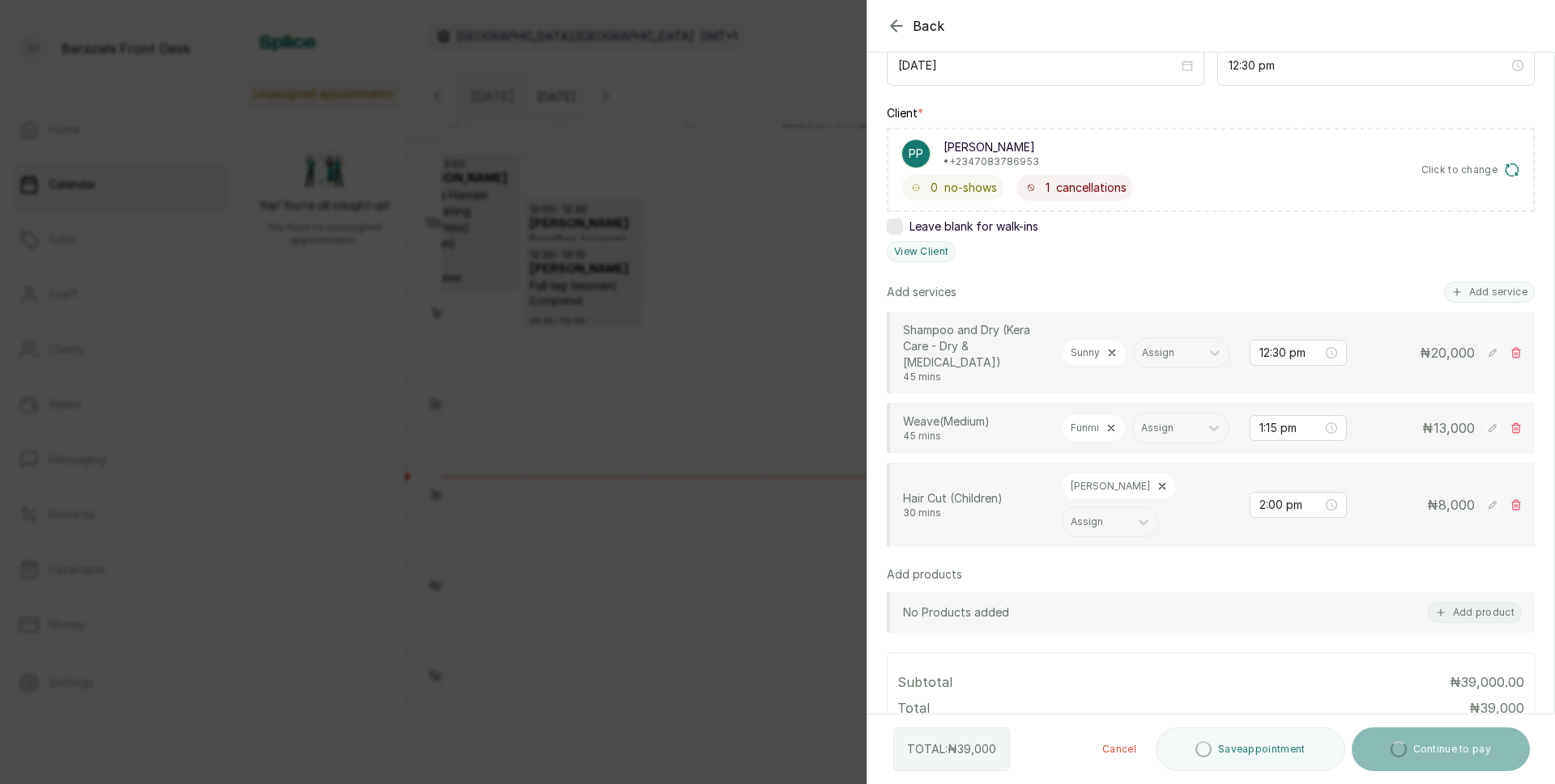
scroll to position [405, 0]
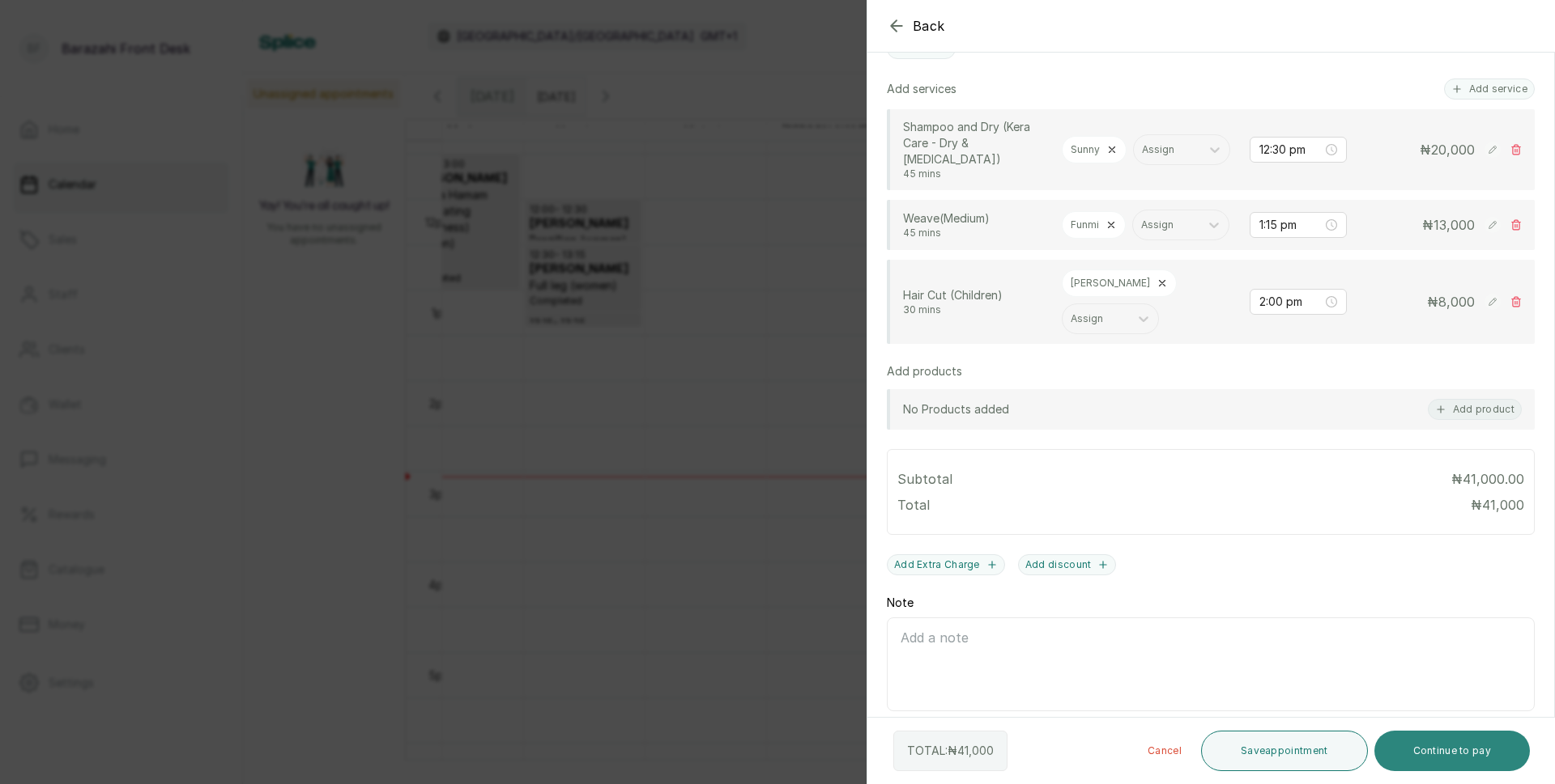
click at [1437, 753] on button "Continue to pay" at bounding box center [1453, 751] width 156 height 41
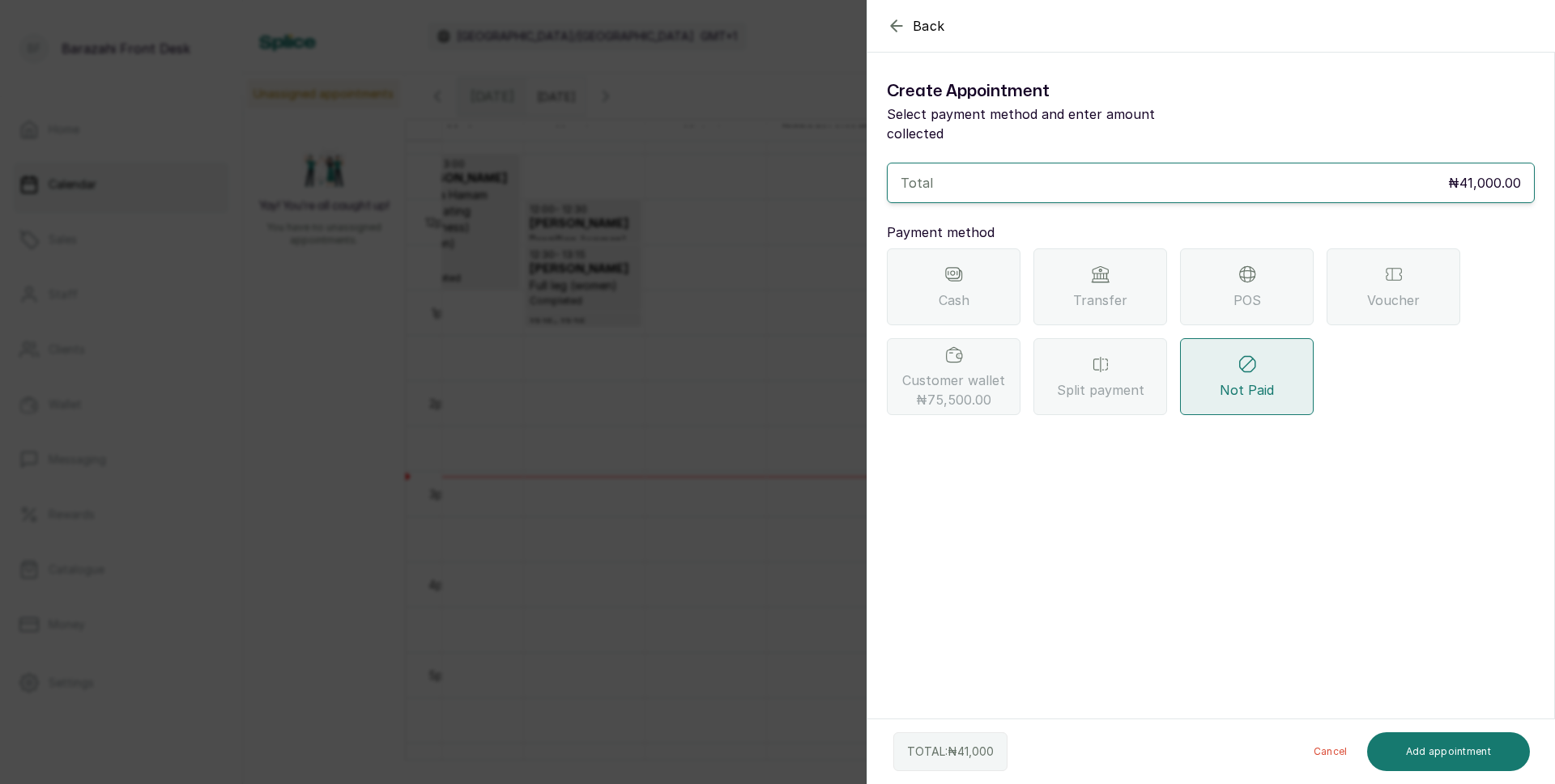
scroll to position [0, 0]
click at [960, 371] on span "Customer wallet ₦75,500.00" at bounding box center [953, 390] width 103 height 39
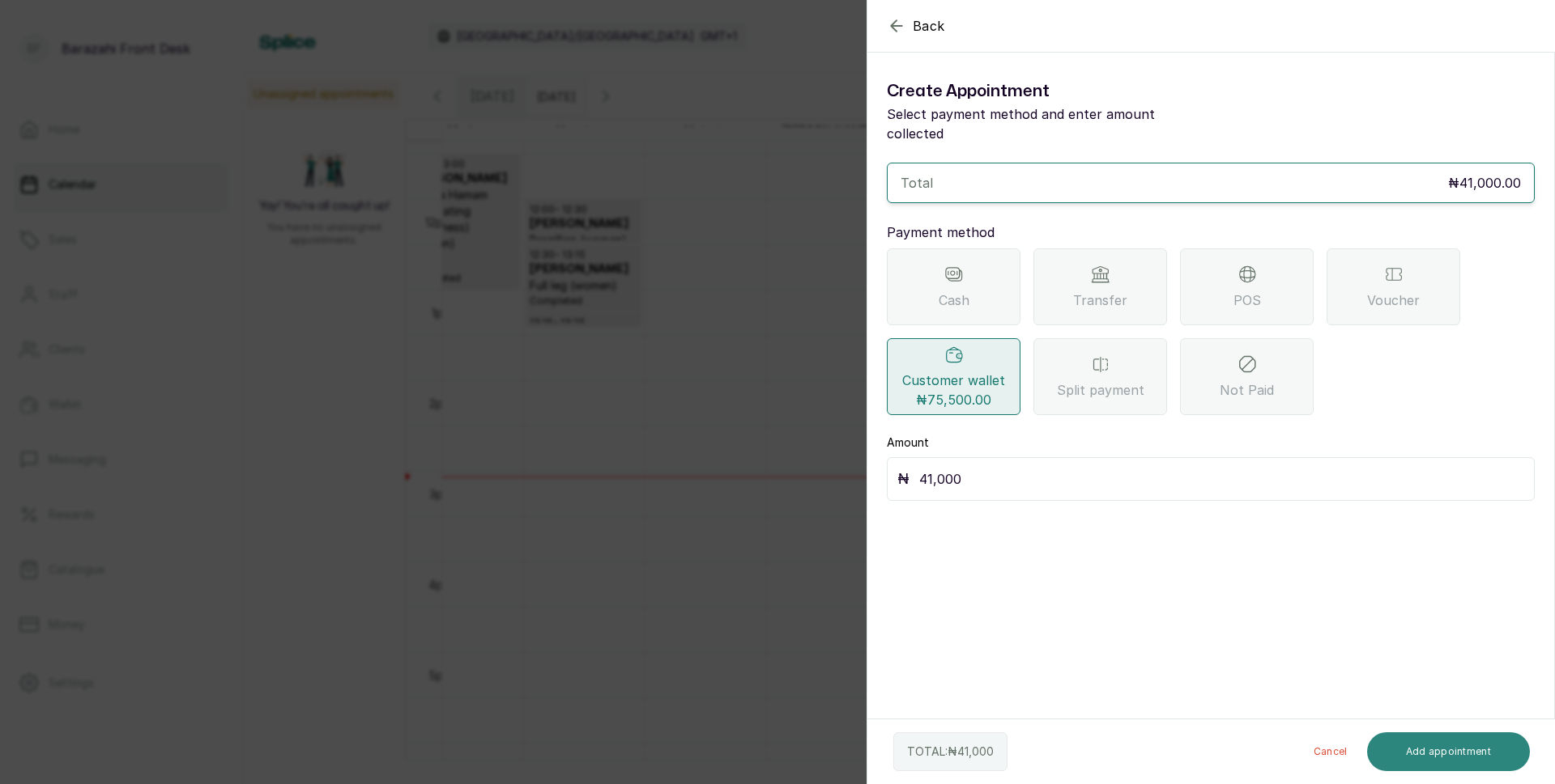
click at [1443, 742] on button "Add appointment" at bounding box center [1448, 752] width 164 height 39
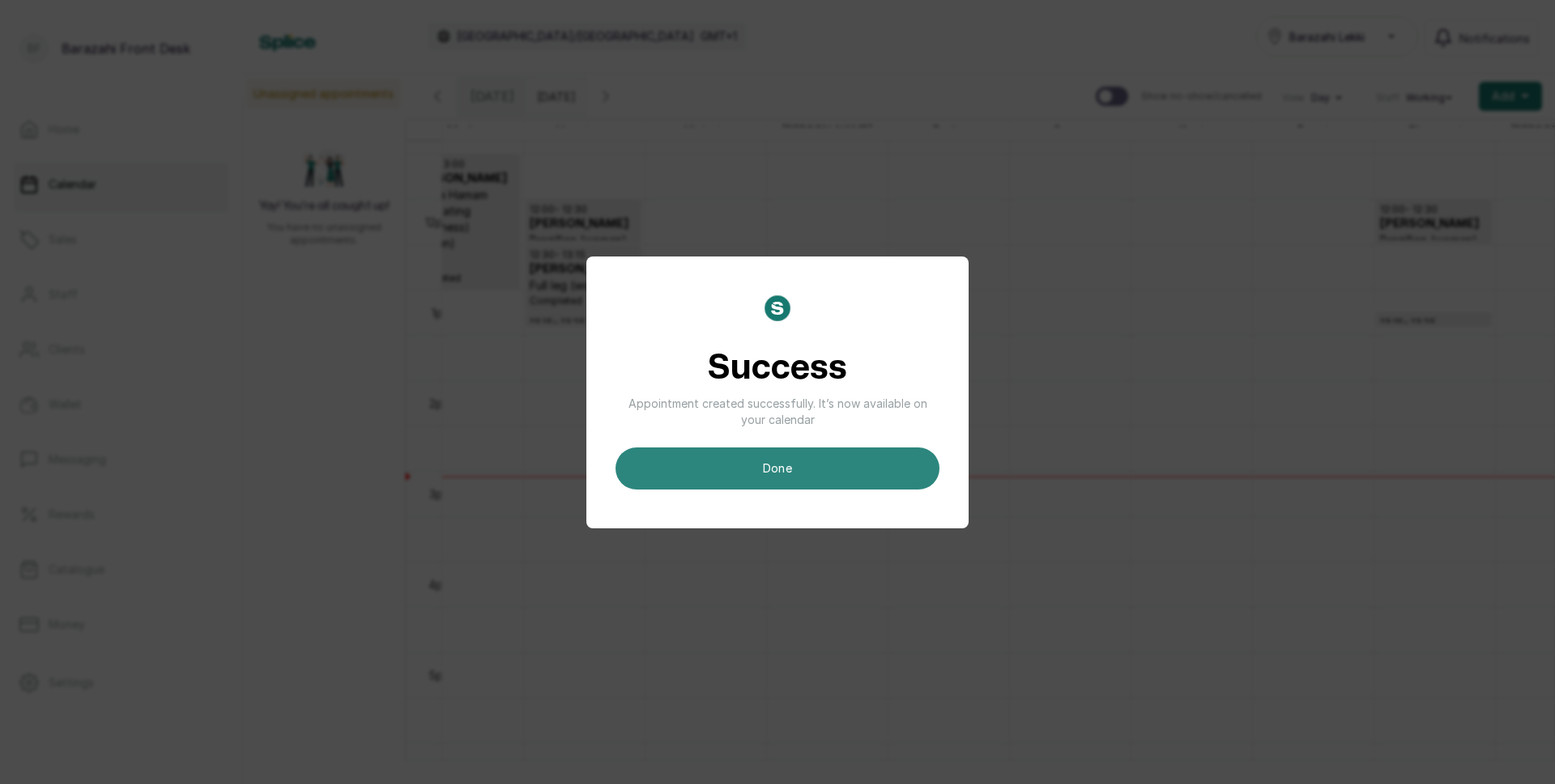
click at [823, 469] on button "done" at bounding box center [778, 469] width 324 height 42
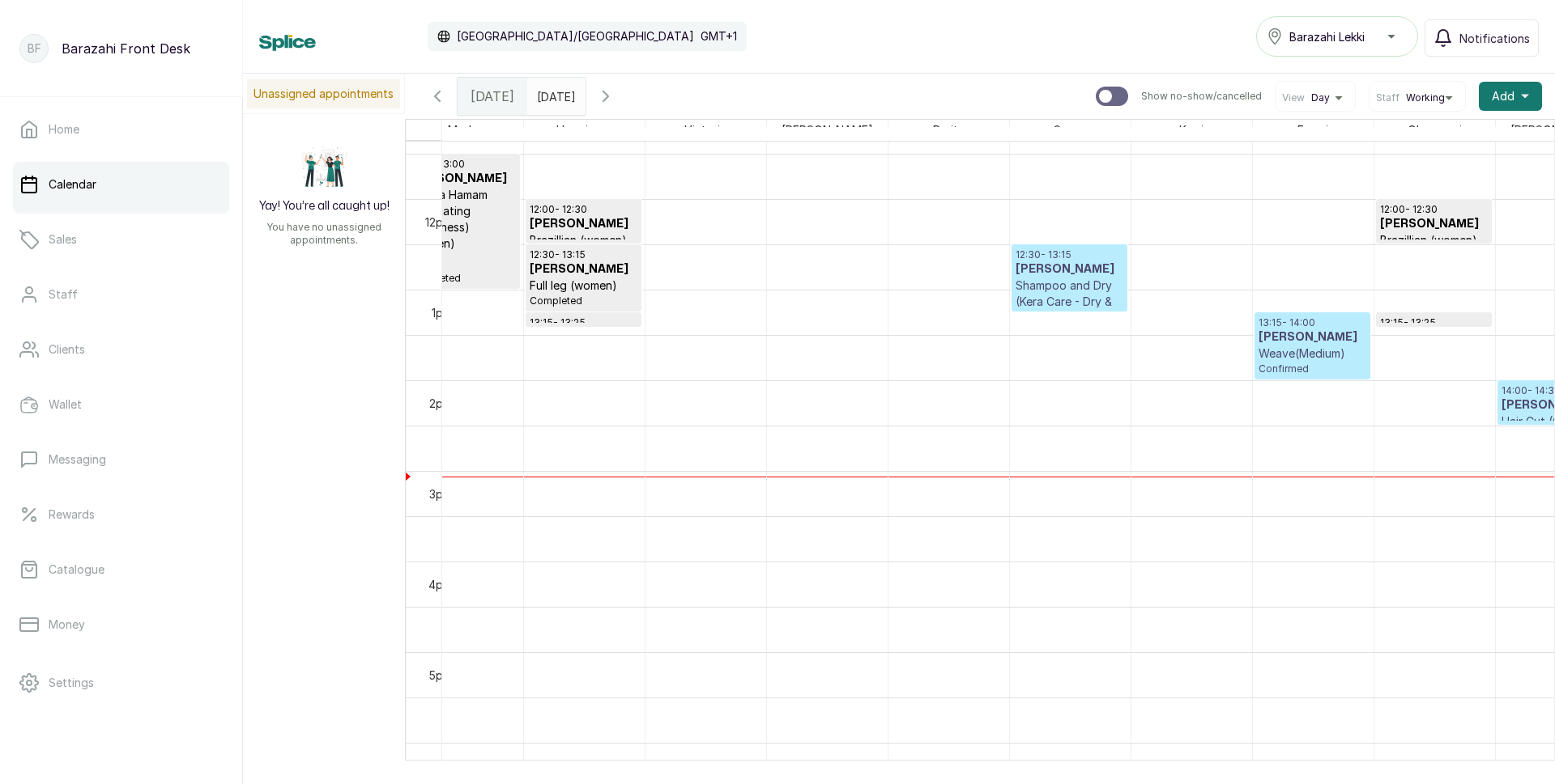
click at [1324, 351] on p "Weave(Medium)" at bounding box center [1312, 353] width 107 height 16
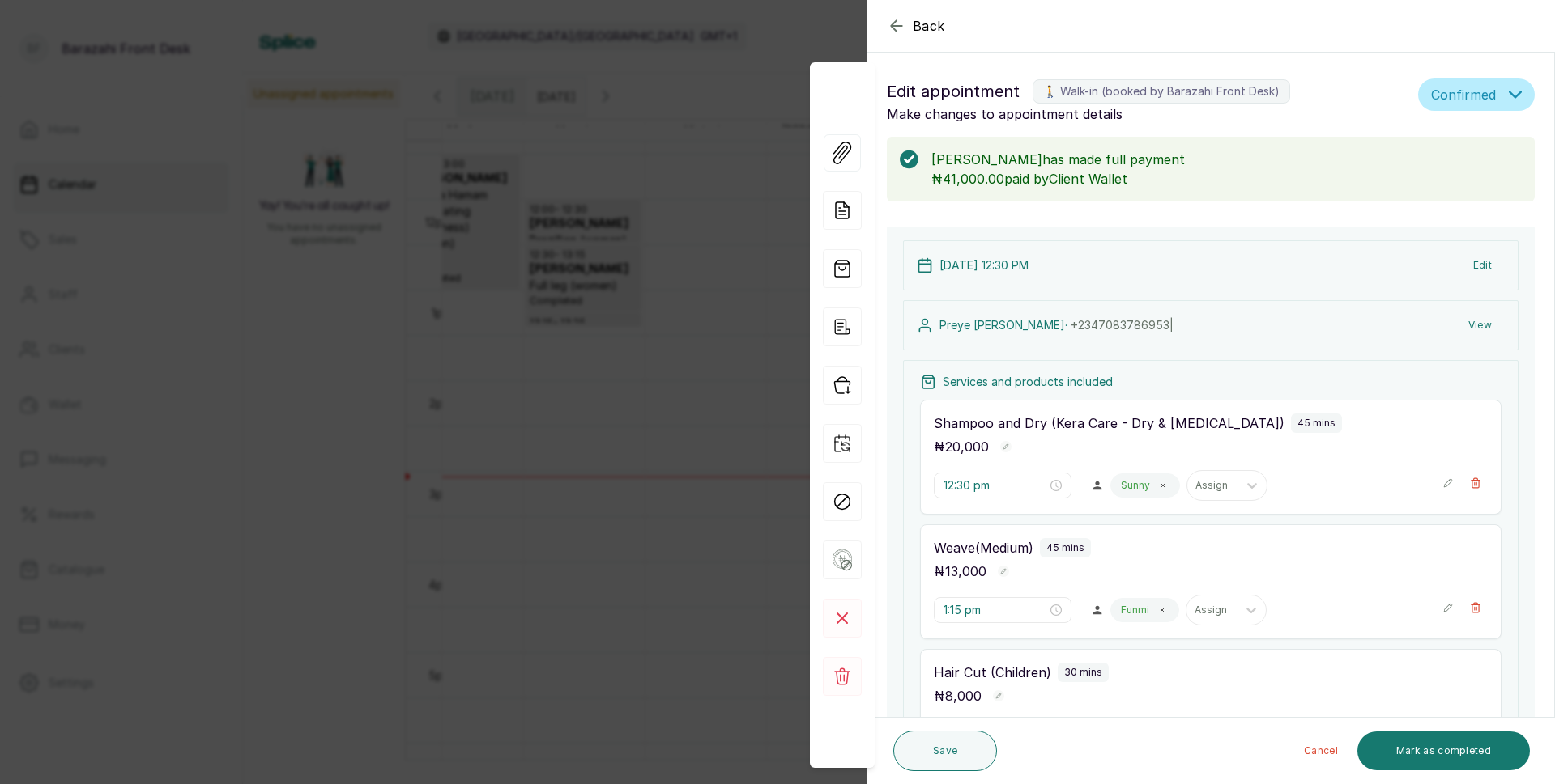
click at [1414, 751] on button "Mark as completed" at bounding box center [1443, 751] width 172 height 39
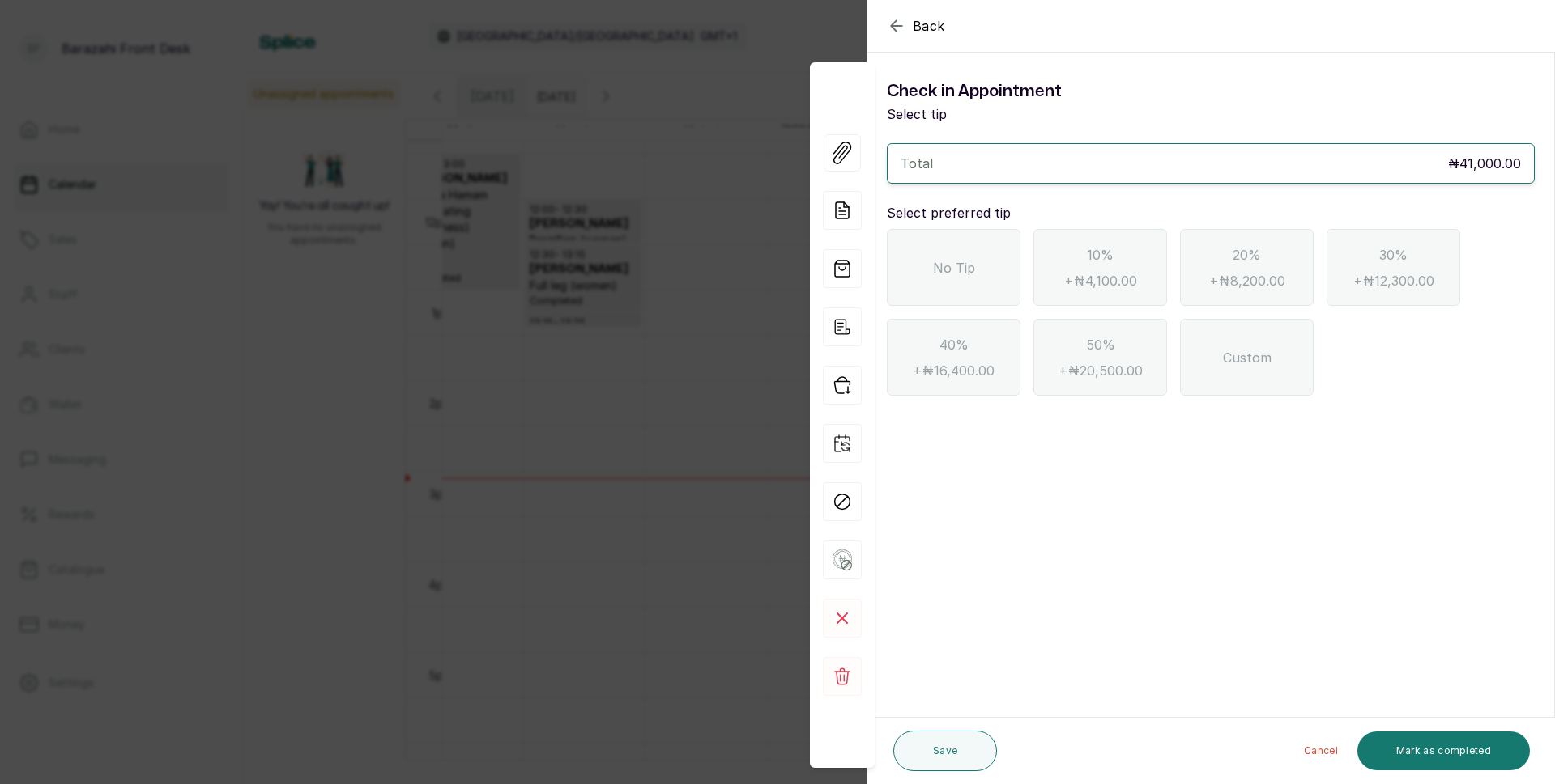
click at [961, 267] on span "No Tip" at bounding box center [953, 268] width 42 height 19
click at [1389, 752] on button "Mark as completed" at bounding box center [1443, 751] width 172 height 39
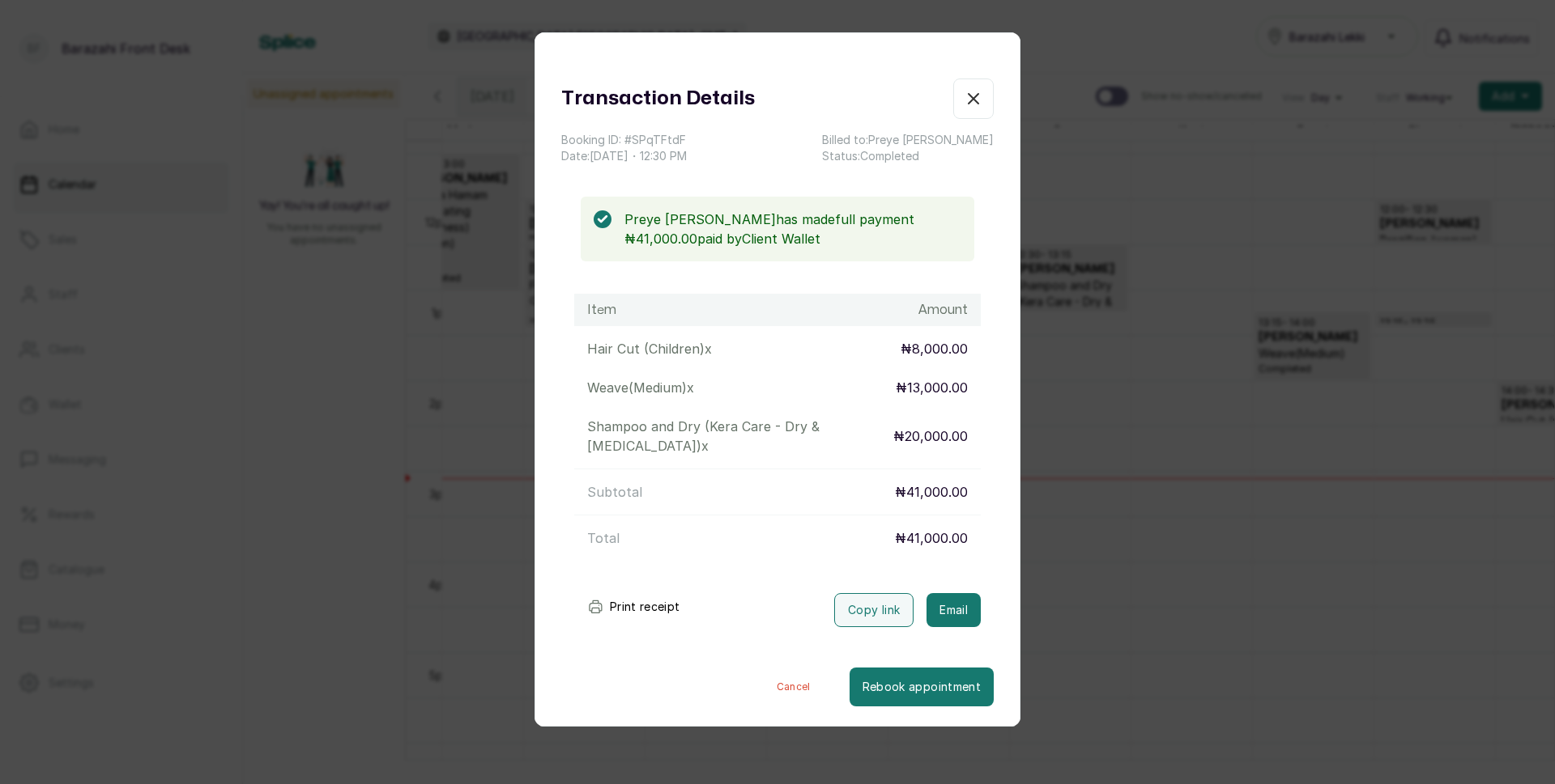
click at [660, 604] on button "Print receipt" at bounding box center [633, 606] width 119 height 32
drag, startPoint x: 966, startPoint y: 103, endPoint x: 872, endPoint y: 182, distance: 122.8
click at [965, 103] on icon "button" at bounding box center [973, 99] width 19 height 19
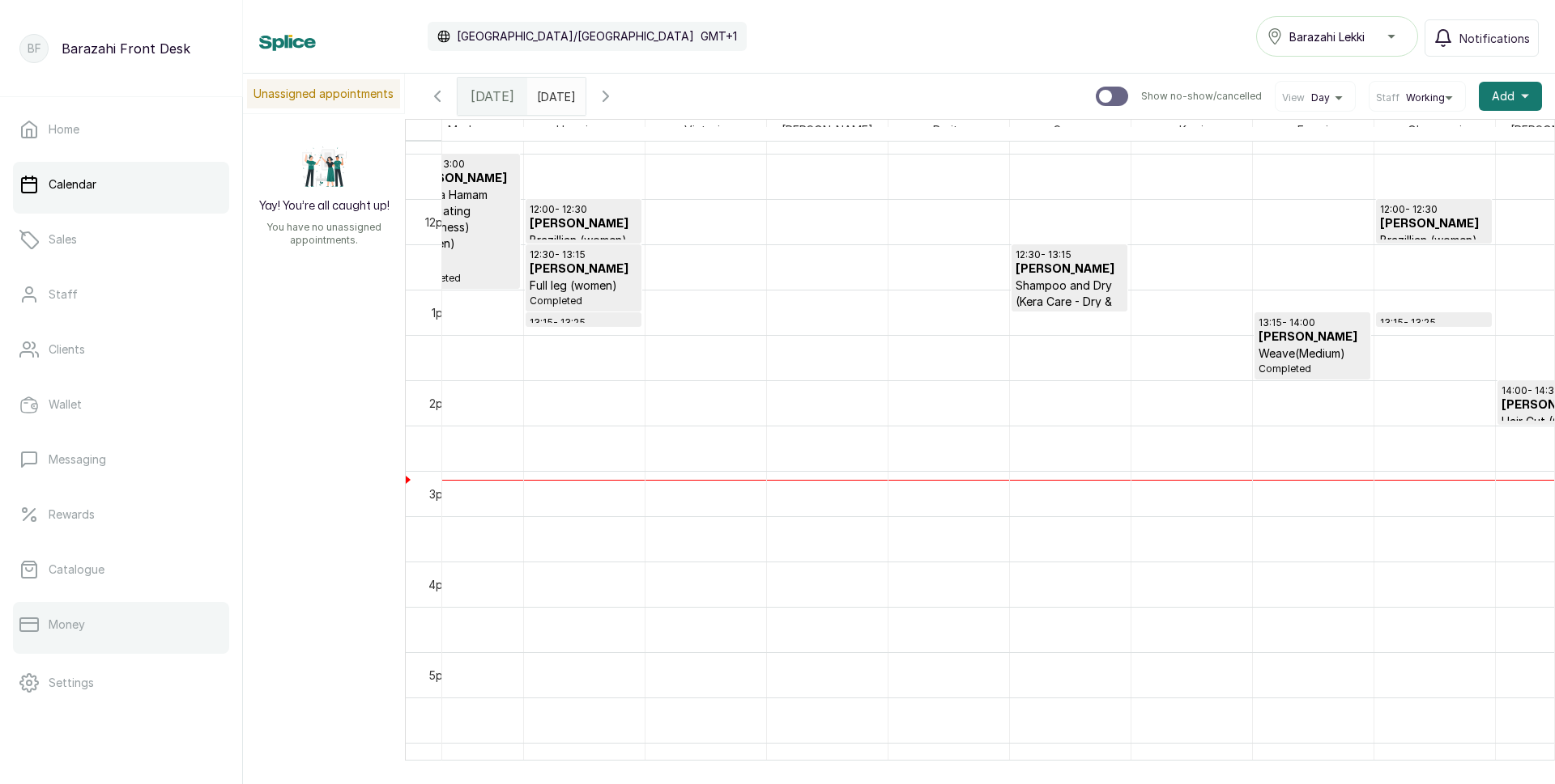
click at [114, 638] on link "Money" at bounding box center [120, 625] width 216 height 45
